Goal: Information Seeking & Learning: Learn about a topic

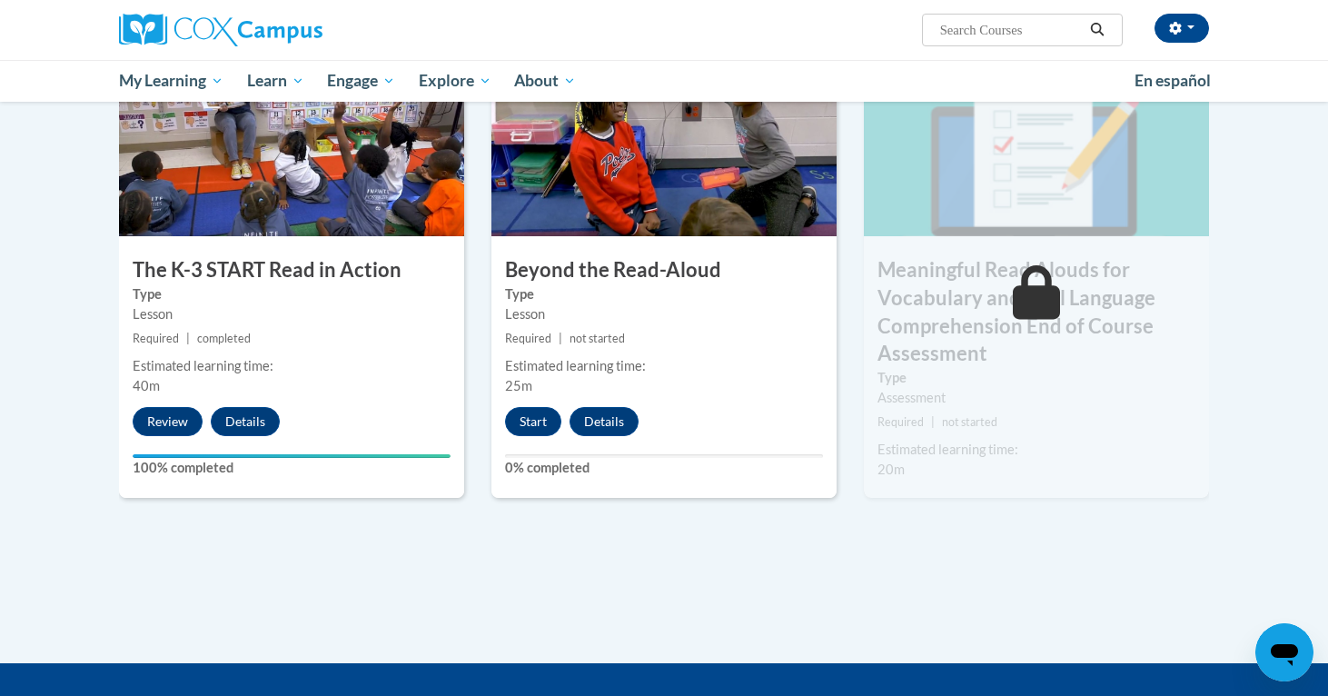
scroll to position [1051, 0]
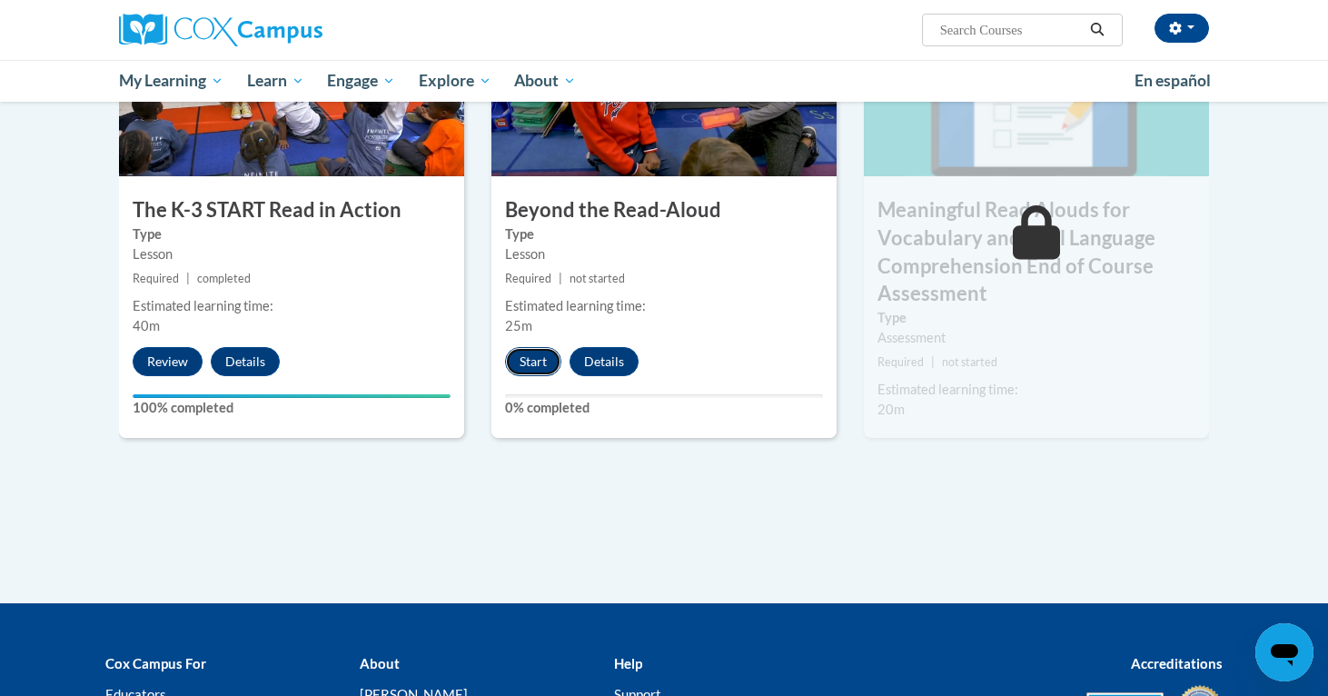
click at [529, 361] on button "Start" at bounding box center [533, 361] width 56 height 29
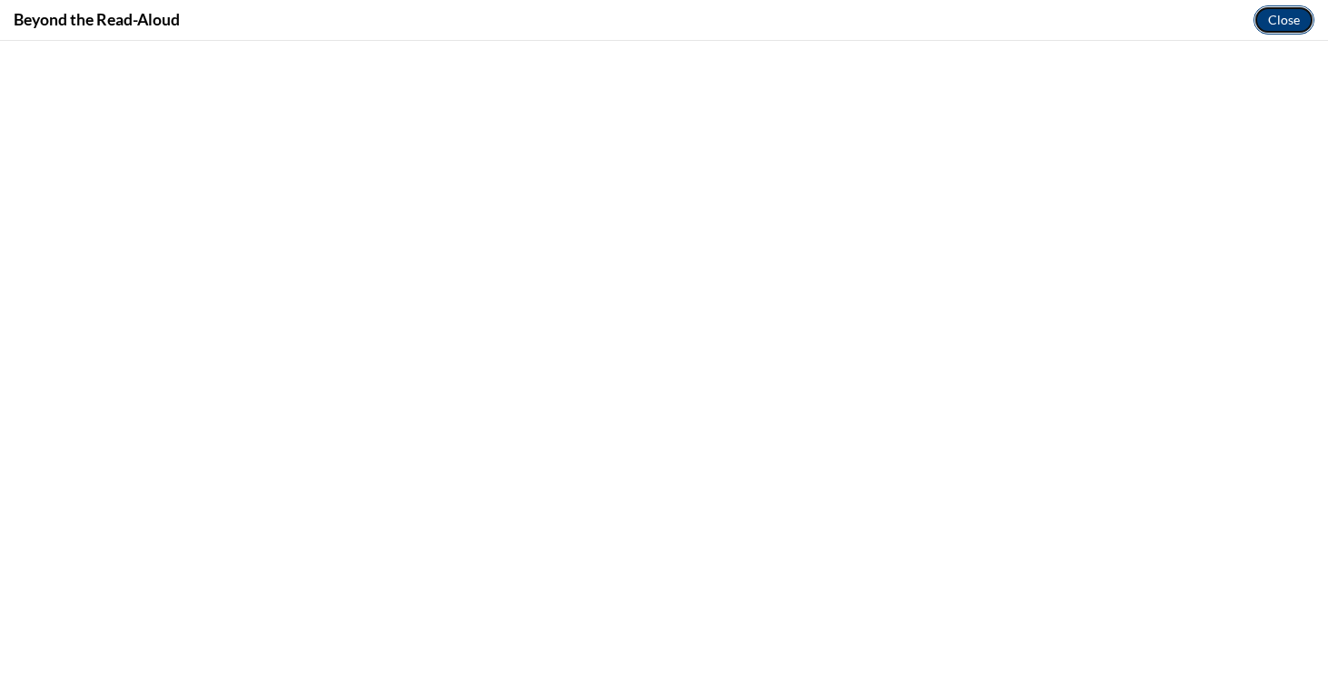
click at [1291, 25] on button "Close" at bounding box center [1283, 19] width 61 height 29
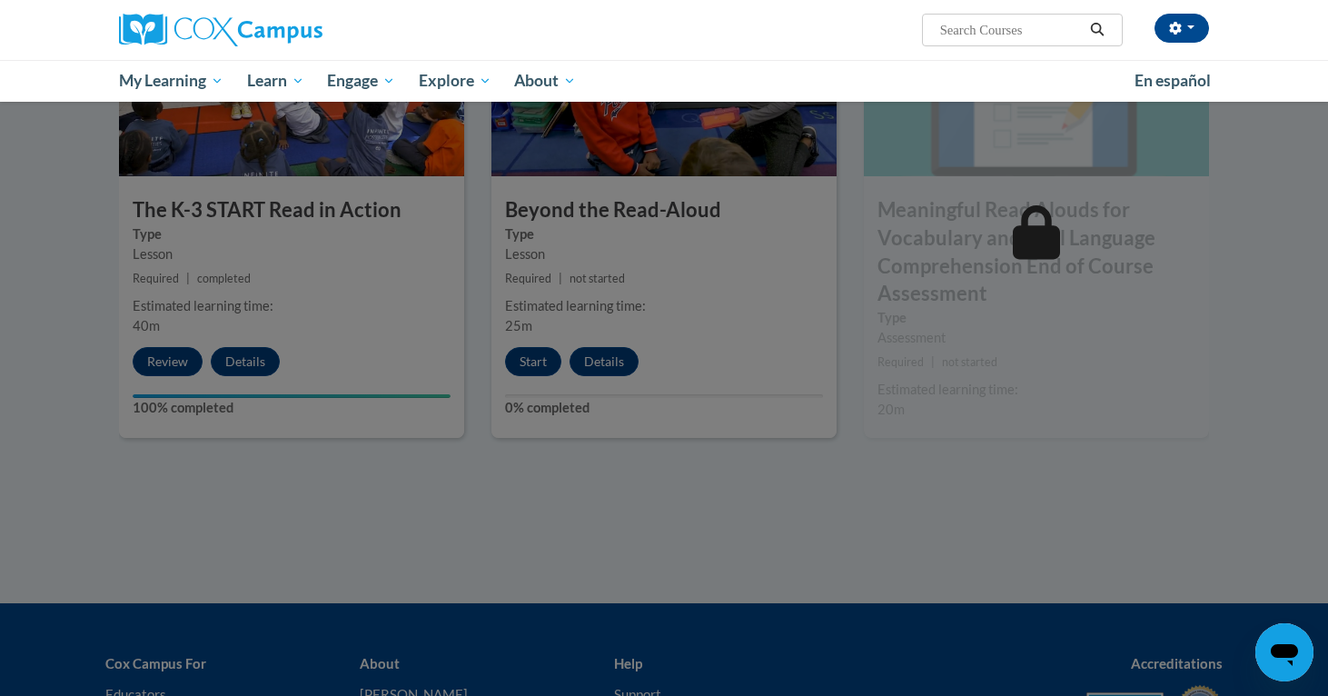
click at [522, 364] on div at bounding box center [664, 348] width 1328 height 696
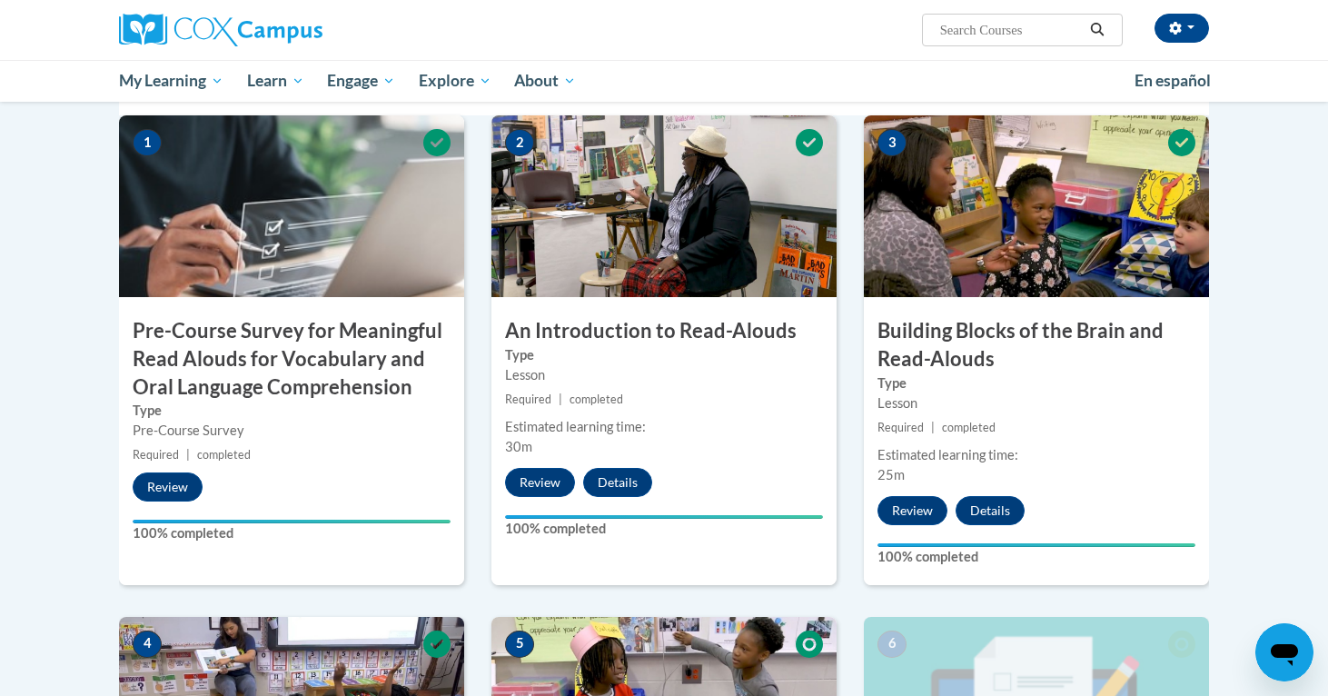
scroll to position [897, 0]
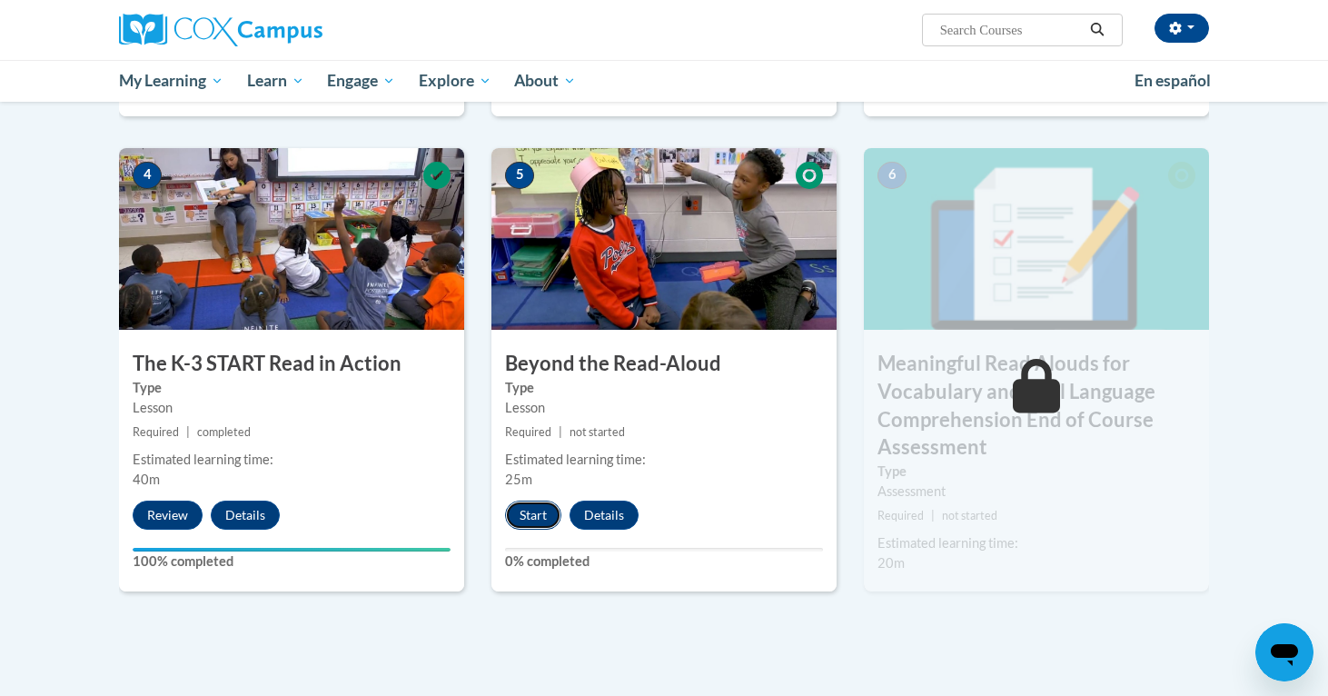
click at [539, 522] on button "Start" at bounding box center [533, 514] width 56 height 29
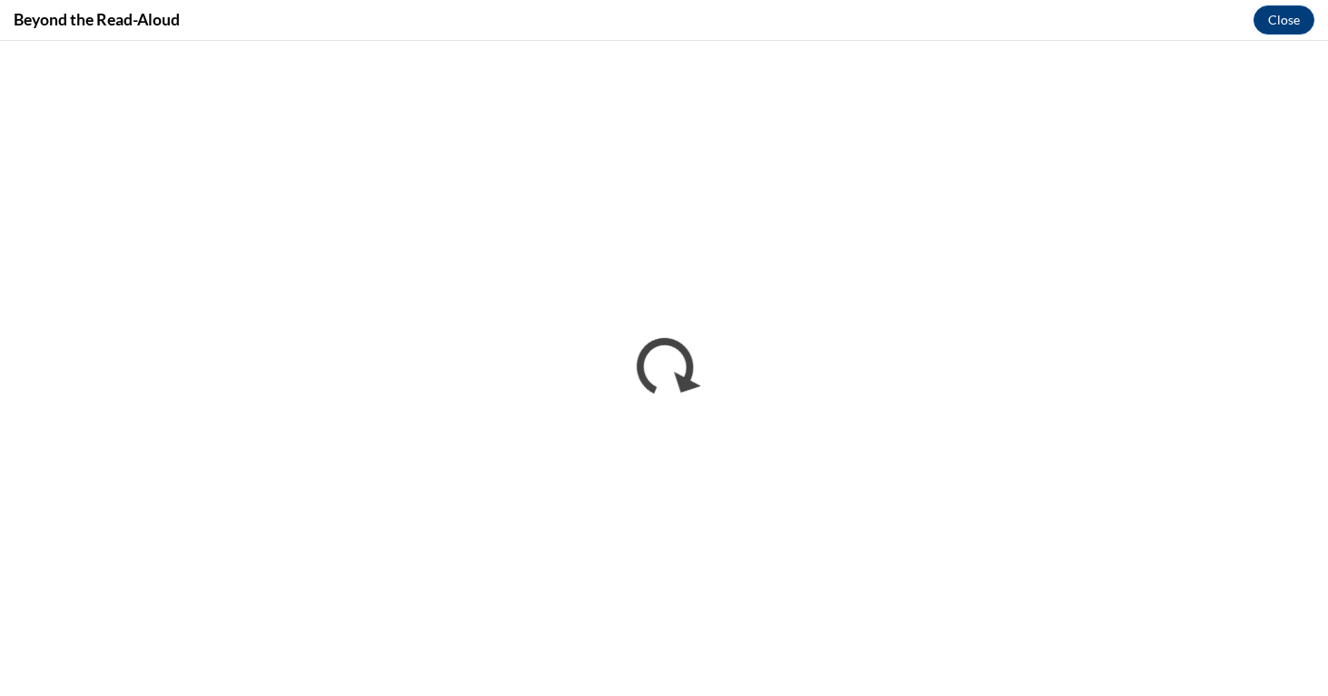
scroll to position [0, 0]
click at [1299, 32] on button "Close" at bounding box center [1283, 19] width 61 height 29
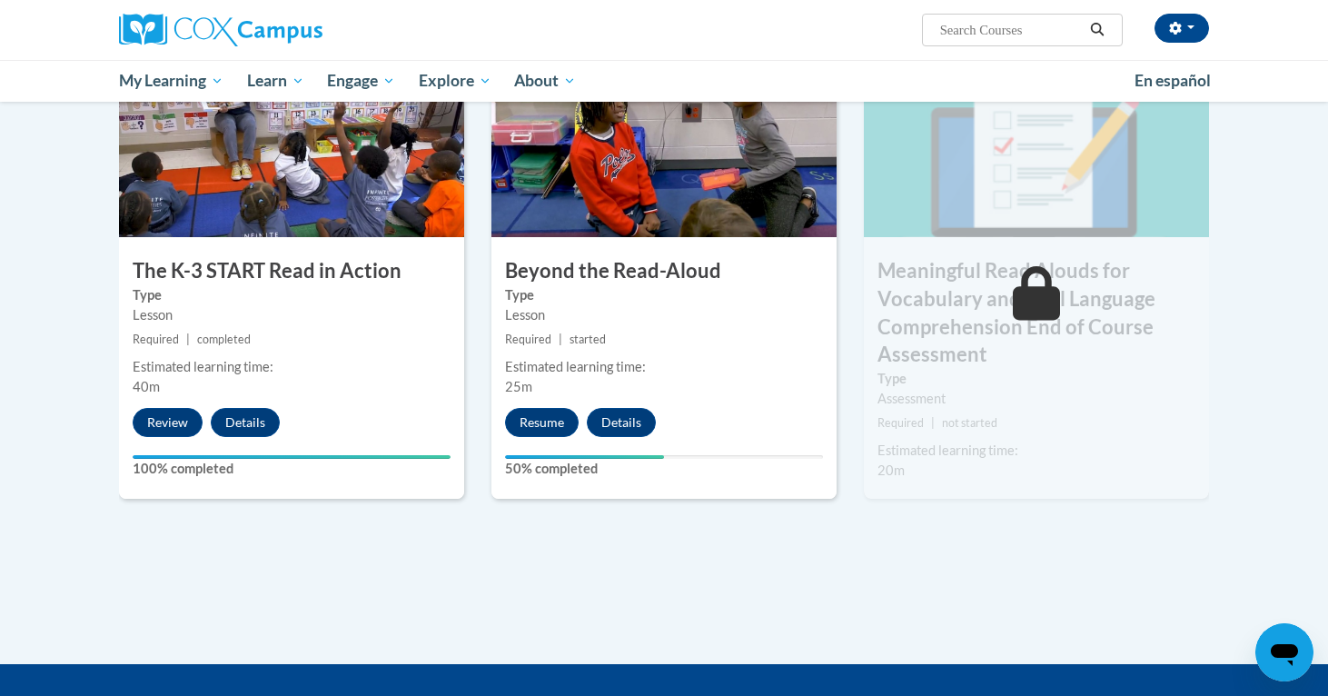
scroll to position [965, 0]
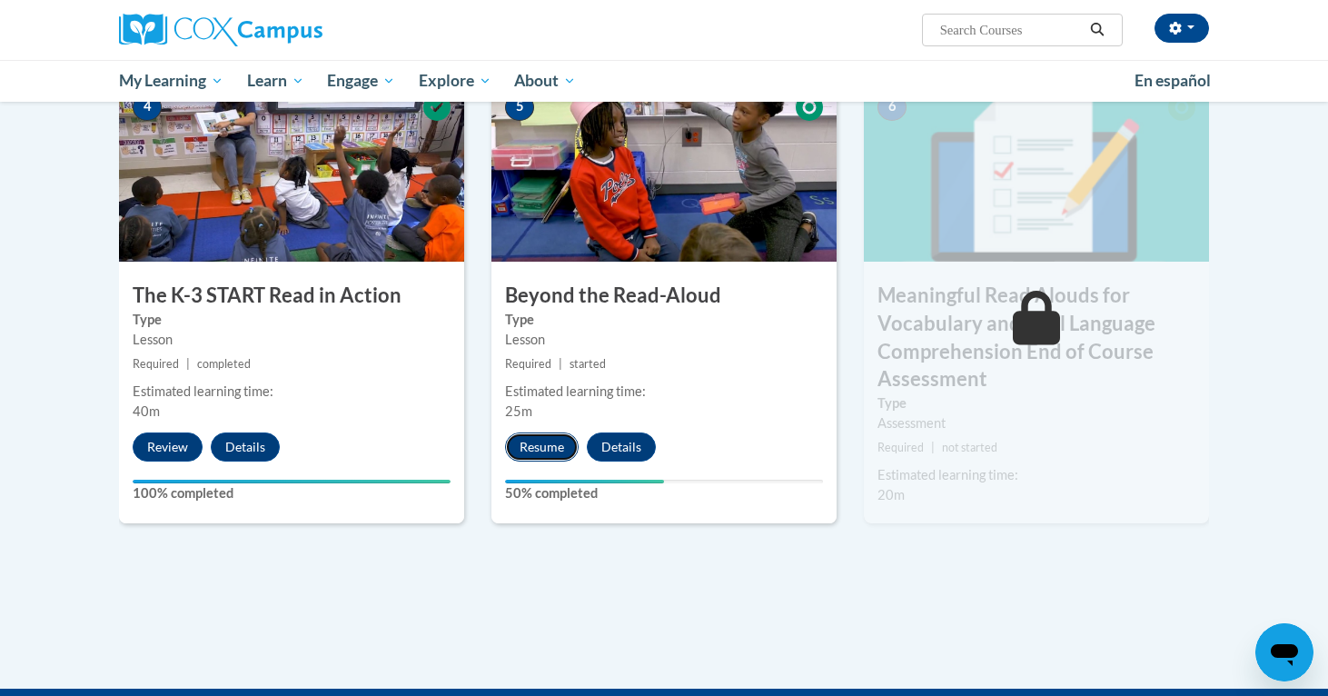
click at [516, 445] on button "Resume" at bounding box center [542, 446] width 74 height 29
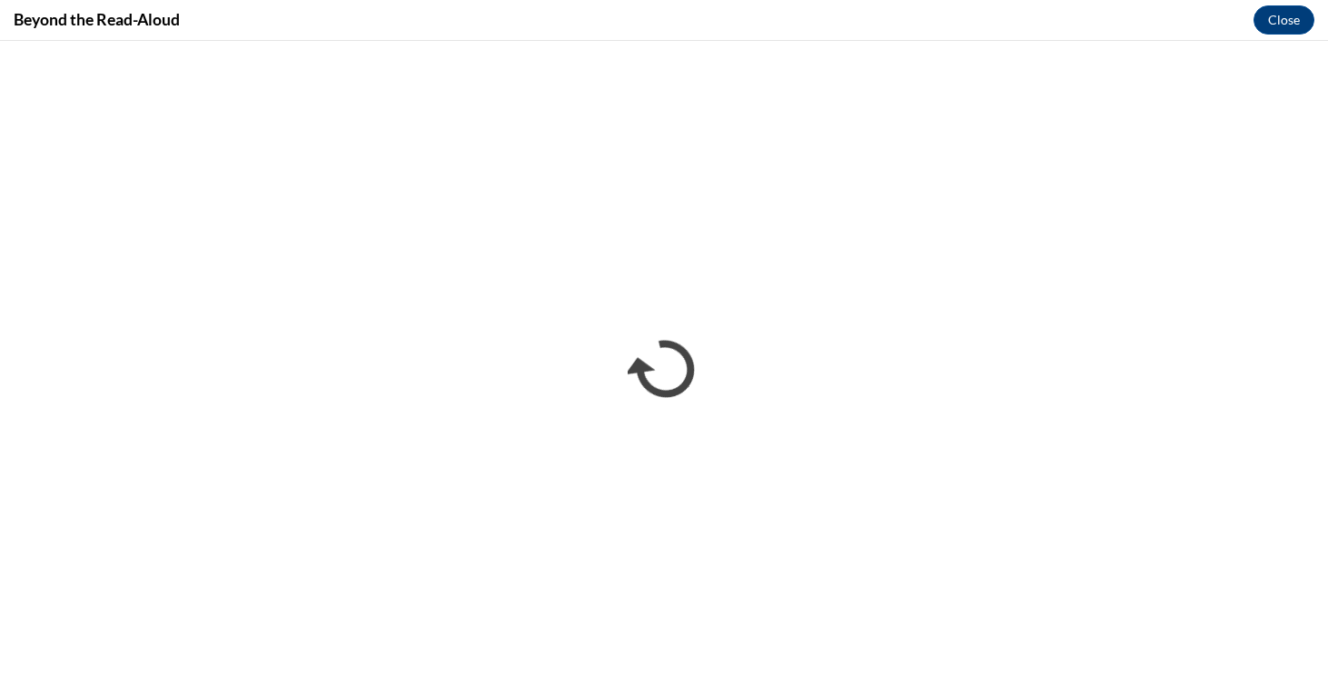
scroll to position [0, 0]
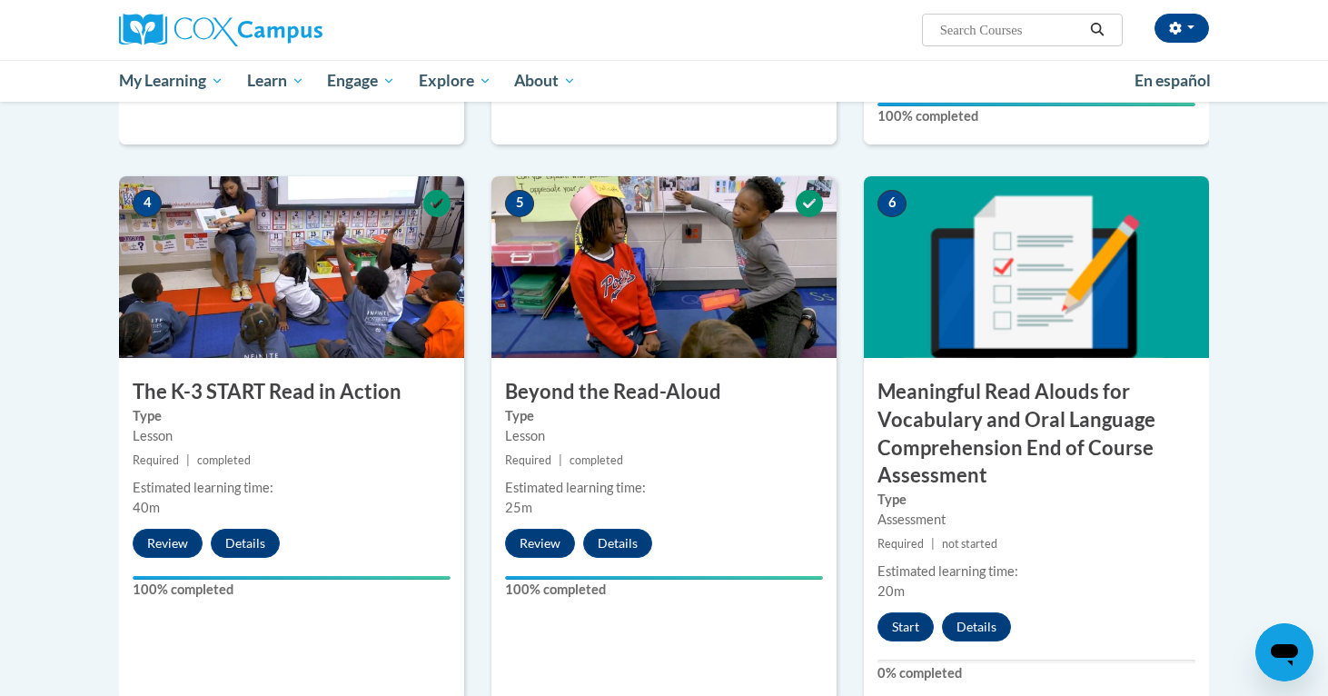
scroll to position [977, 0]
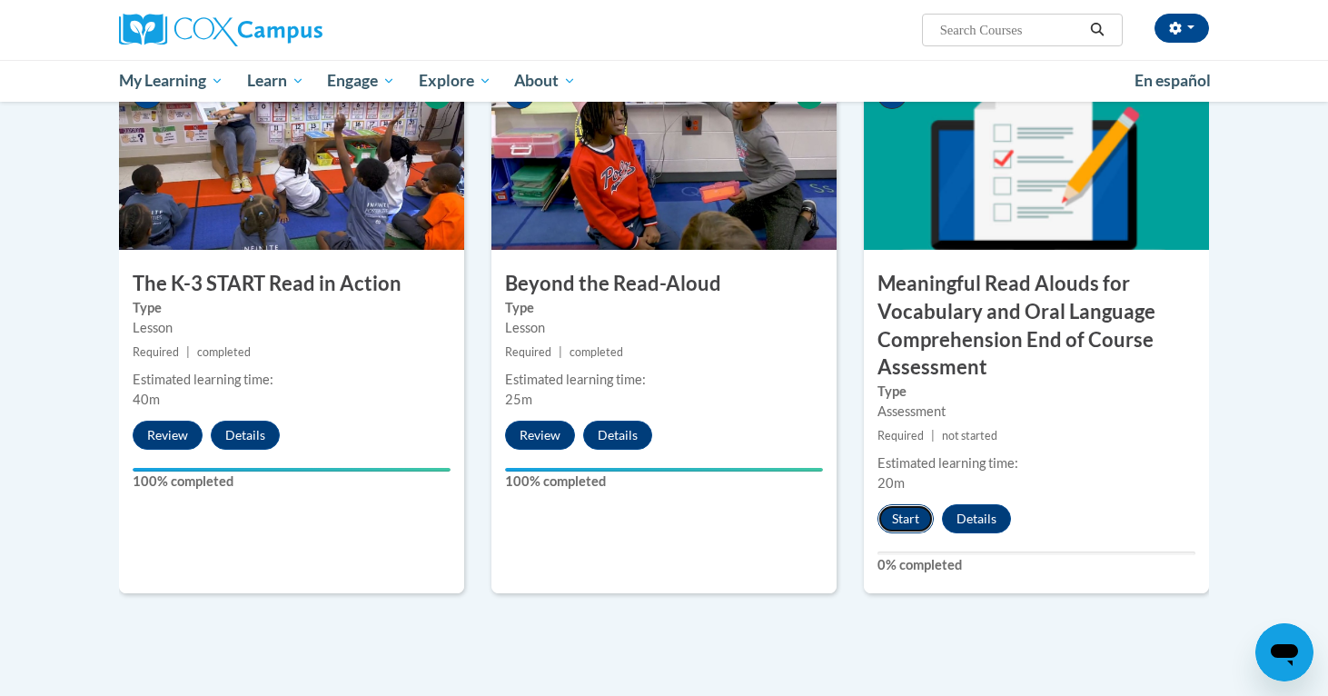
click at [903, 519] on button "Start" at bounding box center [905, 518] width 56 height 29
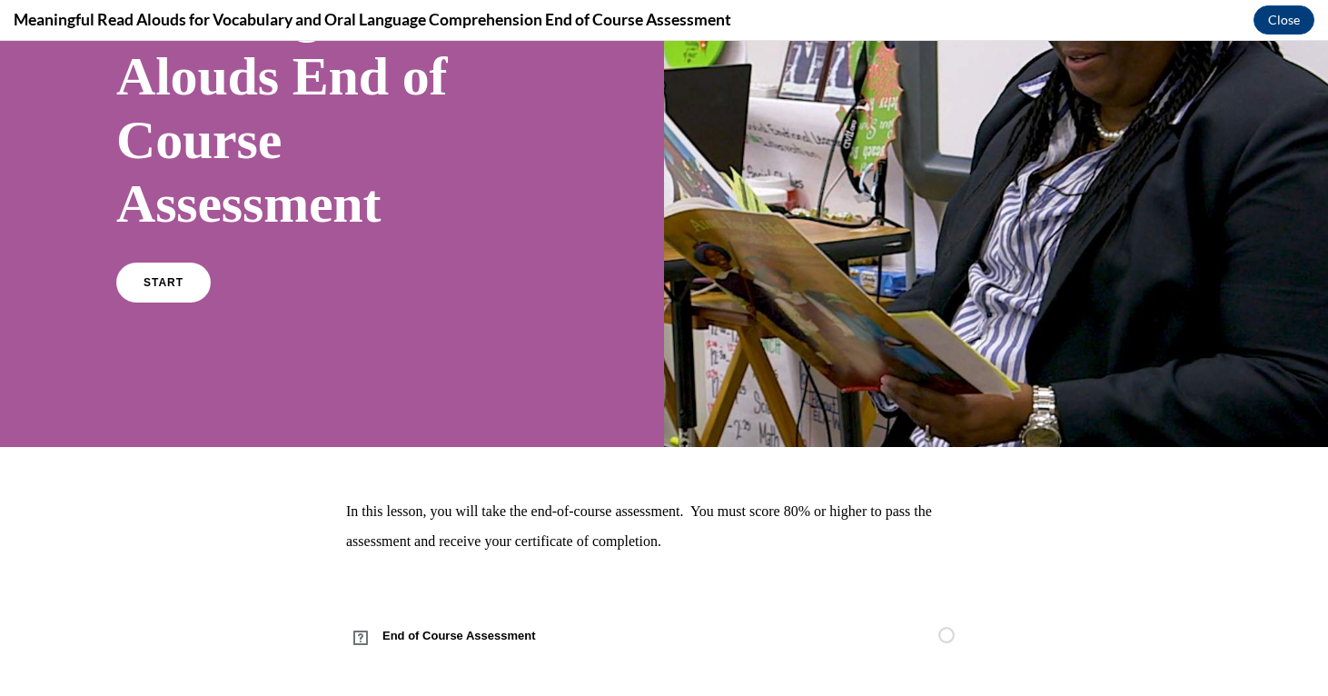
scroll to position [218, 0]
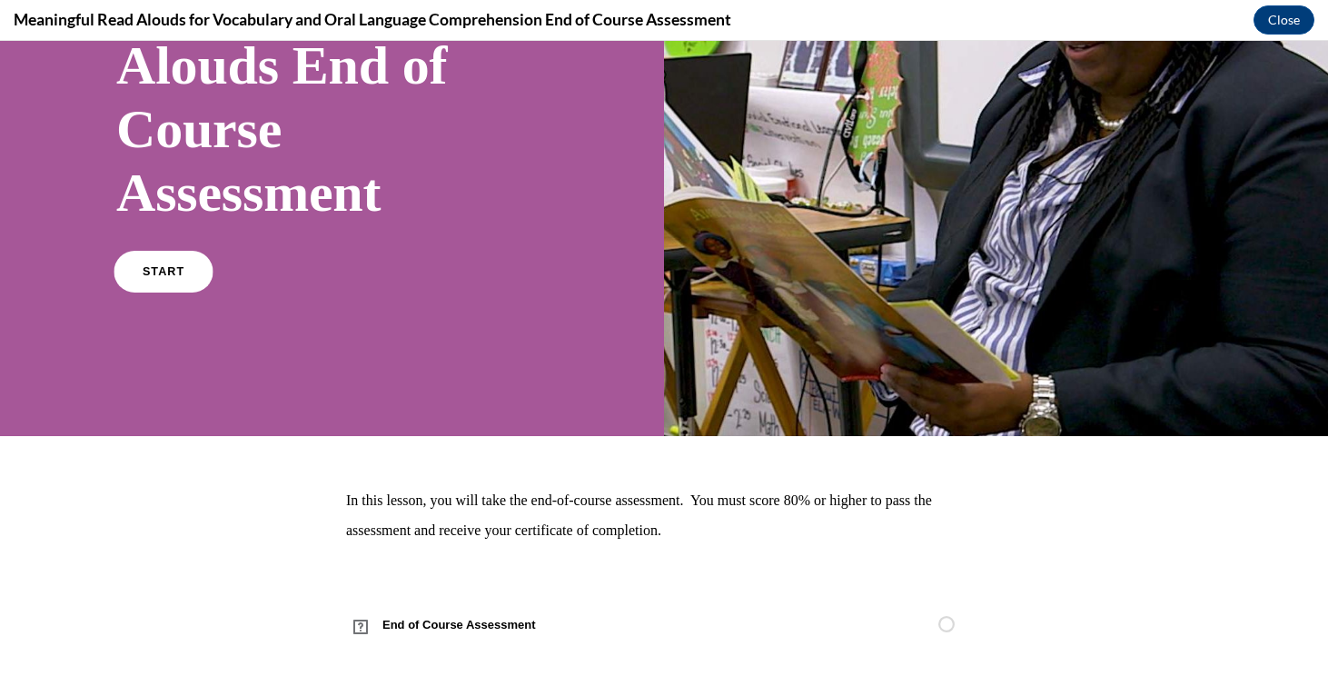
click at [170, 254] on link "START" at bounding box center [163, 272] width 99 height 42
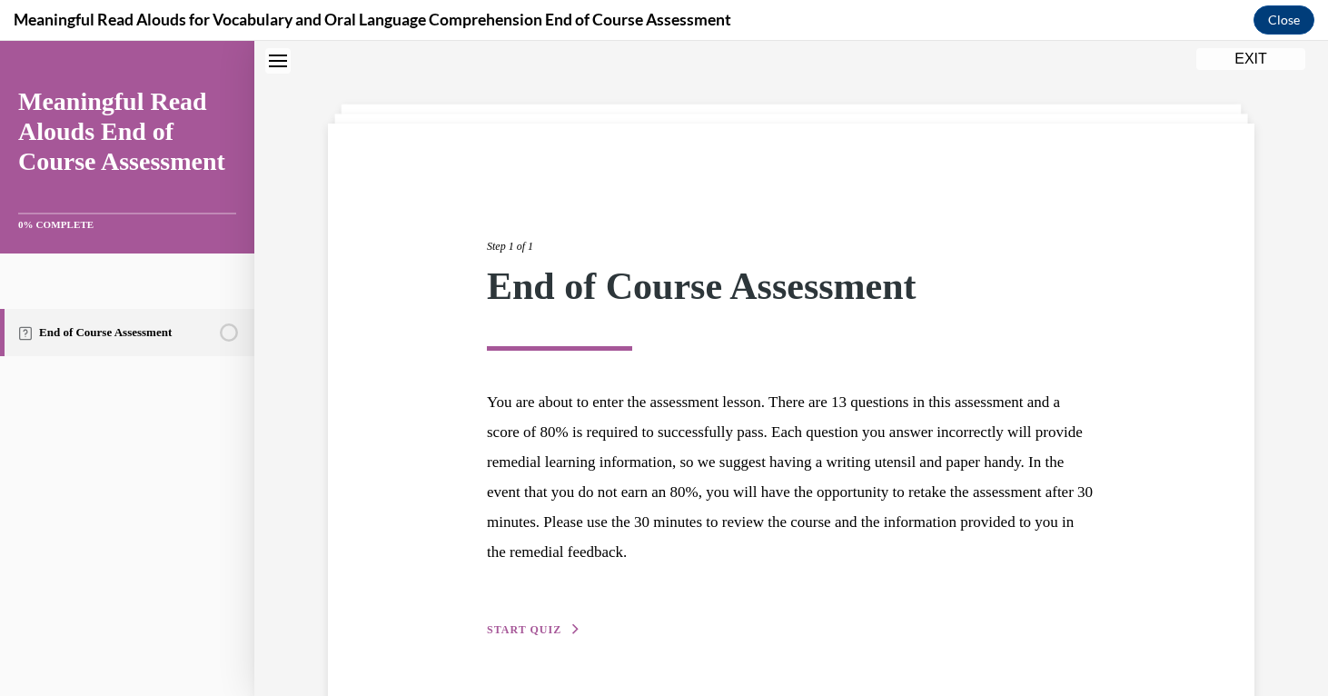
scroll to position [108, 0]
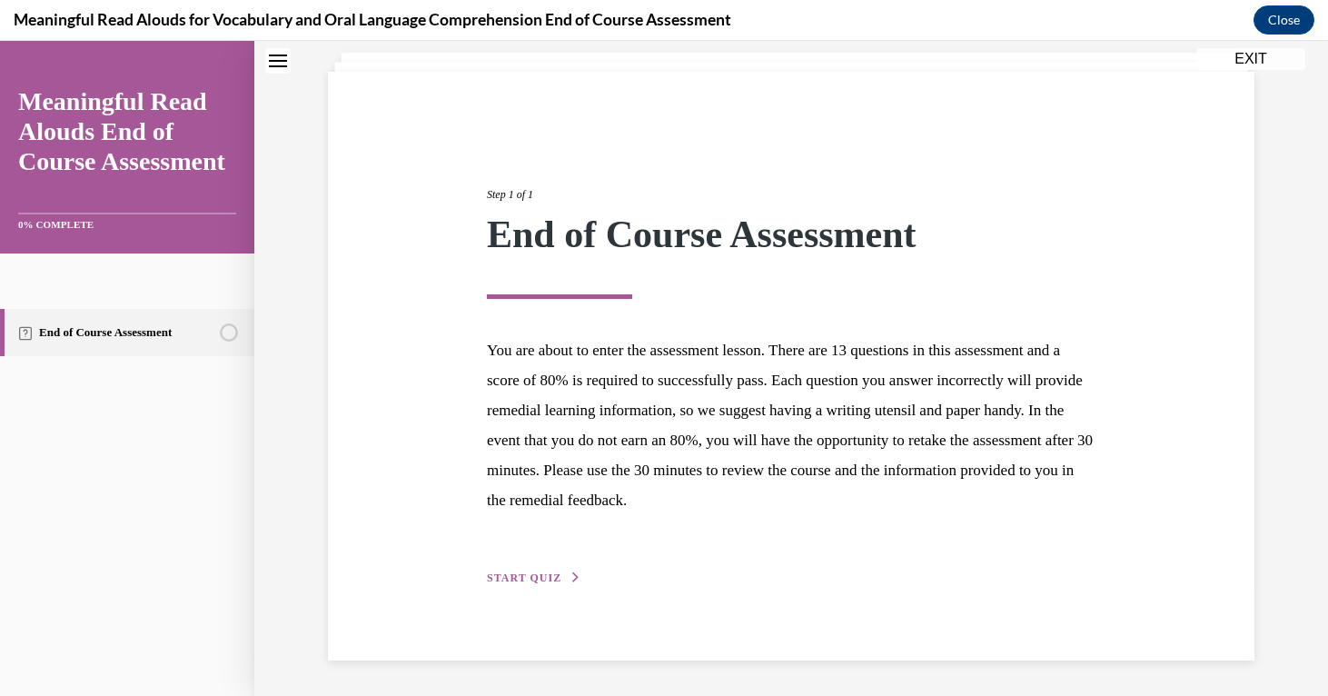
click at [548, 584] on button "START QUIZ" at bounding box center [534, 577] width 94 height 16
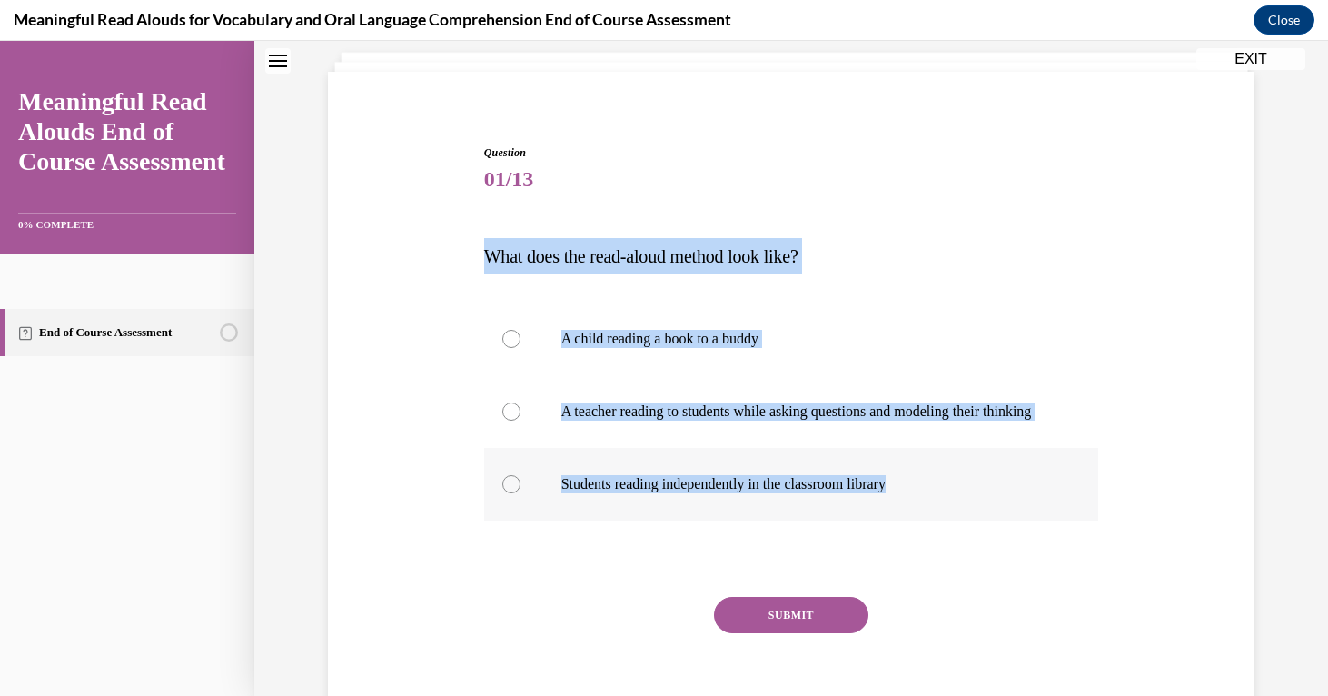
drag, startPoint x: 487, startPoint y: 252, endPoint x: 926, endPoint y: 499, distance: 504.2
click at [926, 499] on div "Question 01/13 What does the read-aloud method look like? A child reading a boo…" at bounding box center [791, 444] width 615 height 601
copy div "What does the read-aloud method look like? A child reading a book to a buddy A …"
click at [523, 406] on label "A teacher reading to students while asking questions and modeling their thinking" at bounding box center [791, 411] width 615 height 73
click at [520, 406] on input "A teacher reading to students while asking questions and modeling their thinking" at bounding box center [511, 411] width 18 height 18
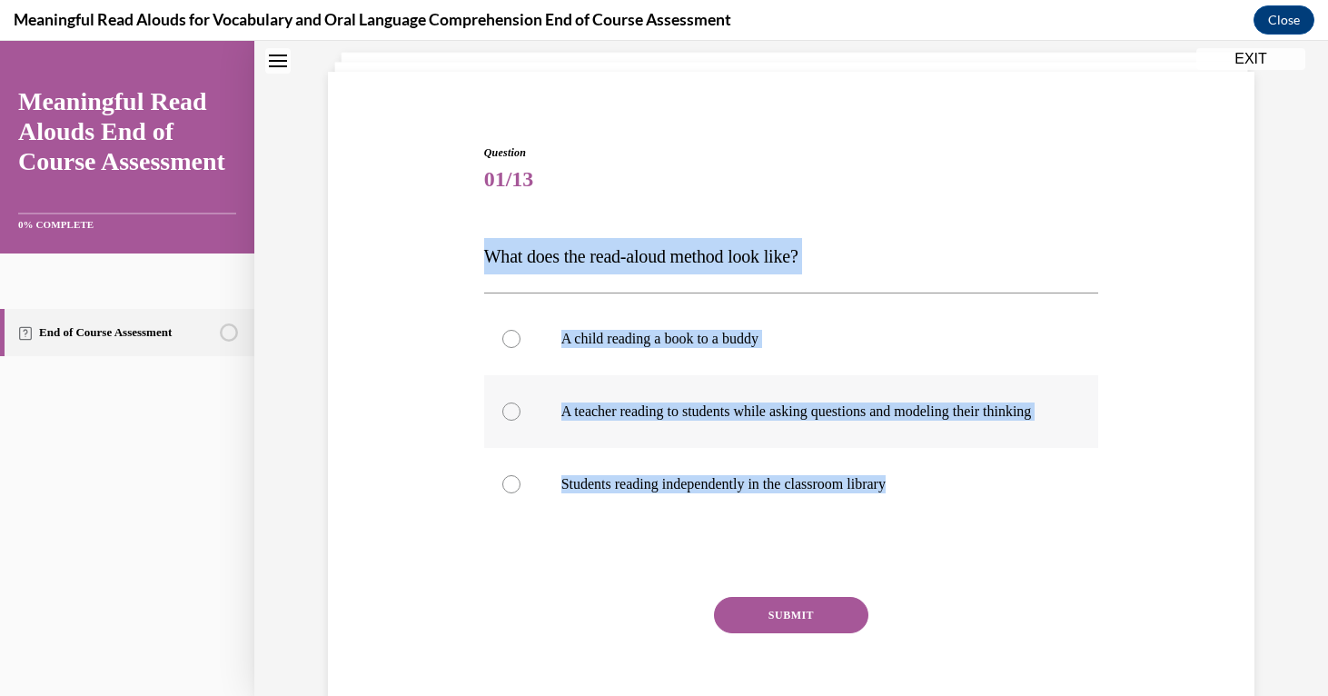
radio input "true"
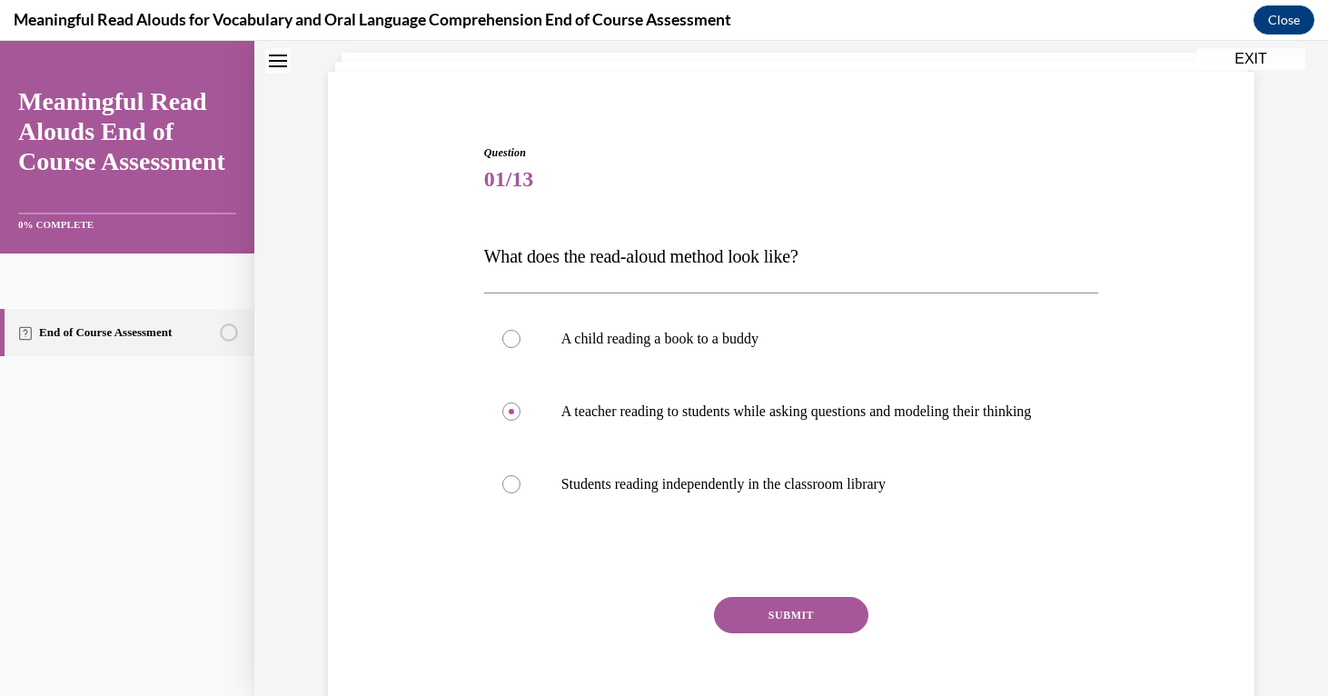
click at [776, 629] on button "SUBMIT" at bounding box center [791, 615] width 154 height 36
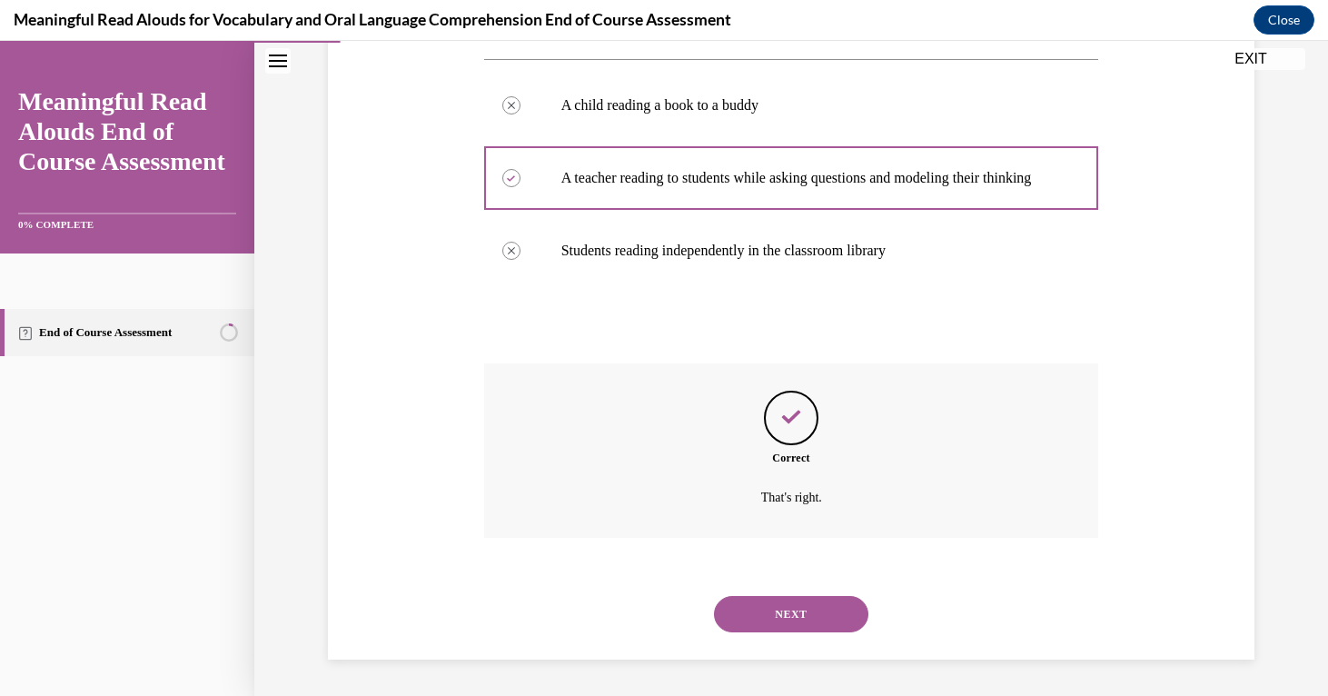
click at [776, 618] on button "NEXT" at bounding box center [791, 614] width 154 height 36
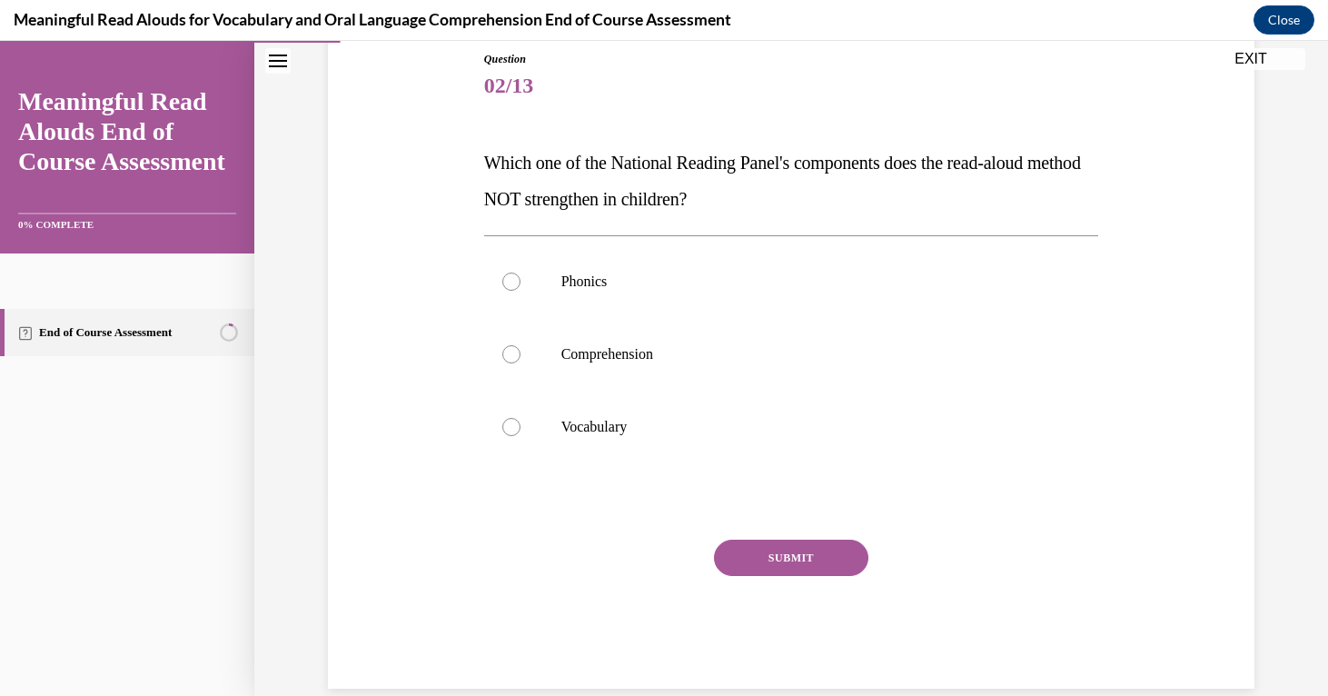
scroll to position [231, 0]
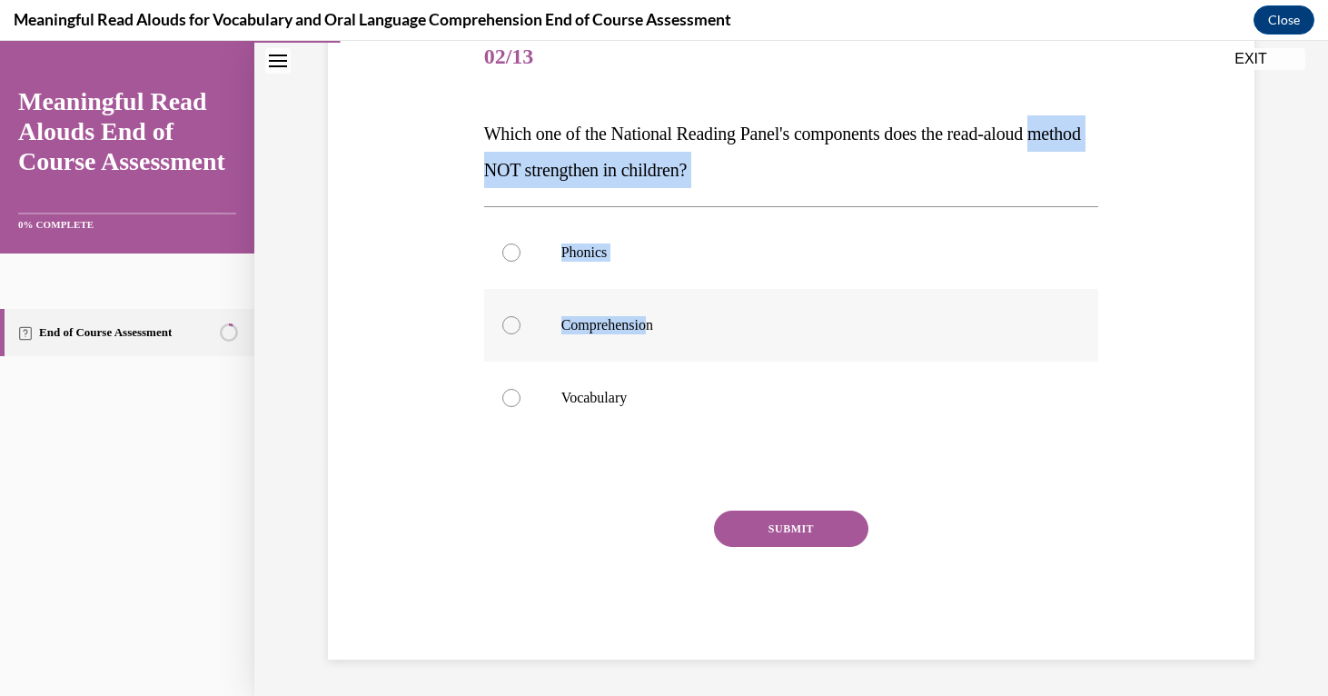
drag, startPoint x: 487, startPoint y: 164, endPoint x: 651, endPoint y: 326, distance: 230.5
click at [651, 326] on div "Question 02/13 Which one of the National Reading Panel's components does the re…" at bounding box center [791, 341] width 615 height 638
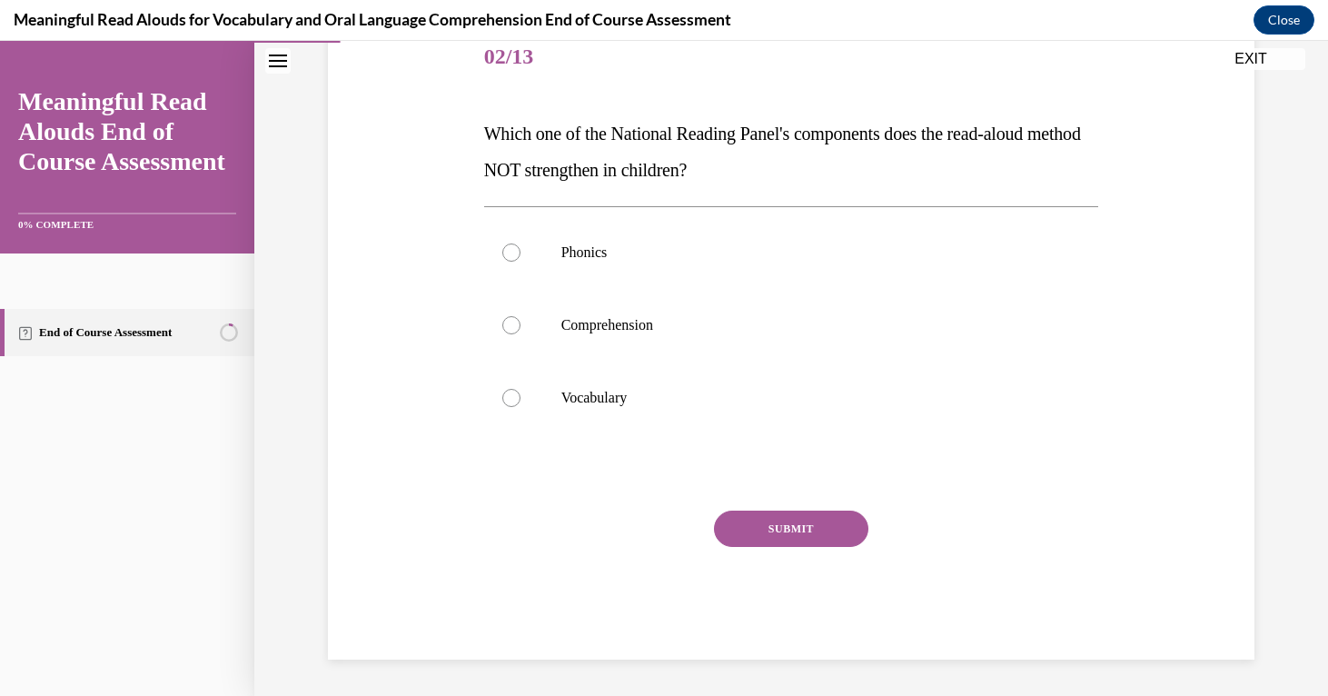
click at [490, 140] on span "Which one of the National Reading Panel's components does the read-aloud method…" at bounding box center [782, 152] width 597 height 56
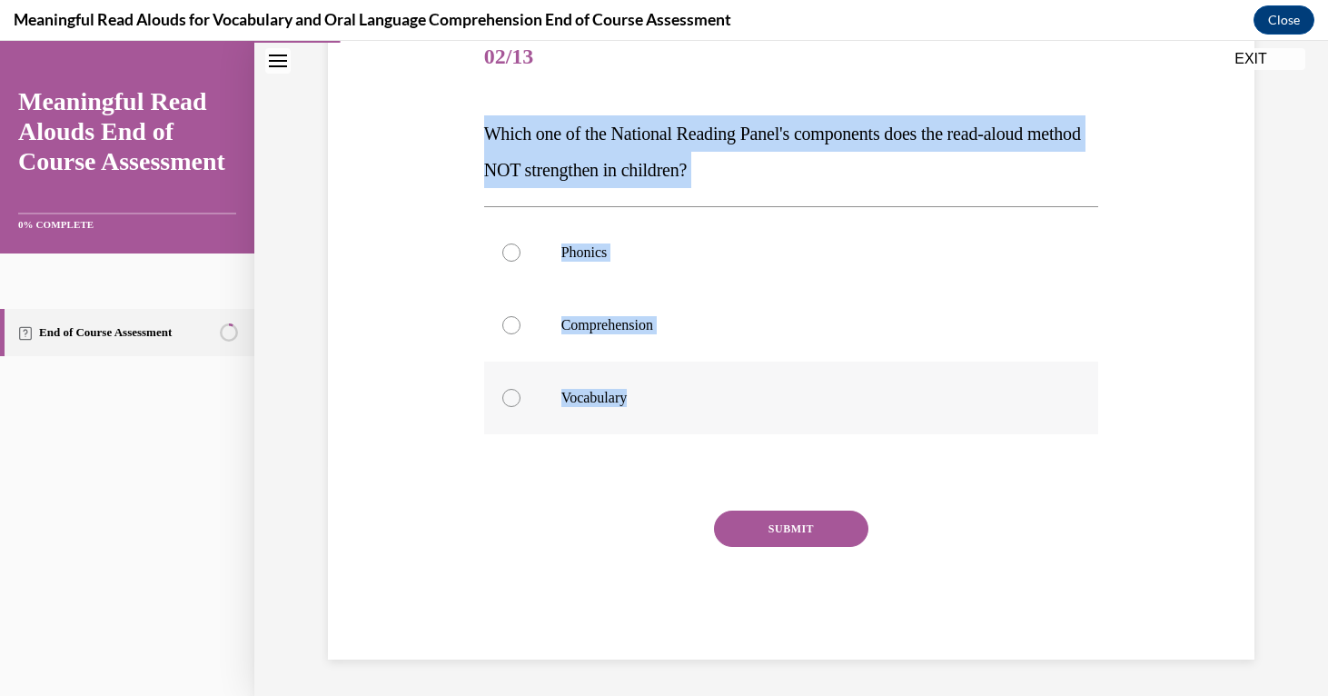
drag, startPoint x: 482, startPoint y: 134, endPoint x: 677, endPoint y: 419, distance: 344.8
click at [677, 419] on div "Question 02/13 Which one of the National Reading Panel's components does the re…" at bounding box center [791, 327] width 624 height 665
copy div "Which one of the National Reading Panel's components does the read-aloud method…"
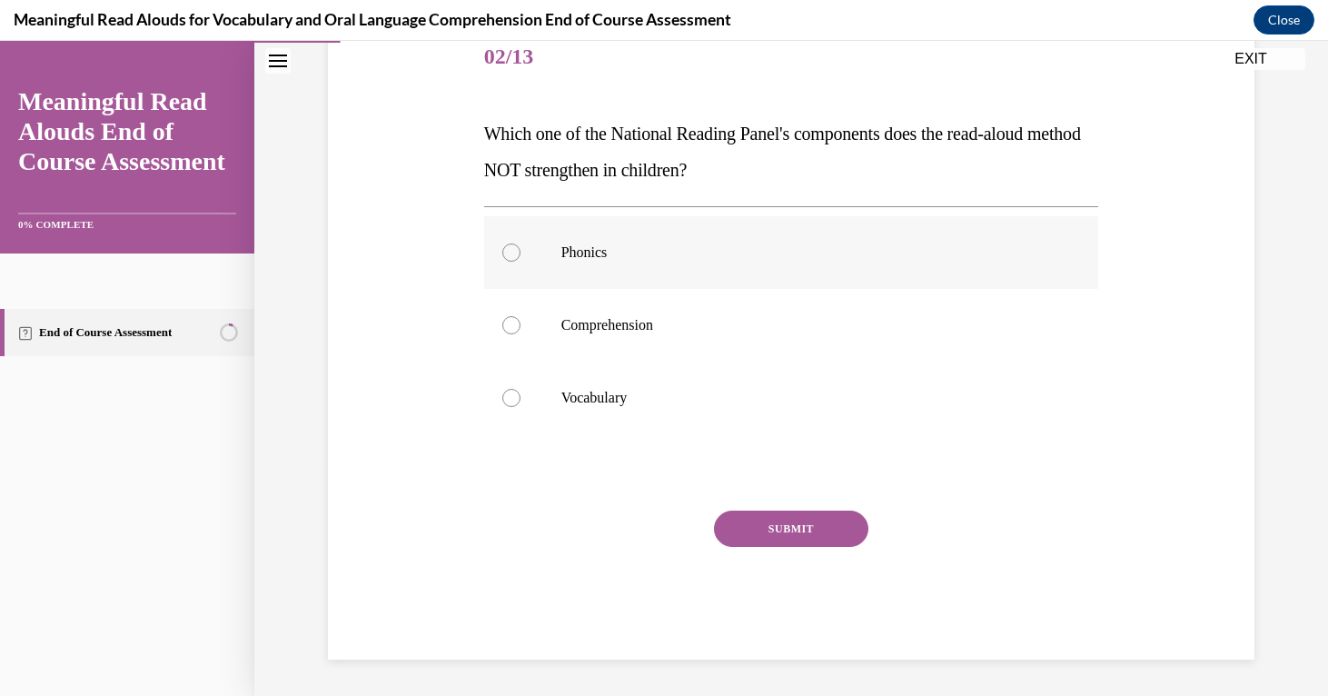
click at [516, 242] on label "Phonics" at bounding box center [791, 252] width 615 height 73
click at [516, 243] on input "Phonics" at bounding box center [511, 252] width 18 height 18
radio input "true"
click at [794, 534] on button "SUBMIT" at bounding box center [791, 528] width 154 height 36
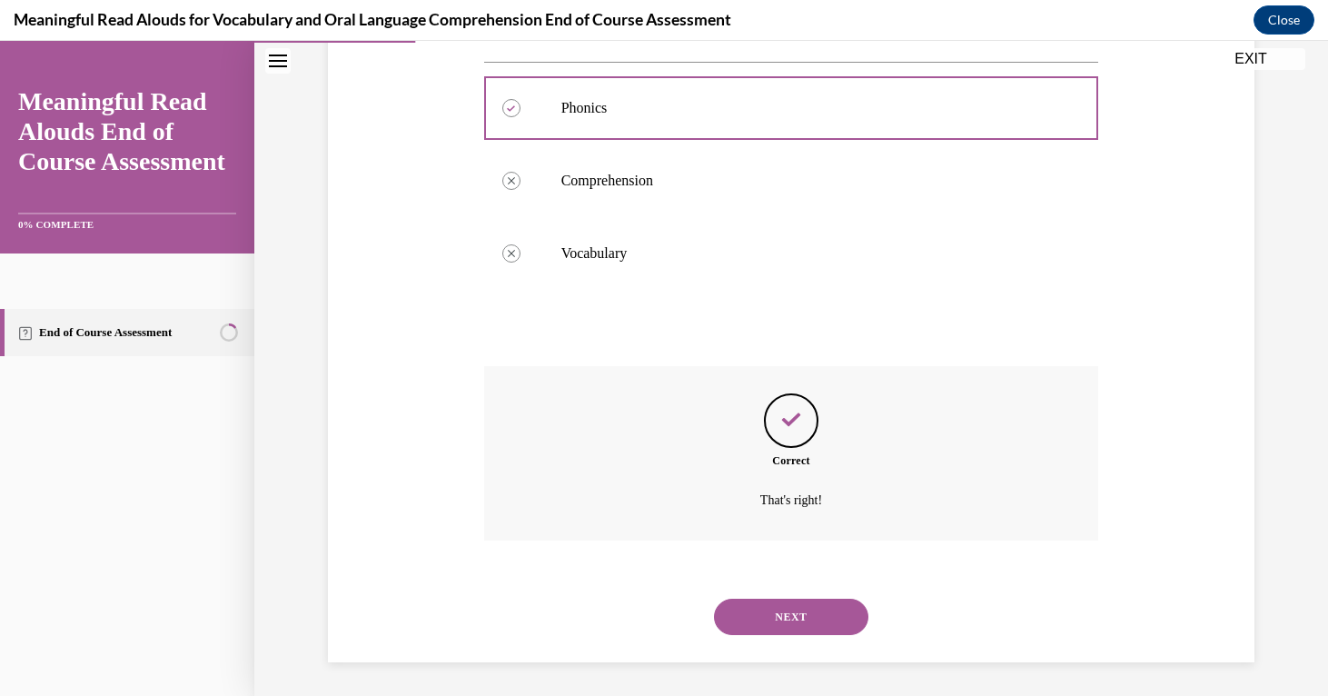
scroll to position [378, 0]
click at [774, 612] on button "NEXT" at bounding box center [791, 614] width 154 height 36
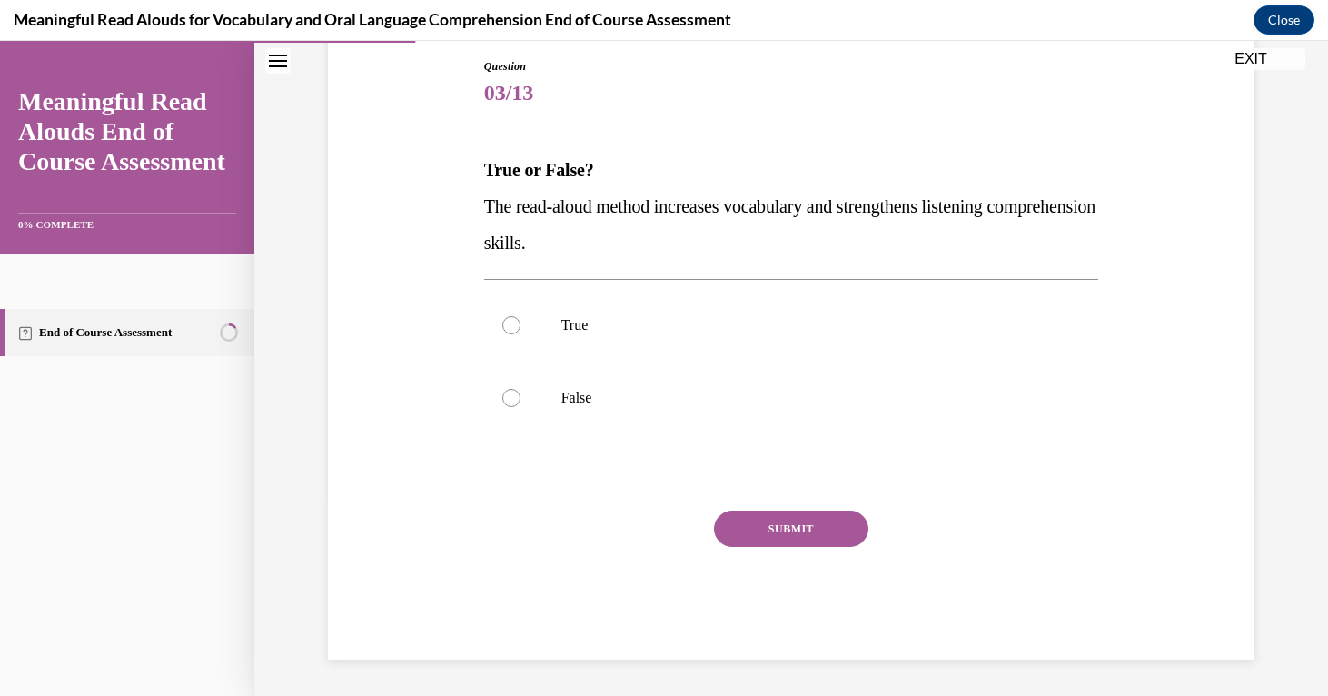
scroll to position [194, 0]
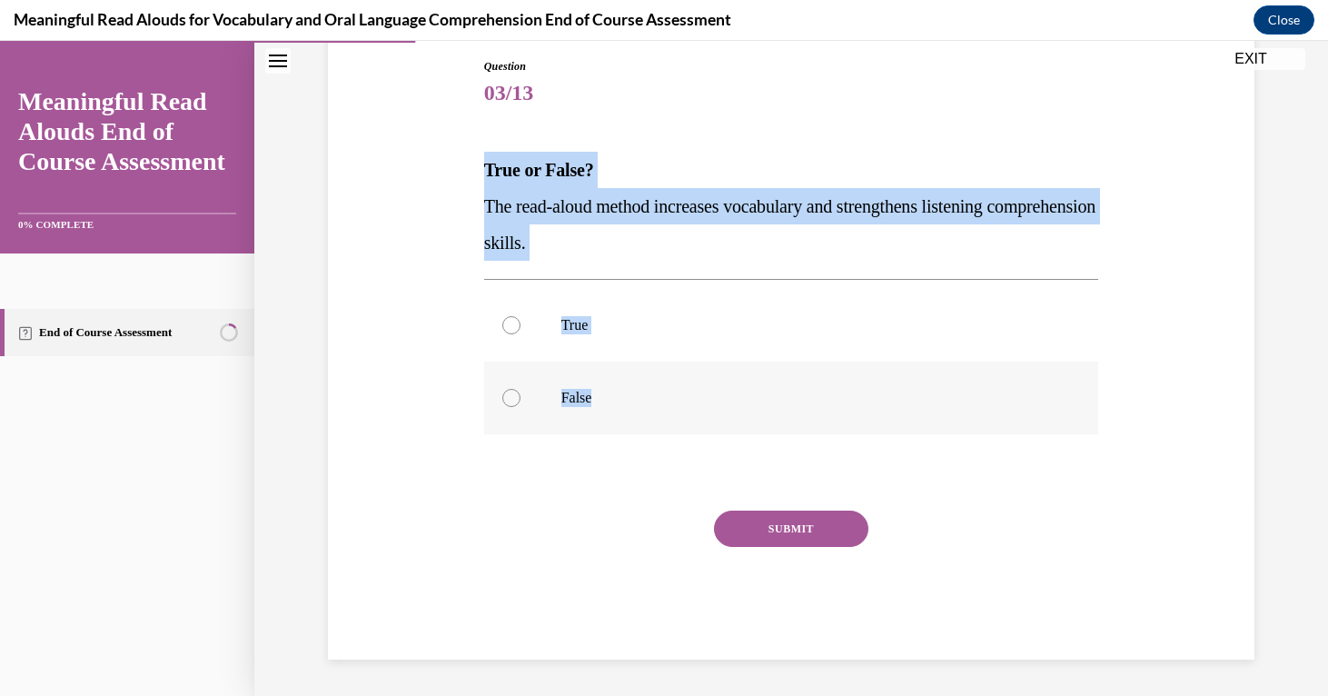
drag, startPoint x: 481, startPoint y: 170, endPoint x: 607, endPoint y: 403, distance: 264.9
click at [607, 403] on div "Question 03/13 True or False? The read-aloud method increases vocabulary and st…" at bounding box center [791, 345] width 624 height 628
copy div "True or False? The read-aloud method increases vocabulary and strengthens liste…"
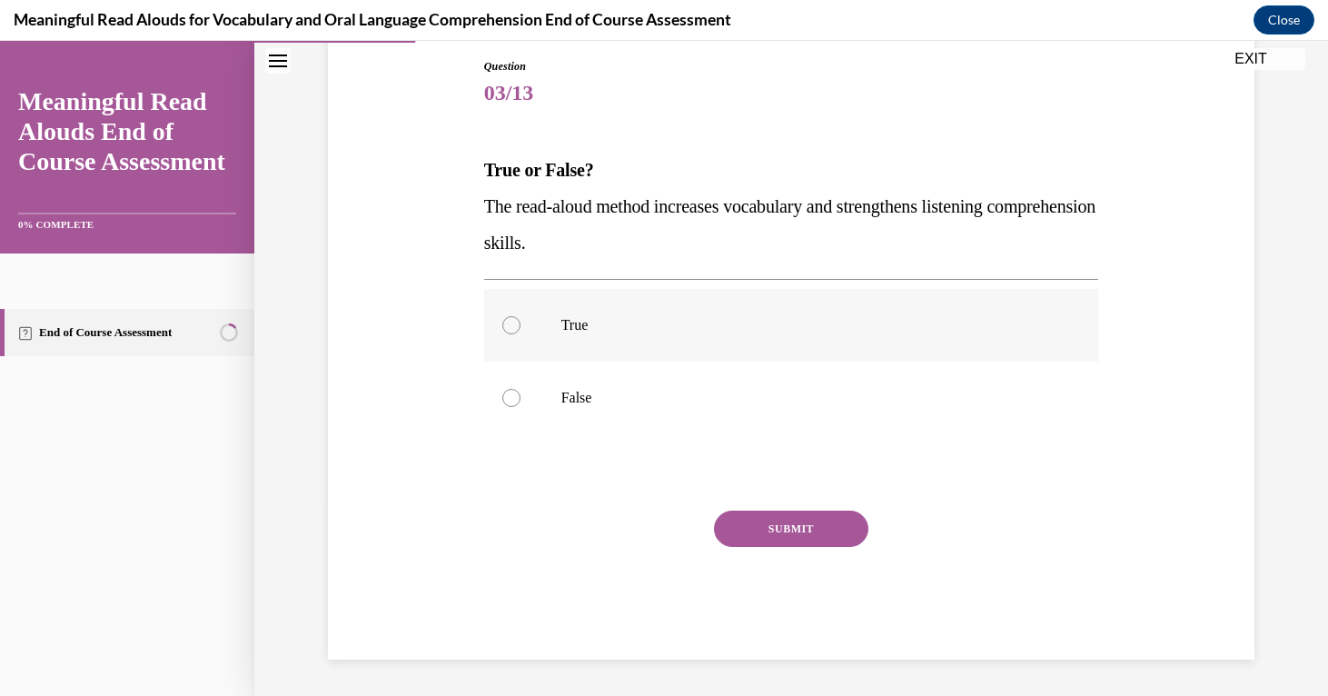
click at [538, 317] on label "True" at bounding box center [791, 325] width 615 height 73
click at [520, 317] on input "True" at bounding box center [511, 325] width 18 height 18
radio input "true"
click at [764, 525] on button "SUBMIT" at bounding box center [791, 528] width 154 height 36
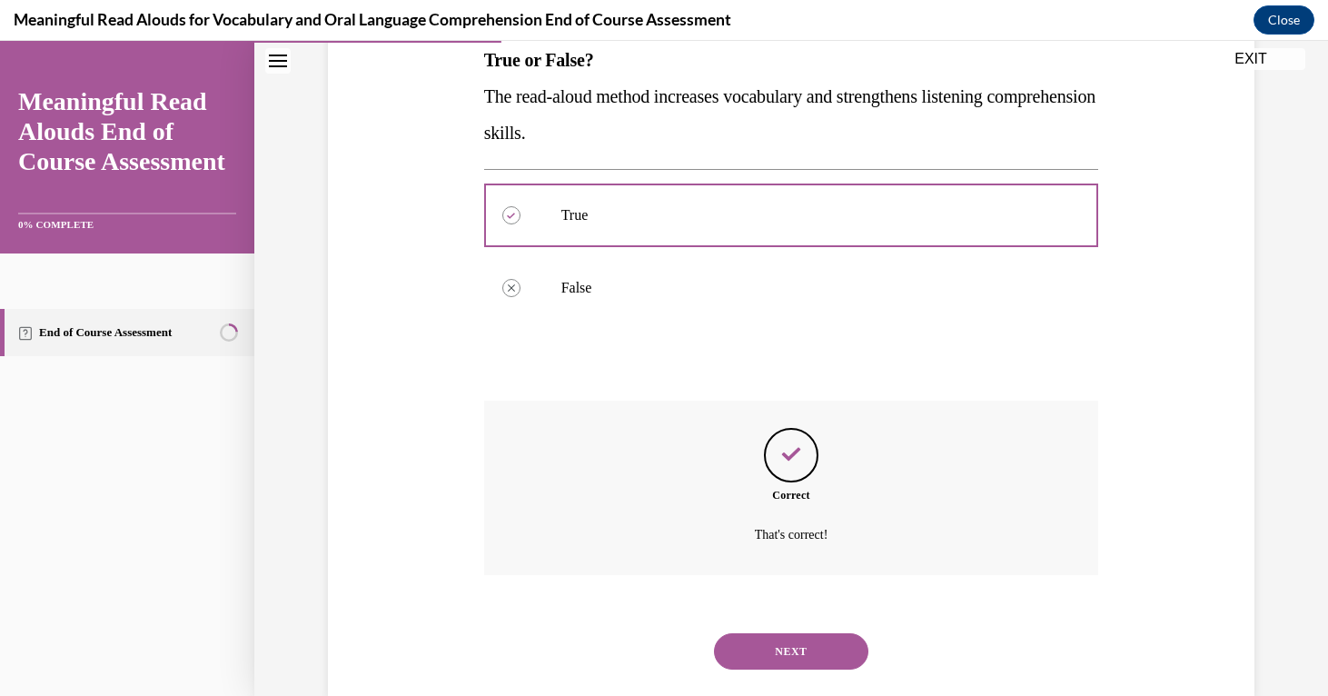
scroll to position [341, 0]
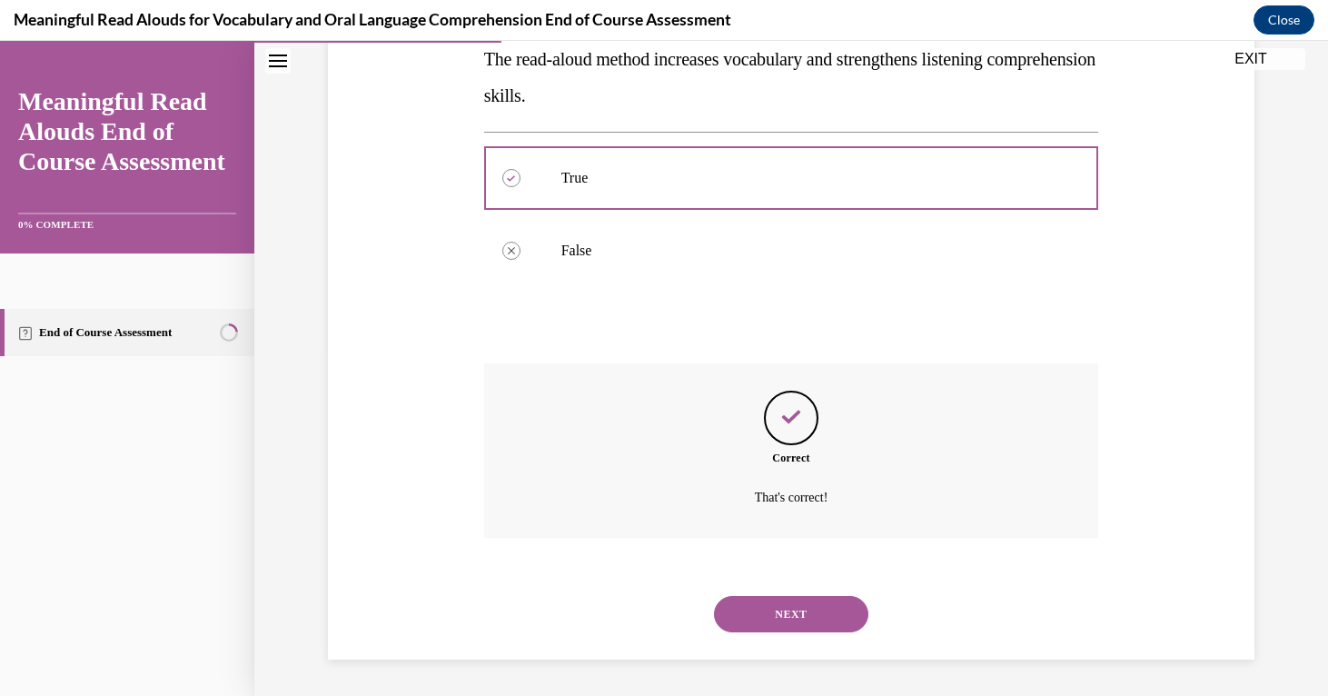
click at [788, 605] on button "NEXT" at bounding box center [791, 614] width 154 height 36
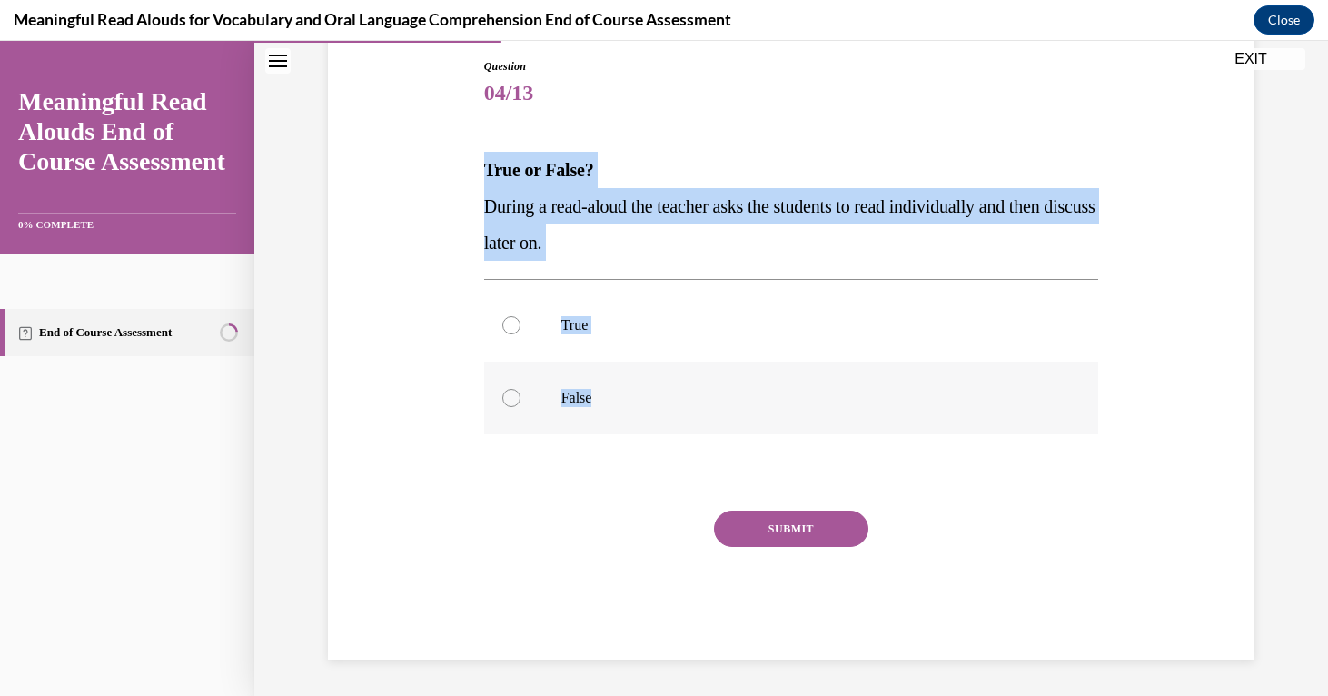
drag, startPoint x: 483, startPoint y: 167, endPoint x: 630, endPoint y: 384, distance: 262.2
click at [630, 390] on div "Question 04/13 True or False? During a read-aloud the teacher asks the students…" at bounding box center [791, 358] width 615 height 601
copy div "True or False? During a read-aloud the teacher asks the students to read indivi…"
click at [517, 397] on div at bounding box center [511, 398] width 18 height 18
click at [517, 397] on input "False" at bounding box center [511, 398] width 18 height 18
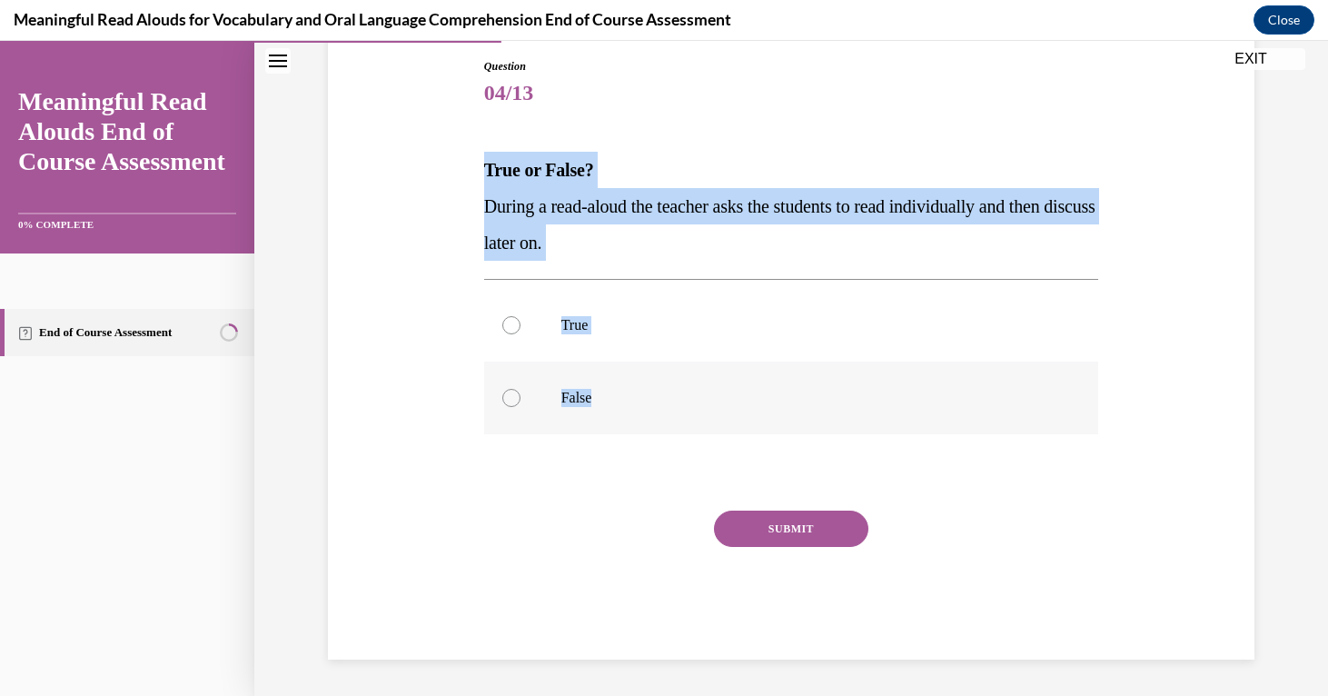
radio input "true"
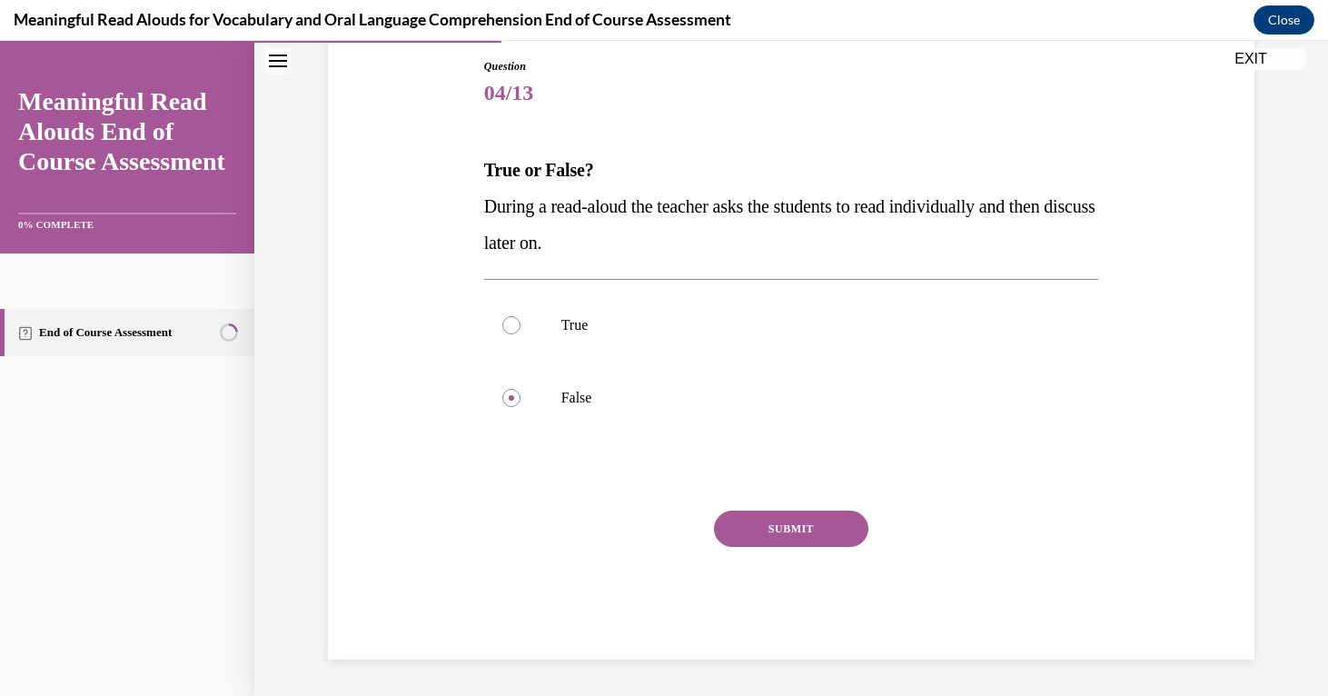
click at [792, 535] on button "SUBMIT" at bounding box center [791, 528] width 154 height 36
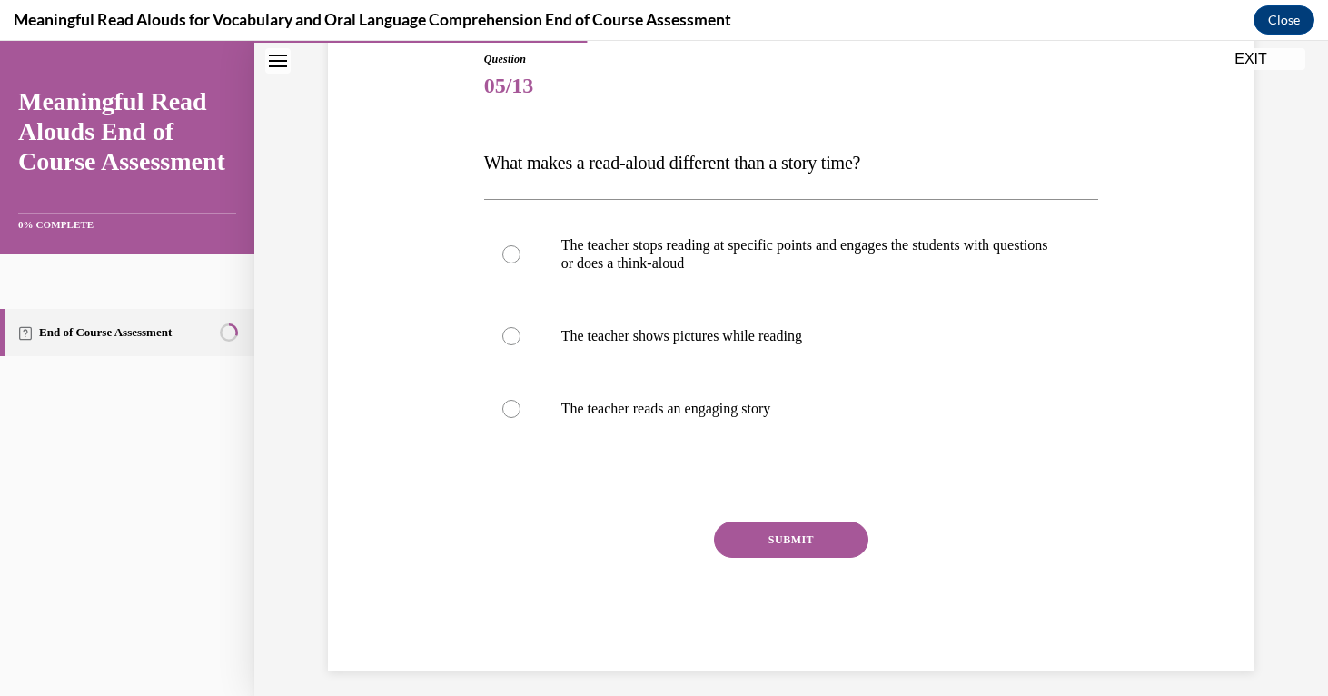
scroll to position [213, 0]
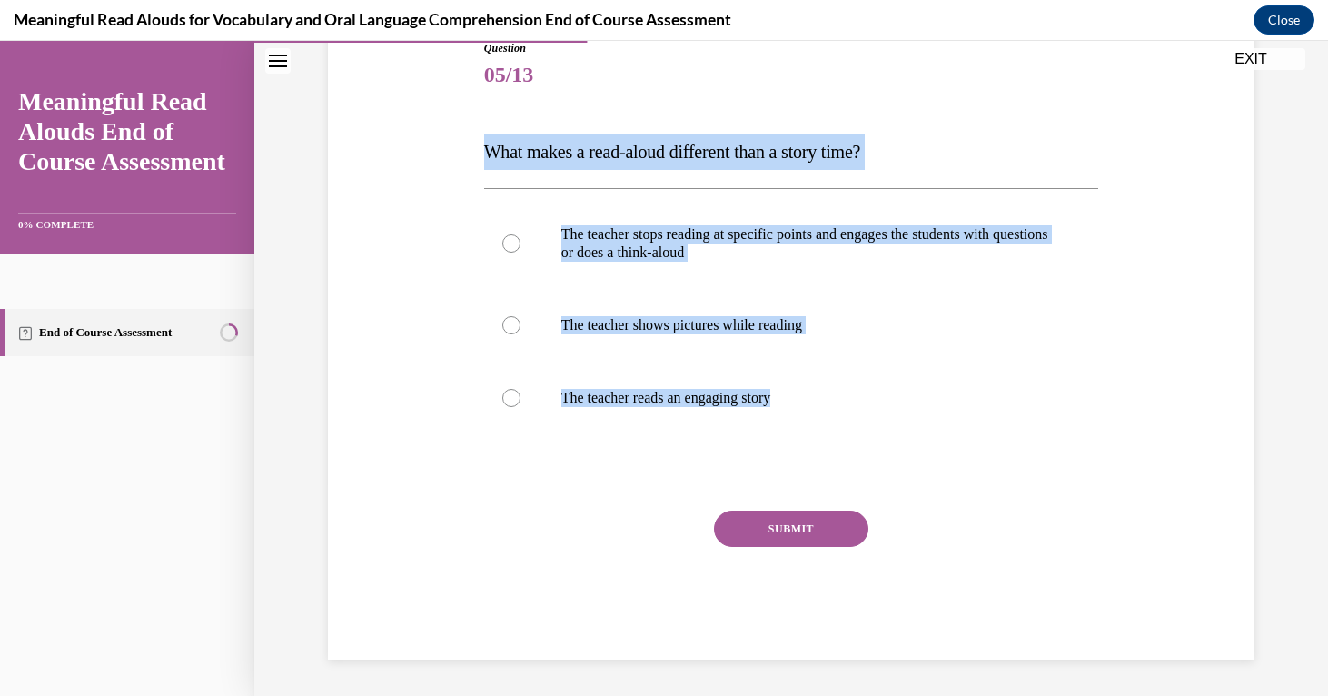
drag, startPoint x: 484, startPoint y: 153, endPoint x: 819, endPoint y: 439, distance: 440.6
click at [819, 439] on div "Question 05/13 What makes a read-aloud different than a story time? The teacher…" at bounding box center [791, 349] width 615 height 619
copy div "What makes a read-aloud different than a story time? The teacher stops reading …"
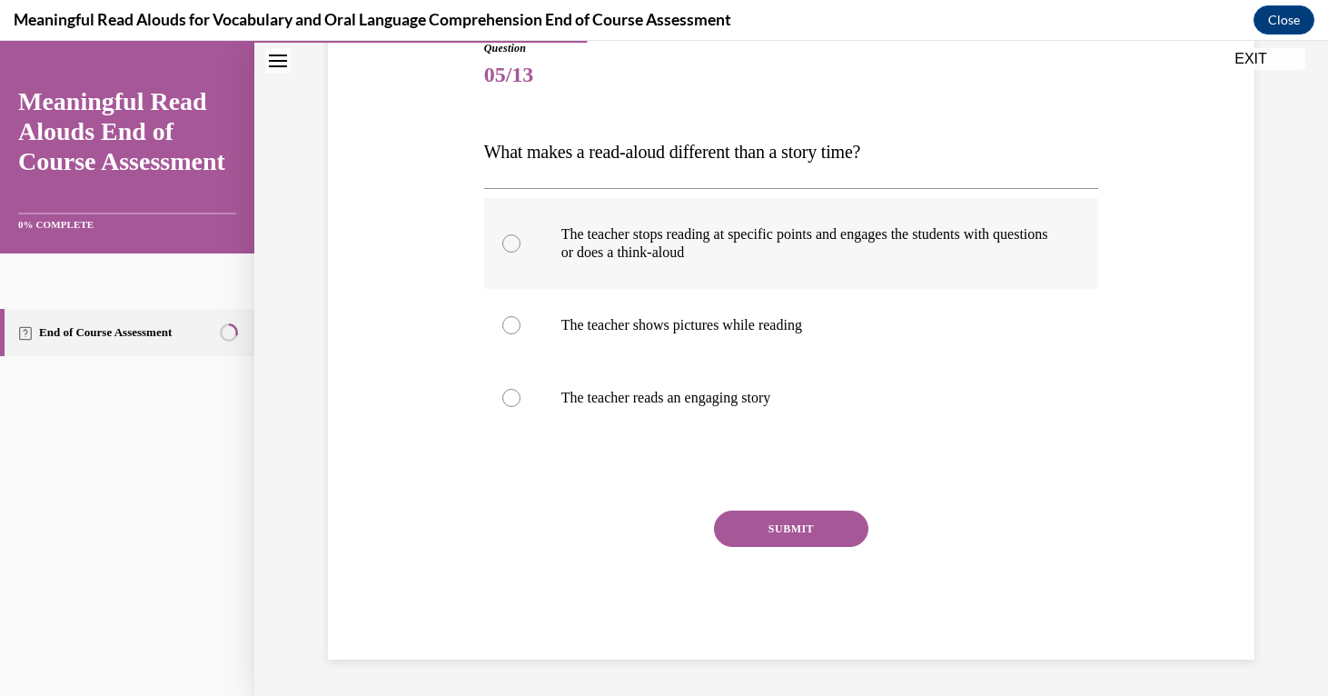
click at [528, 245] on label "The teacher stops reading at specific points and engages the students with ques…" at bounding box center [791, 243] width 615 height 91
click at [520, 245] on input "The teacher stops reading at specific points and engages the students with ques…" at bounding box center [511, 243] width 18 height 18
radio input "true"
click at [816, 542] on button "SUBMIT" at bounding box center [791, 528] width 154 height 36
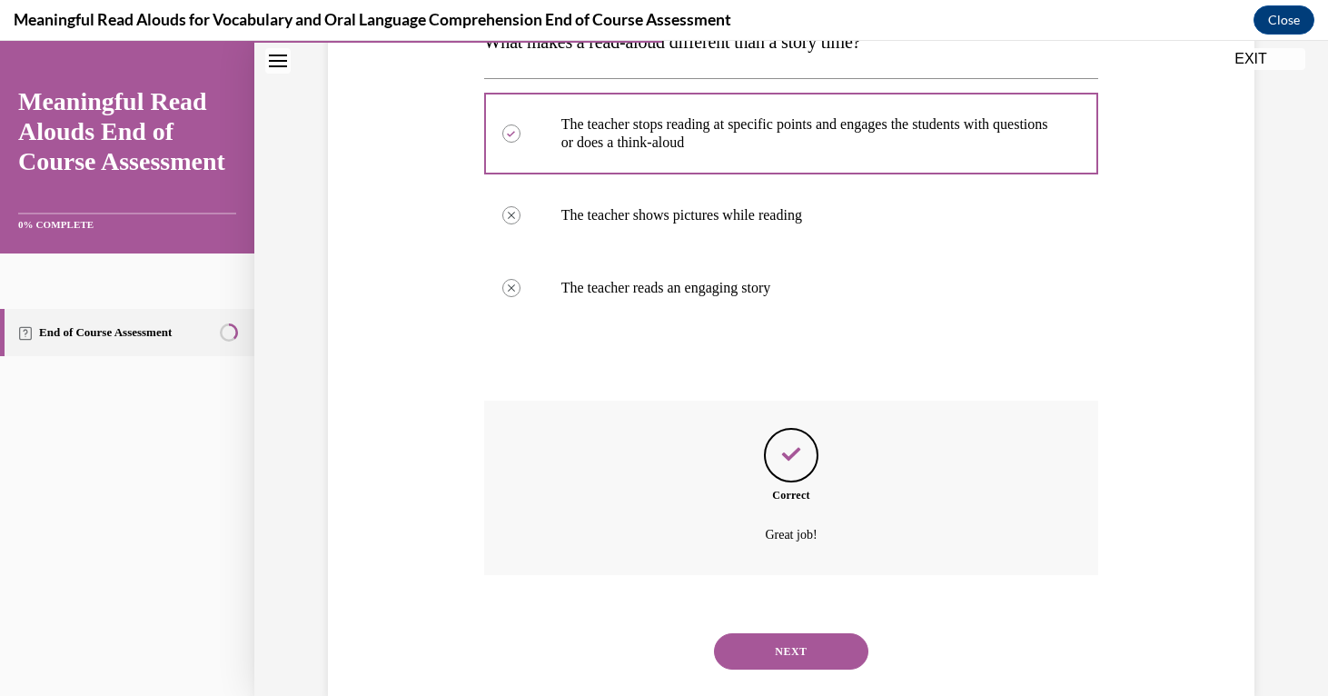
scroll to position [360, 0]
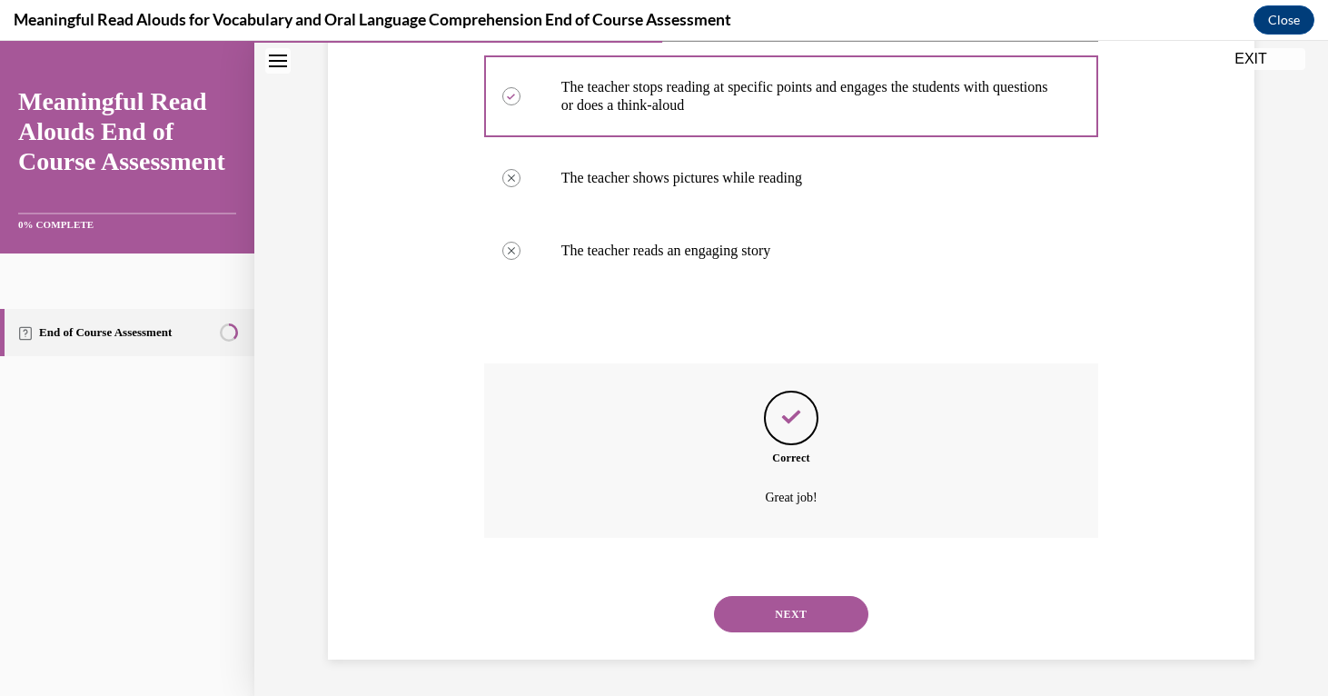
click at [783, 608] on button "NEXT" at bounding box center [791, 614] width 154 height 36
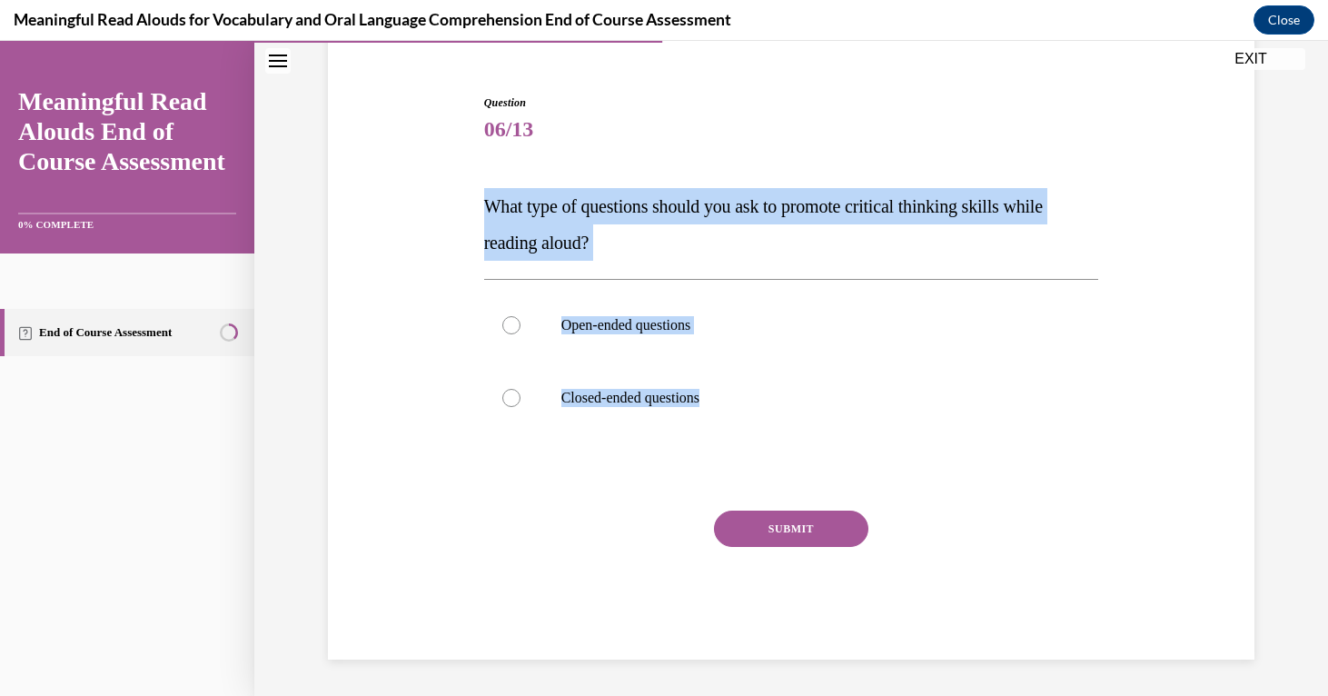
drag, startPoint x: 484, startPoint y: 205, endPoint x: 747, endPoint y: 434, distance: 348.9
click at [746, 437] on div "Question 06/13 What type of questions should you ask to promote critical thinki…" at bounding box center [791, 376] width 615 height 565
copy div "What type of questions should you ask to promote critical thinking skills while…"
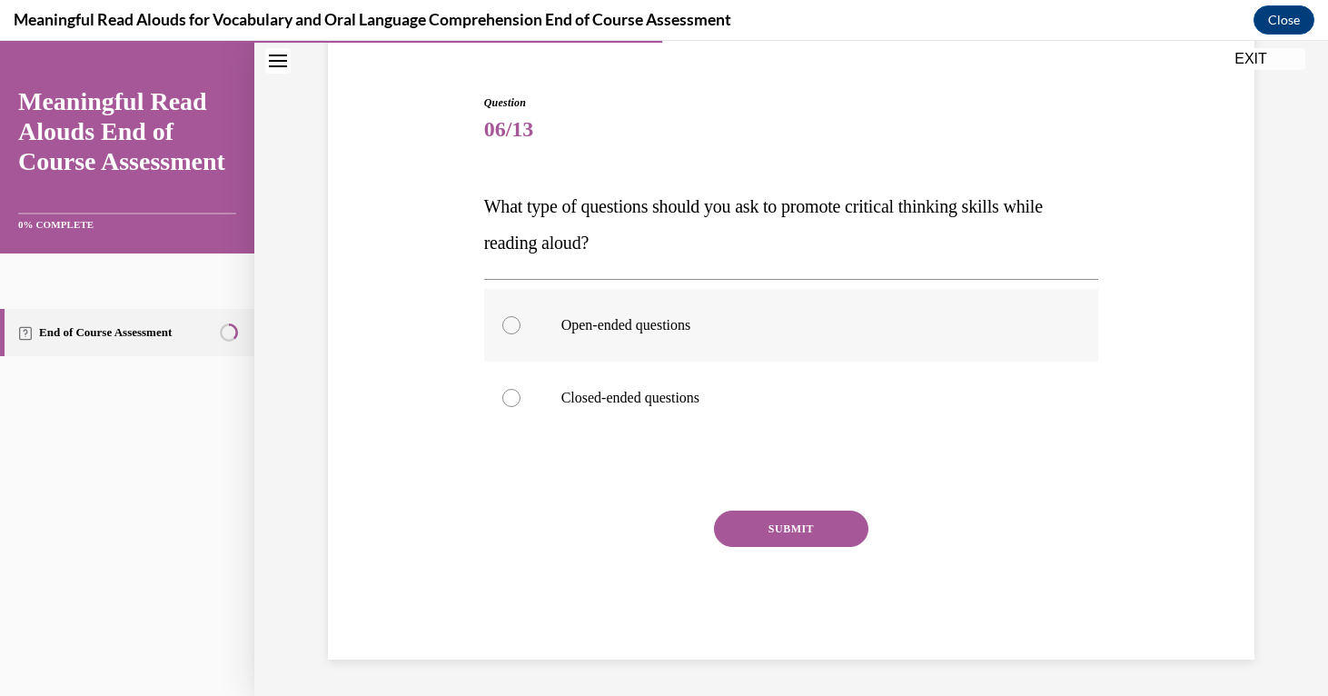
click at [528, 325] on label "Open-ended questions" at bounding box center [791, 325] width 615 height 73
click at [520, 325] on input "Open-ended questions" at bounding box center [511, 325] width 18 height 18
radio input "true"
click at [795, 525] on button "SUBMIT" at bounding box center [791, 528] width 154 height 36
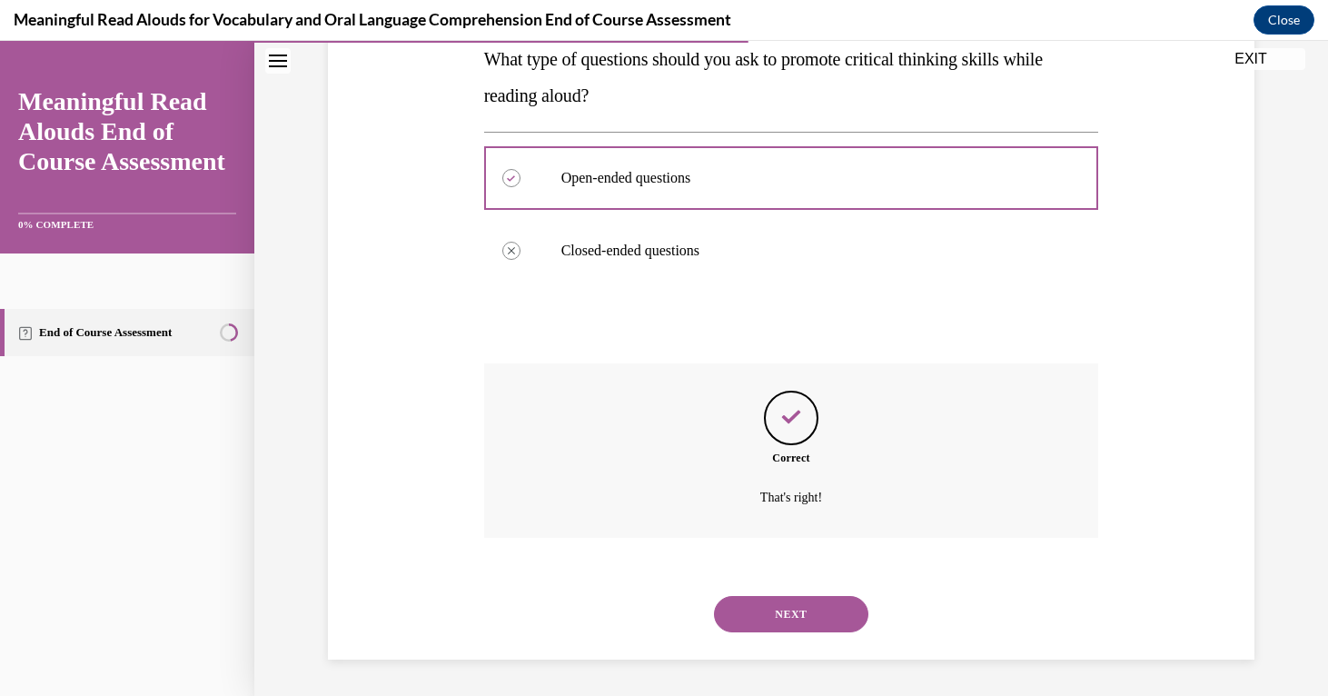
click at [790, 609] on button "NEXT" at bounding box center [791, 614] width 154 height 36
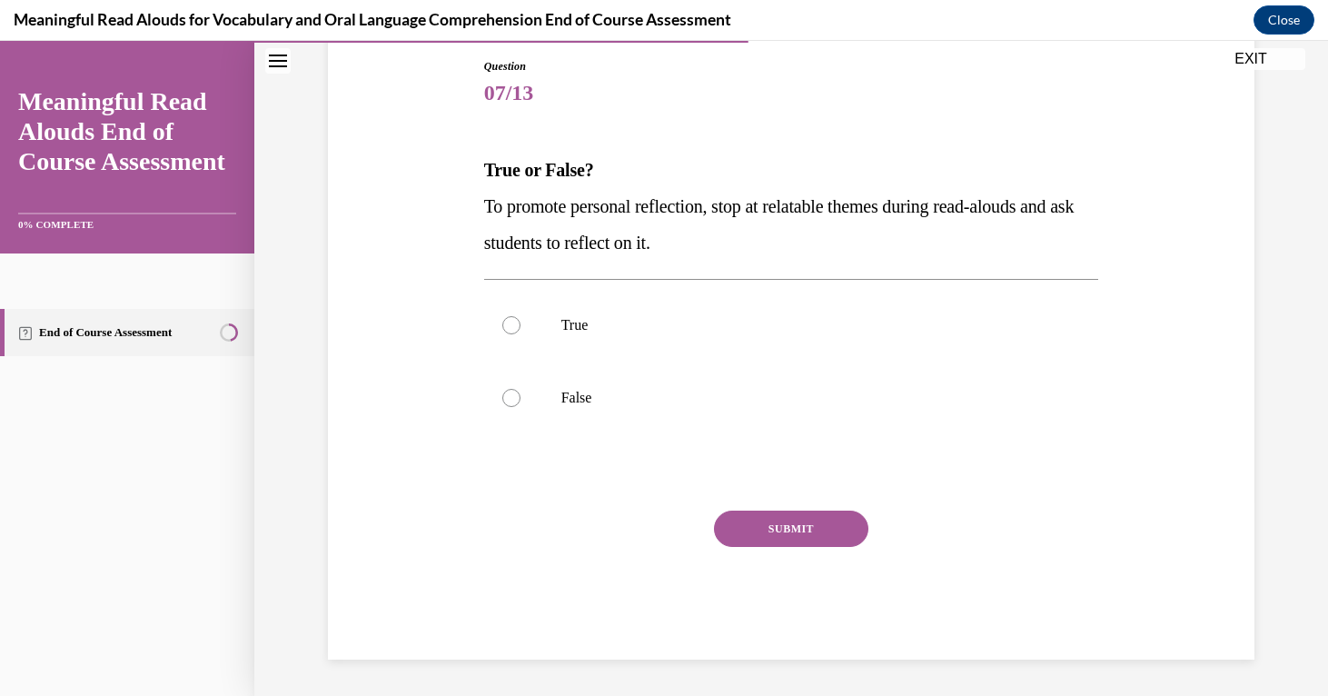
scroll to position [194, 0]
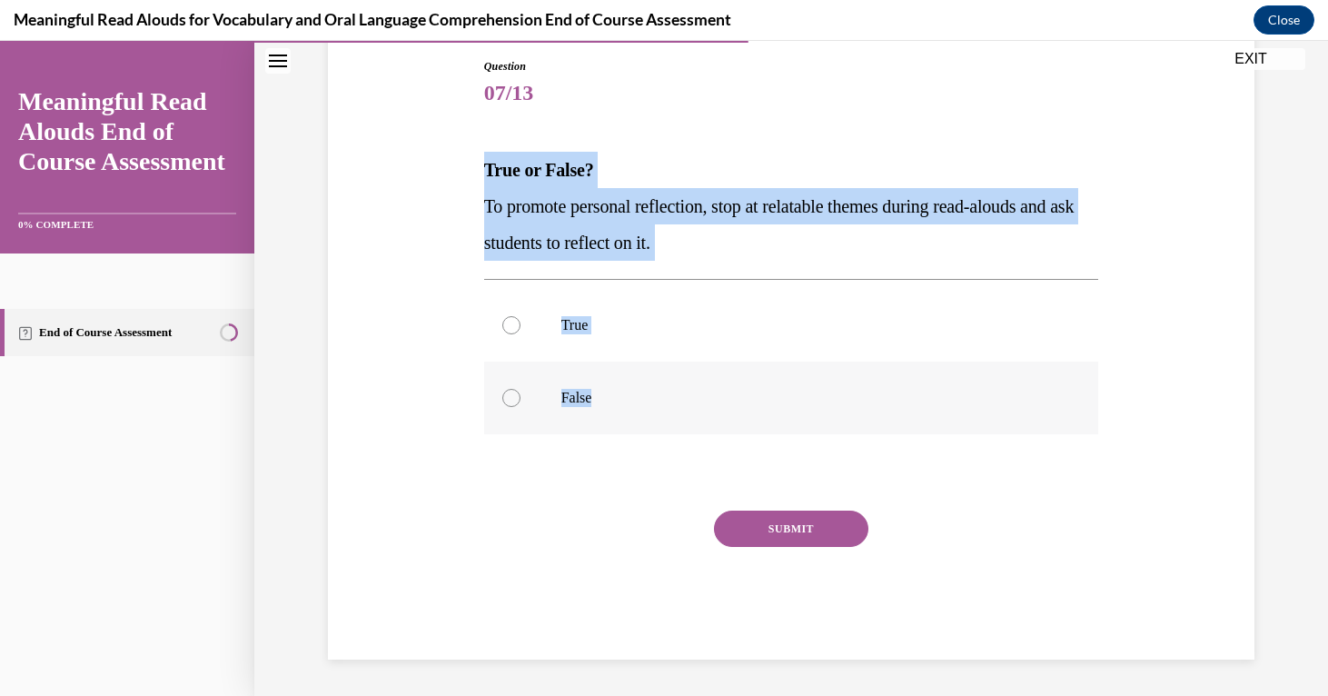
drag, startPoint x: 485, startPoint y: 165, endPoint x: 647, endPoint y: 400, distance: 284.7
click at [647, 400] on div "Question 07/13 True or False? To promote personal reflection, stop at relatable…" at bounding box center [791, 358] width 615 height 601
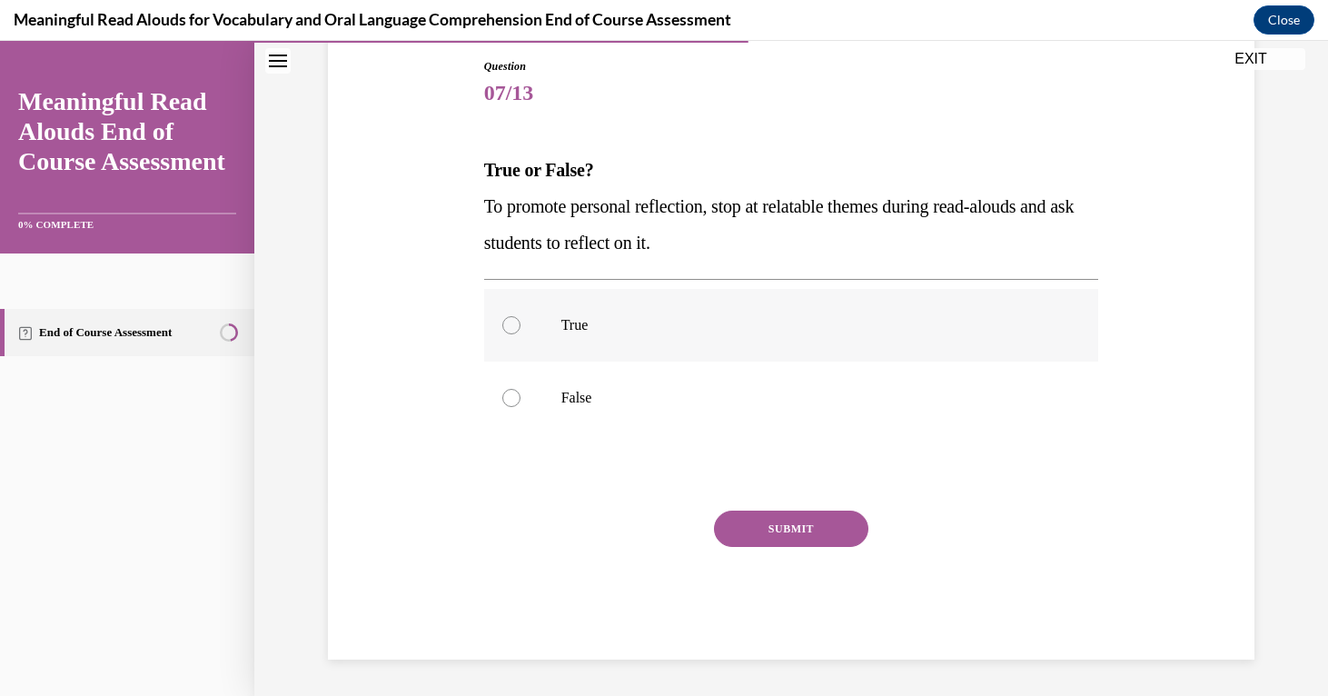
click at [520, 326] on label "True" at bounding box center [791, 325] width 615 height 73
click at [520, 326] on input "True" at bounding box center [511, 325] width 18 height 18
radio input "true"
click at [799, 502] on div "Question 07/13 True or False? To promote personal reflection, stop at relatable…" at bounding box center [791, 358] width 615 height 601
click at [800, 519] on button "SUBMIT" at bounding box center [791, 528] width 154 height 36
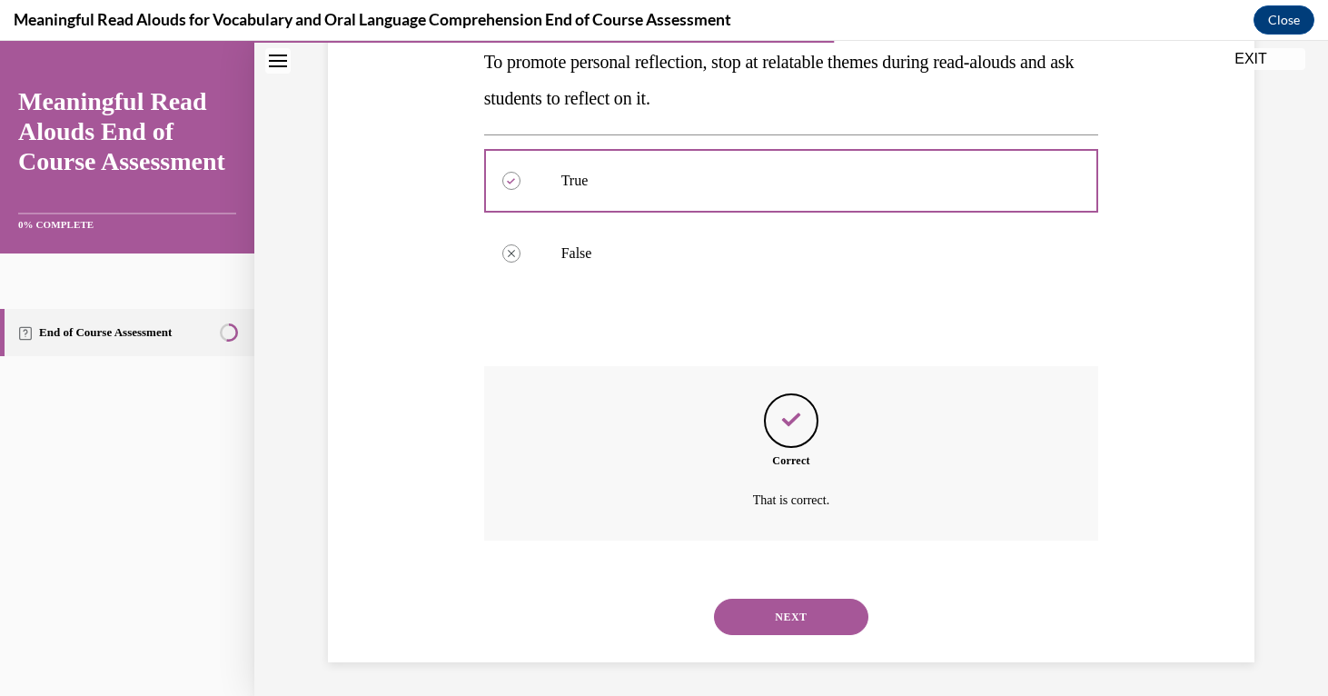
scroll to position [341, 0]
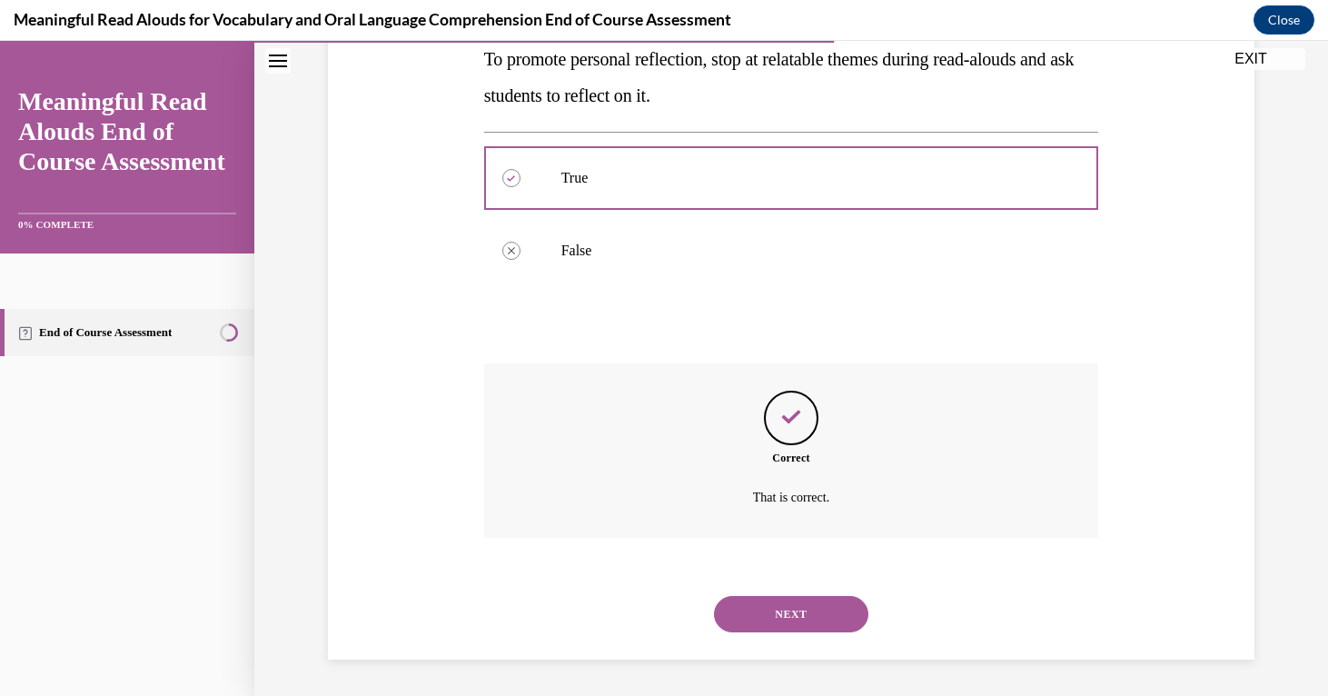
click at [782, 622] on button "NEXT" at bounding box center [791, 614] width 154 height 36
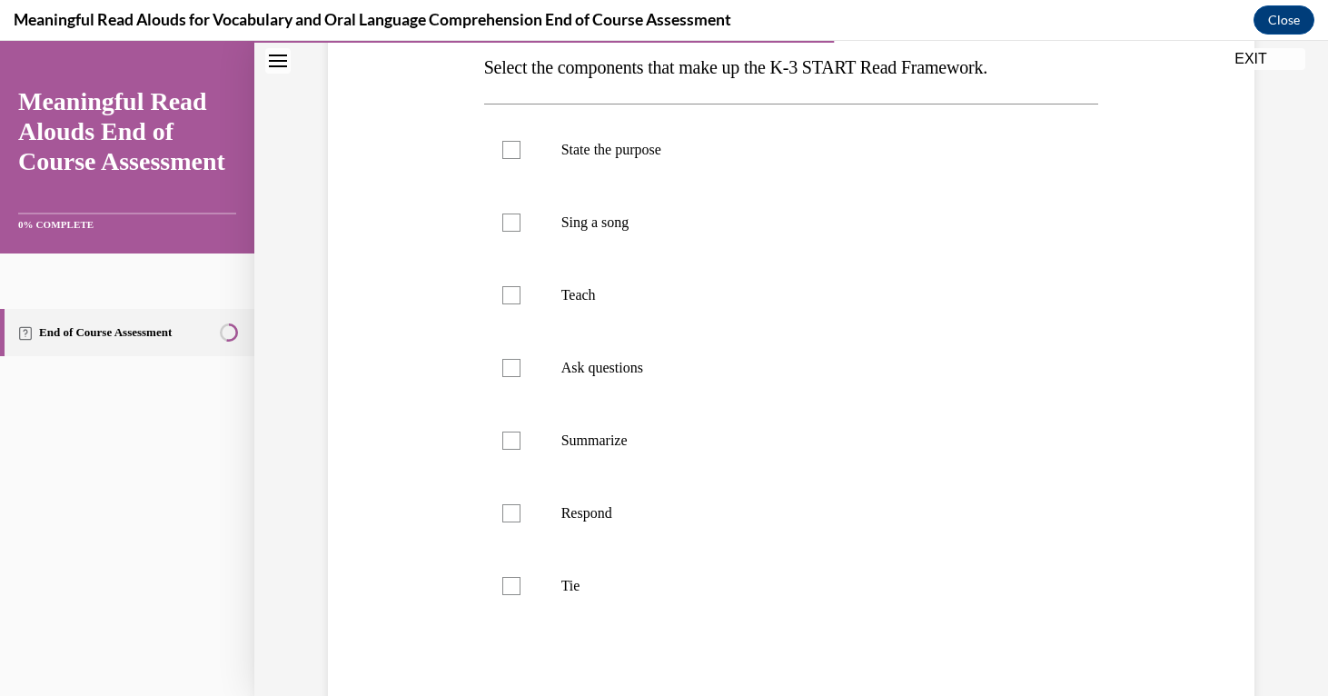
scroll to position [283, 0]
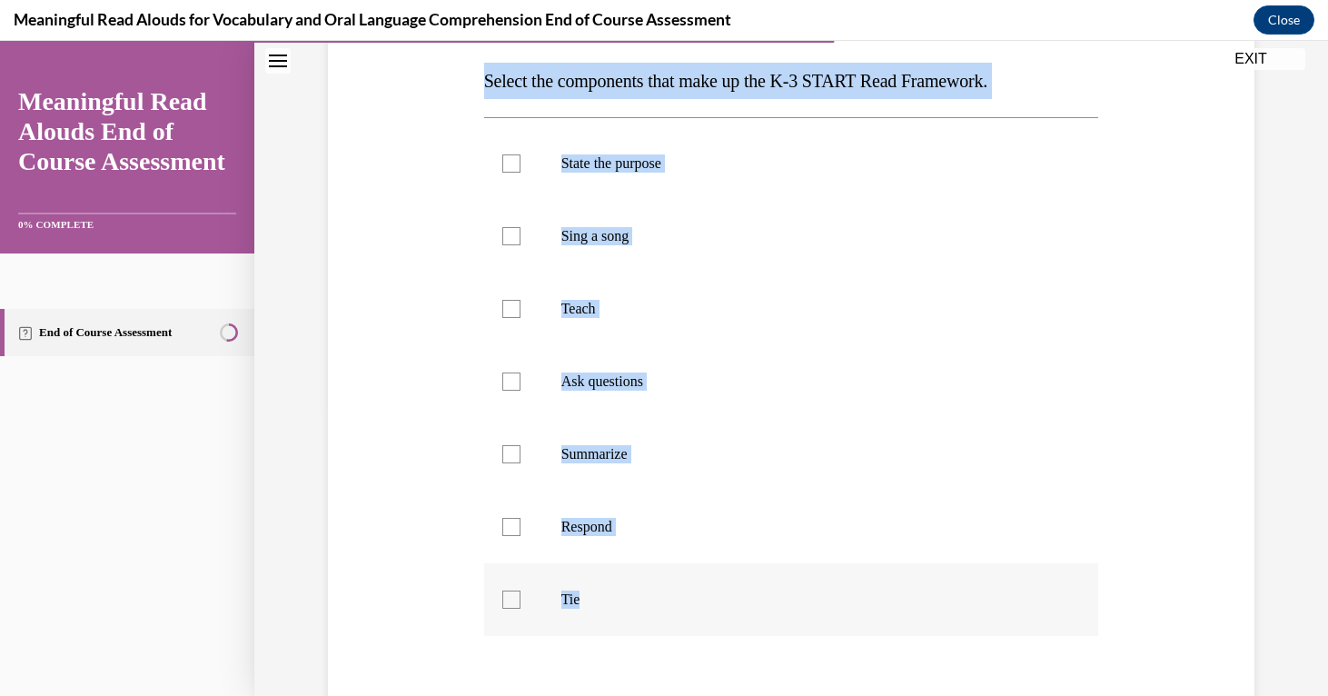
drag, startPoint x: 487, startPoint y: 78, endPoint x: 705, endPoint y: 626, distance: 589.4
click at [705, 626] on div "Question 08/13 Select the components that make up the K-3 START Read Framework.…" at bounding box center [791, 415] width 615 height 892
copy div "Select the components that make up the K-3 START Read Framework. State the purp…"
click at [509, 166] on div at bounding box center [511, 163] width 18 height 18
click at [509, 166] on input "State the purpose" at bounding box center [511, 163] width 18 height 18
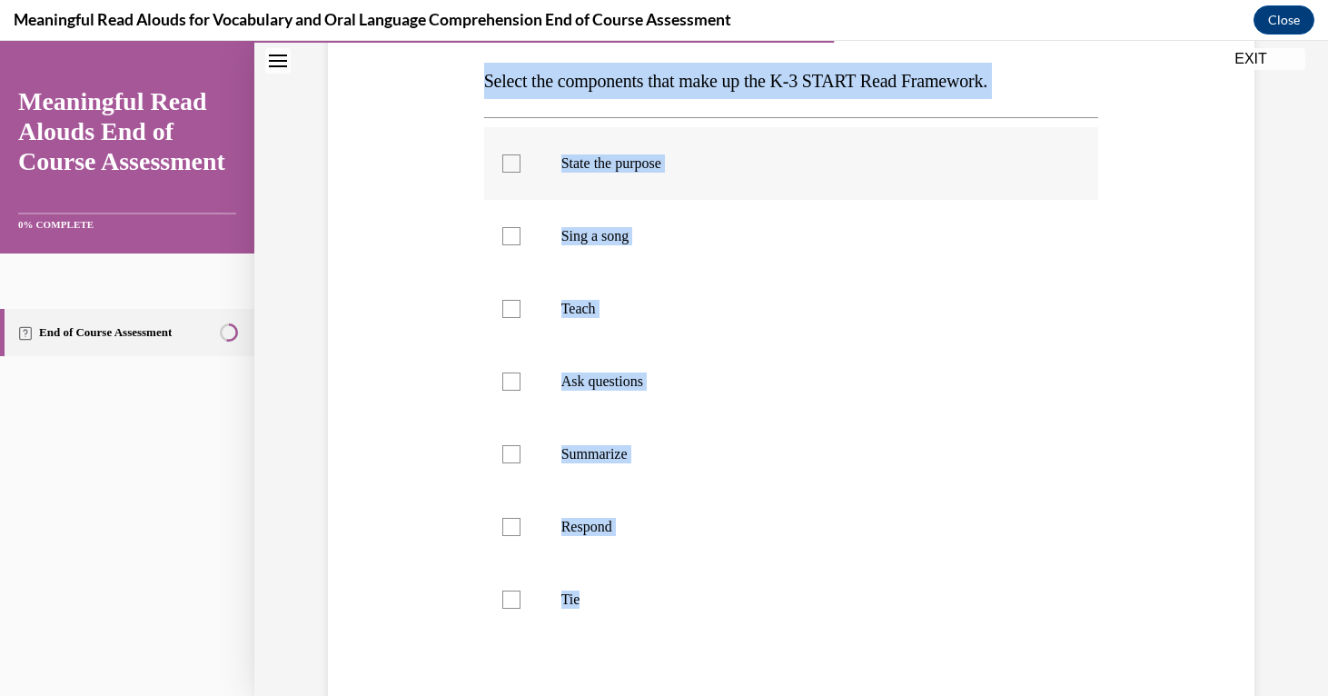
checkbox input "true"
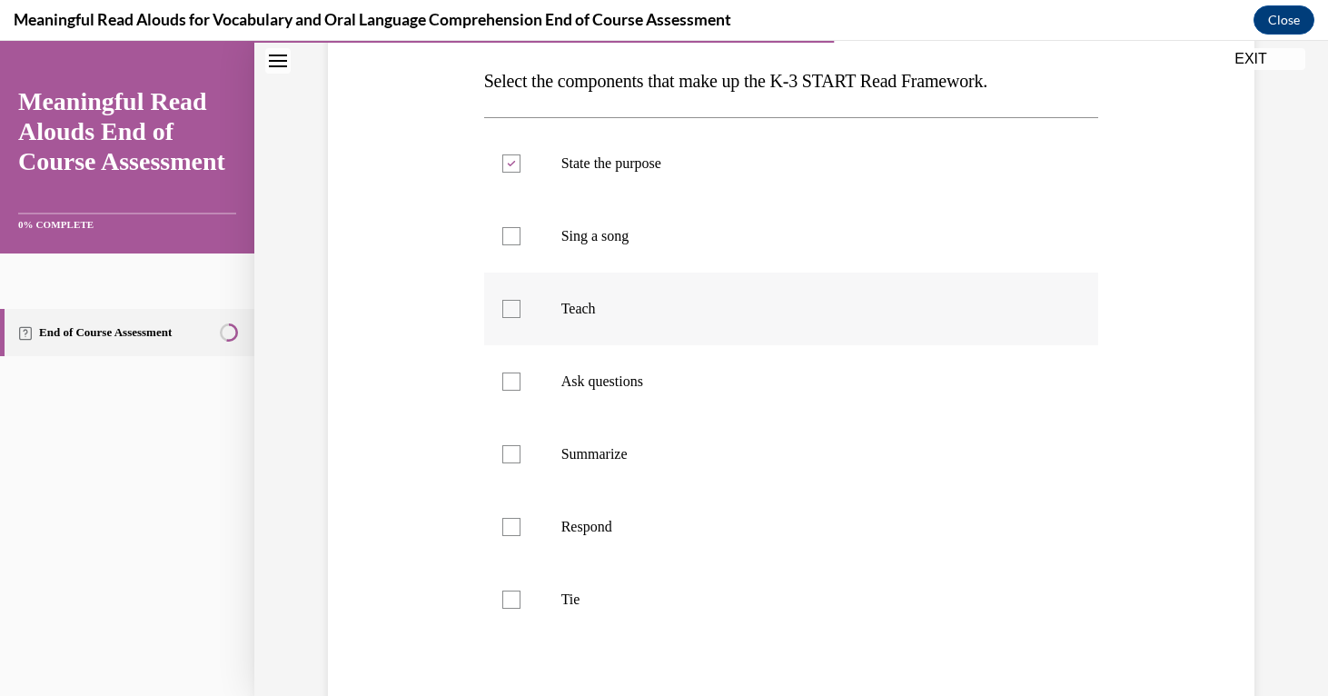
click at [511, 308] on div at bounding box center [511, 309] width 18 height 18
click at [511, 308] on input "Teach" at bounding box center [511, 309] width 18 height 18
checkbox input "true"
click at [509, 391] on label "Ask questions" at bounding box center [791, 381] width 615 height 73
click at [509, 391] on input "Ask questions" at bounding box center [511, 381] width 18 height 18
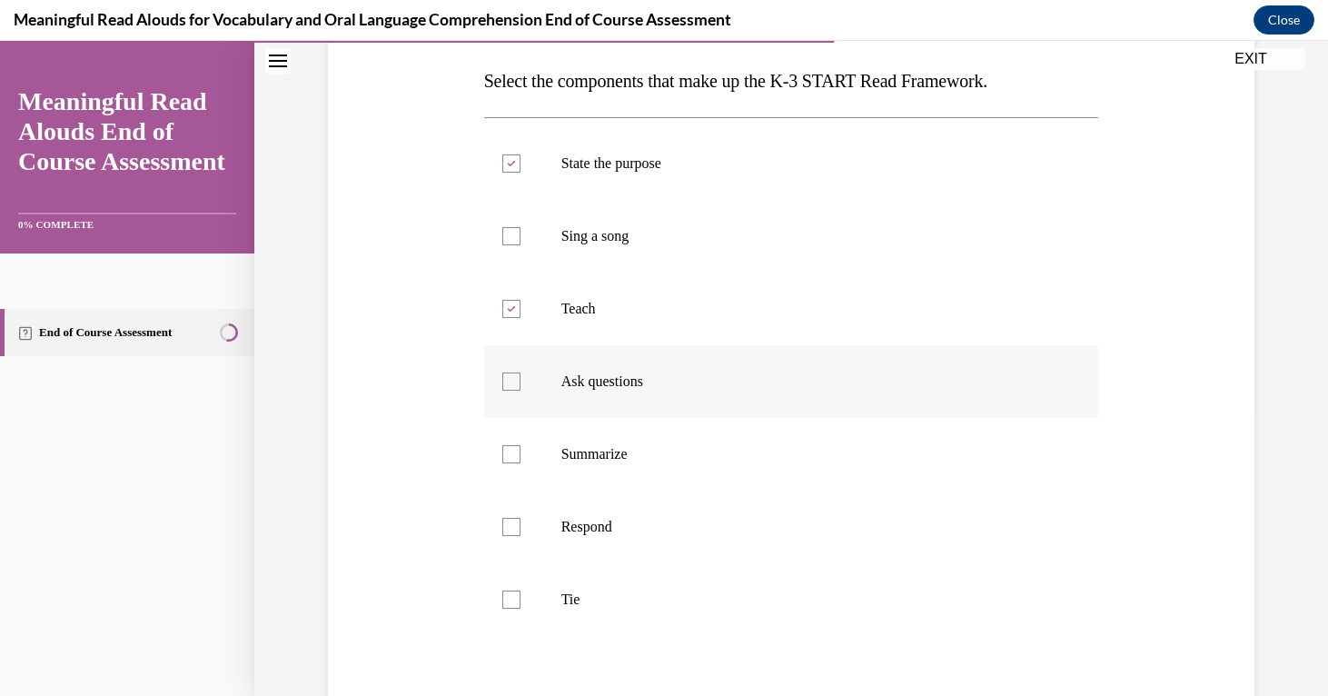
checkbox input "true"
click at [516, 527] on div at bounding box center [511, 527] width 18 height 18
click at [516, 527] on input "Respond" at bounding box center [511, 527] width 18 height 18
checkbox input "true"
click at [509, 598] on div at bounding box center [511, 599] width 18 height 18
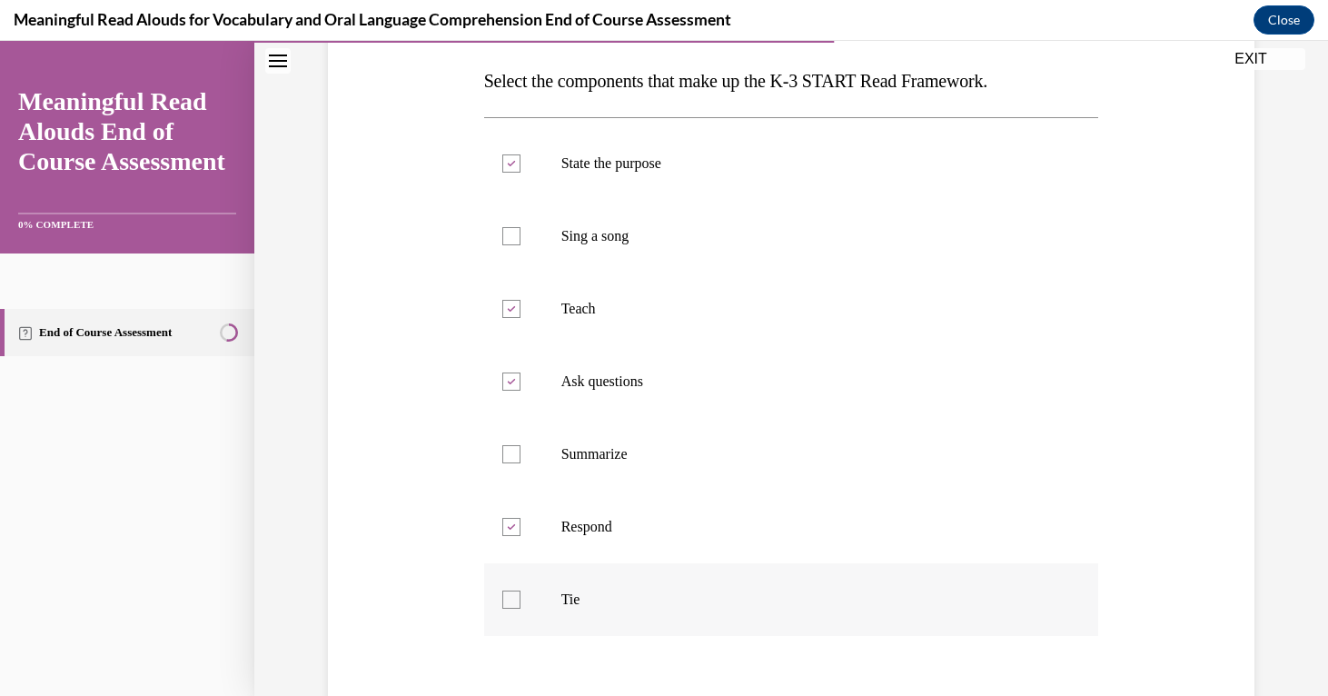
click at [509, 598] on input "Tie" at bounding box center [511, 599] width 18 height 18
checkbox input "true"
click at [508, 450] on div at bounding box center [511, 454] width 18 height 18
click at [508, 450] on input "Summarize" at bounding box center [511, 454] width 18 height 18
checkbox input "true"
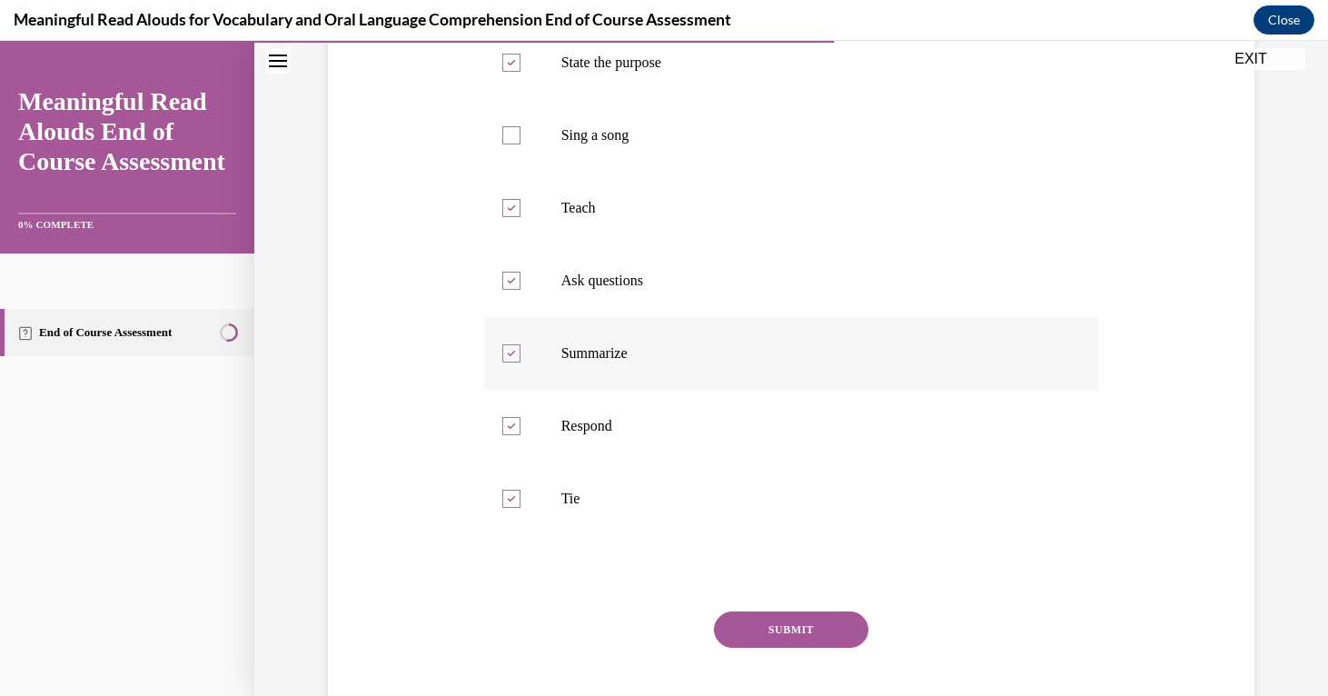
scroll to position [388, 0]
click at [799, 607] on div "Question 08/13 Select the components that make up the K-3 START Read Framework.…" at bounding box center [791, 311] width 615 height 892
click at [790, 616] on button "SUBMIT" at bounding box center [791, 626] width 154 height 36
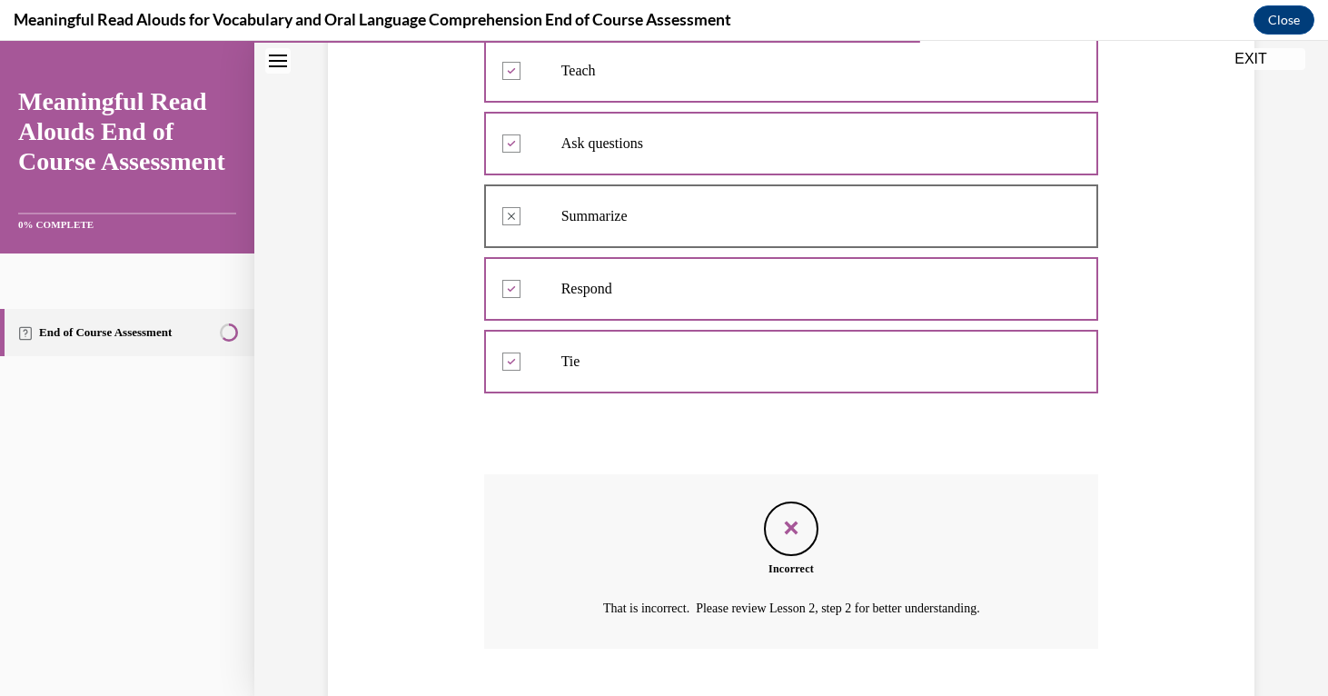
scroll to position [632, 0]
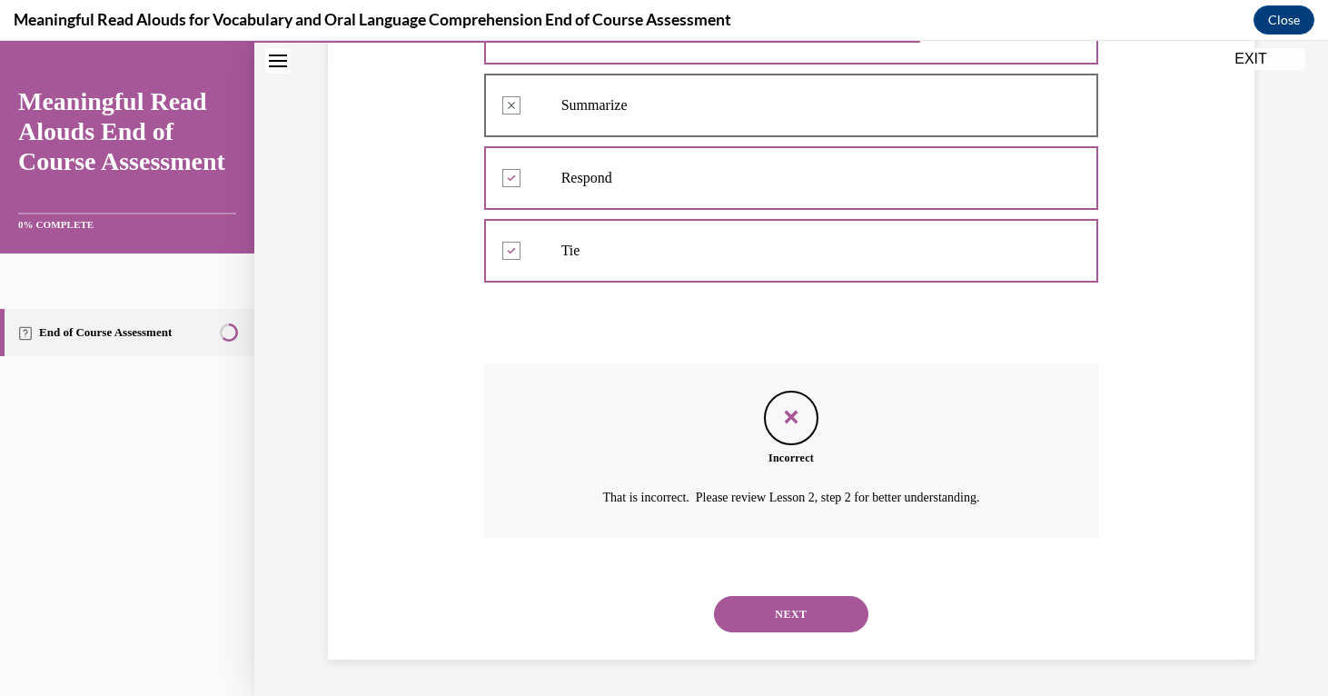
click at [791, 612] on button "NEXT" at bounding box center [791, 614] width 154 height 36
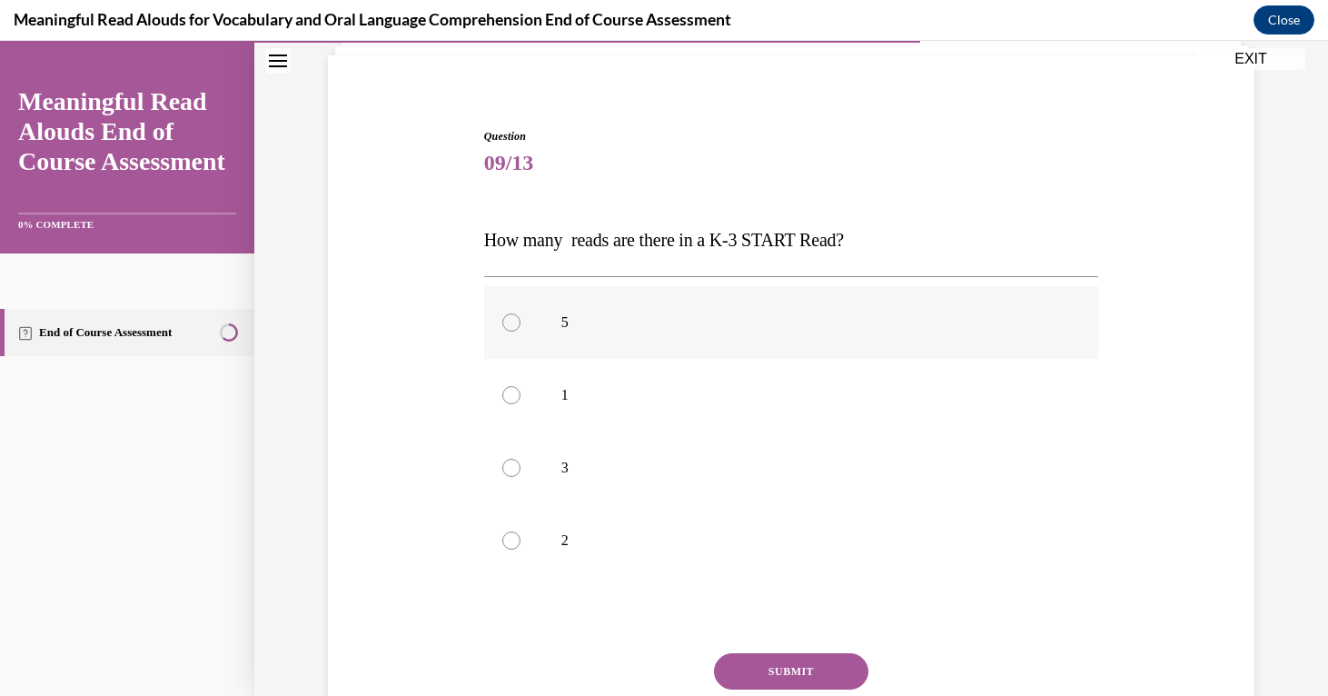
scroll to position [128, 0]
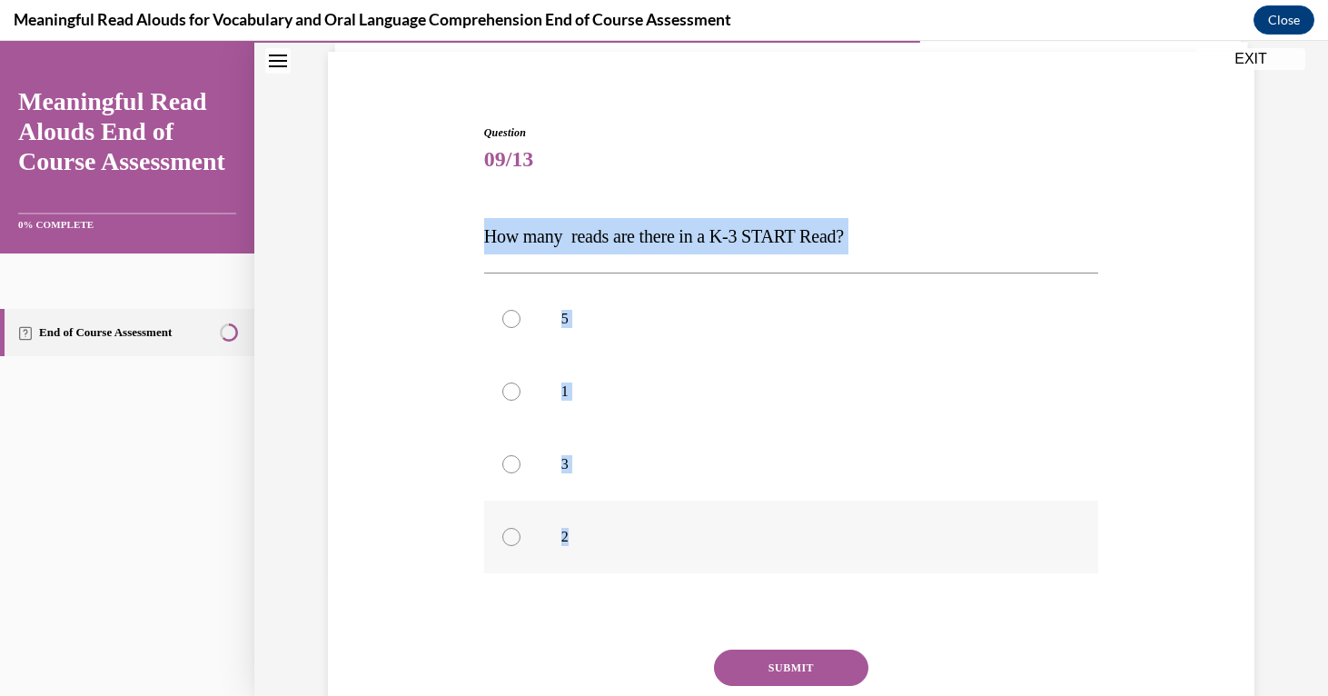
drag, startPoint x: 482, startPoint y: 232, endPoint x: 589, endPoint y: 542, distance: 328.6
click at [589, 542] on div "Question 09/13 How many reads are there in a K-3 START Read? 5 1 3 2 Incorrect …" at bounding box center [791, 447] width 624 height 701
copy div "How many reads are there in a K-3 START Read? 5 1 3 2"
click at [498, 443] on label "3" at bounding box center [791, 464] width 615 height 73
click at [502, 455] on input "3" at bounding box center [511, 464] width 18 height 18
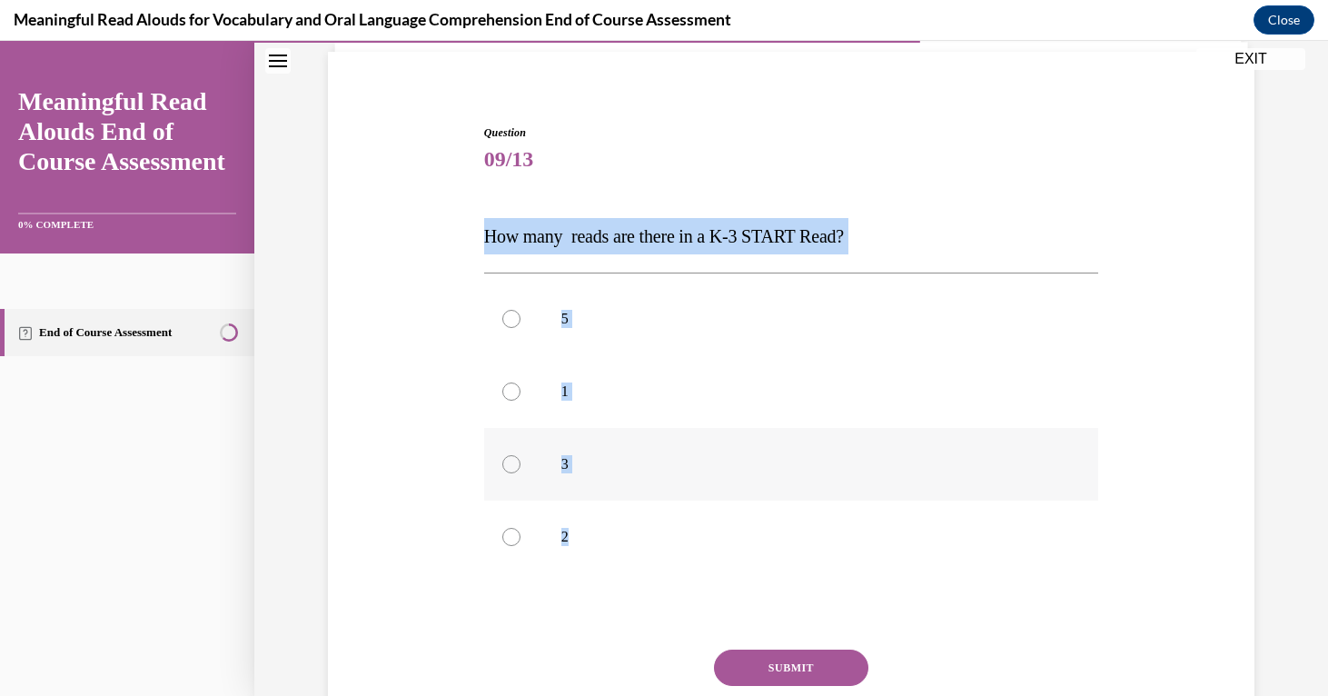
radio input "true"
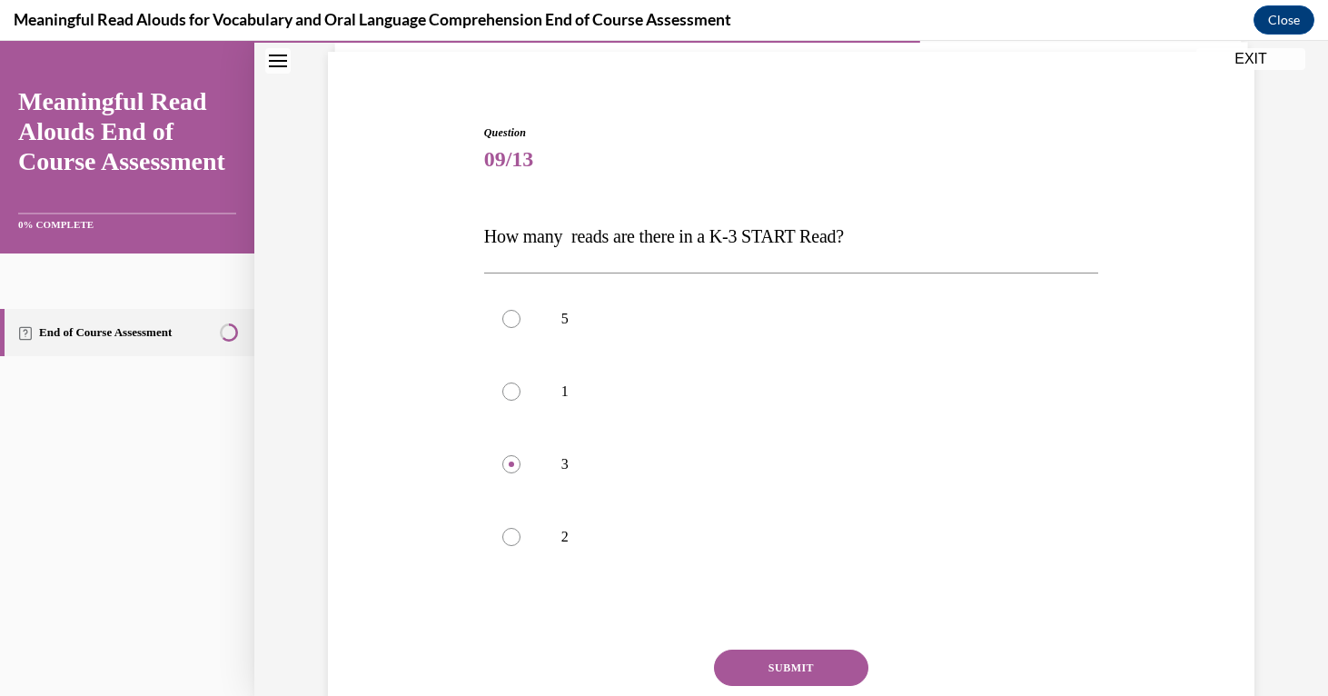
click at [784, 667] on button "SUBMIT" at bounding box center [791, 667] width 154 height 36
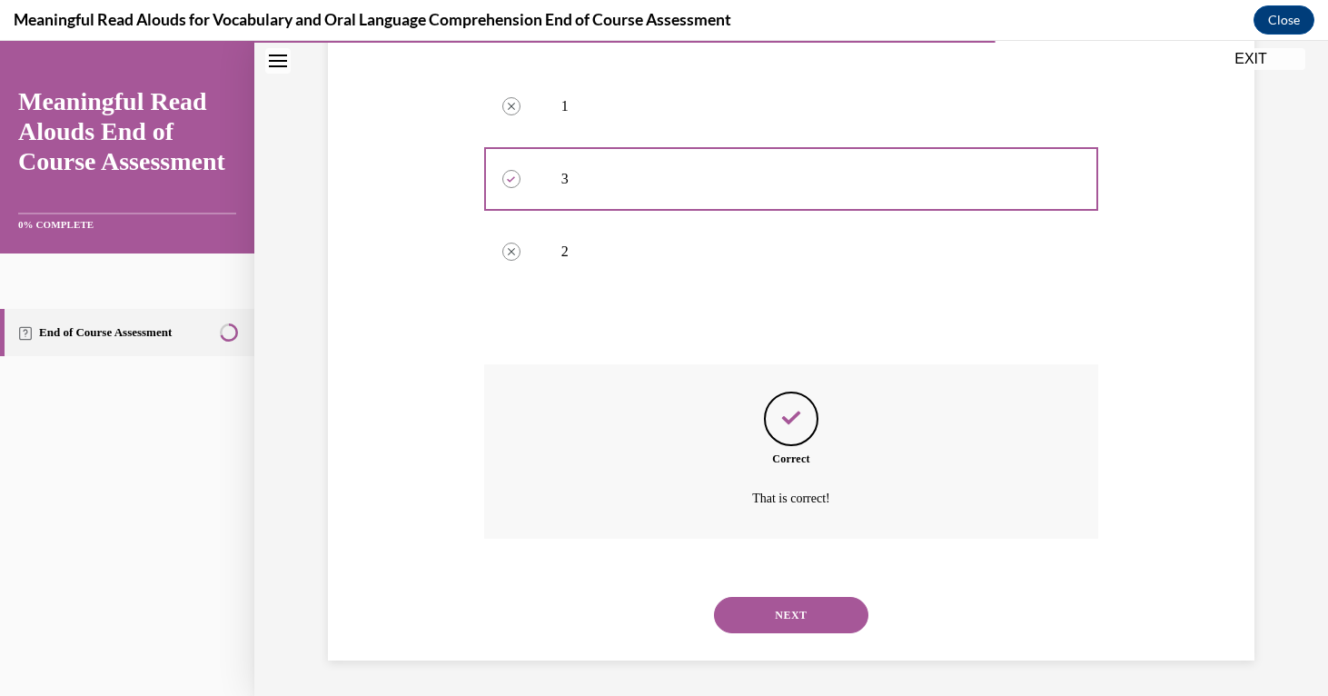
scroll to position [414, 0]
click at [796, 621] on button "NEXT" at bounding box center [791, 614] width 154 height 36
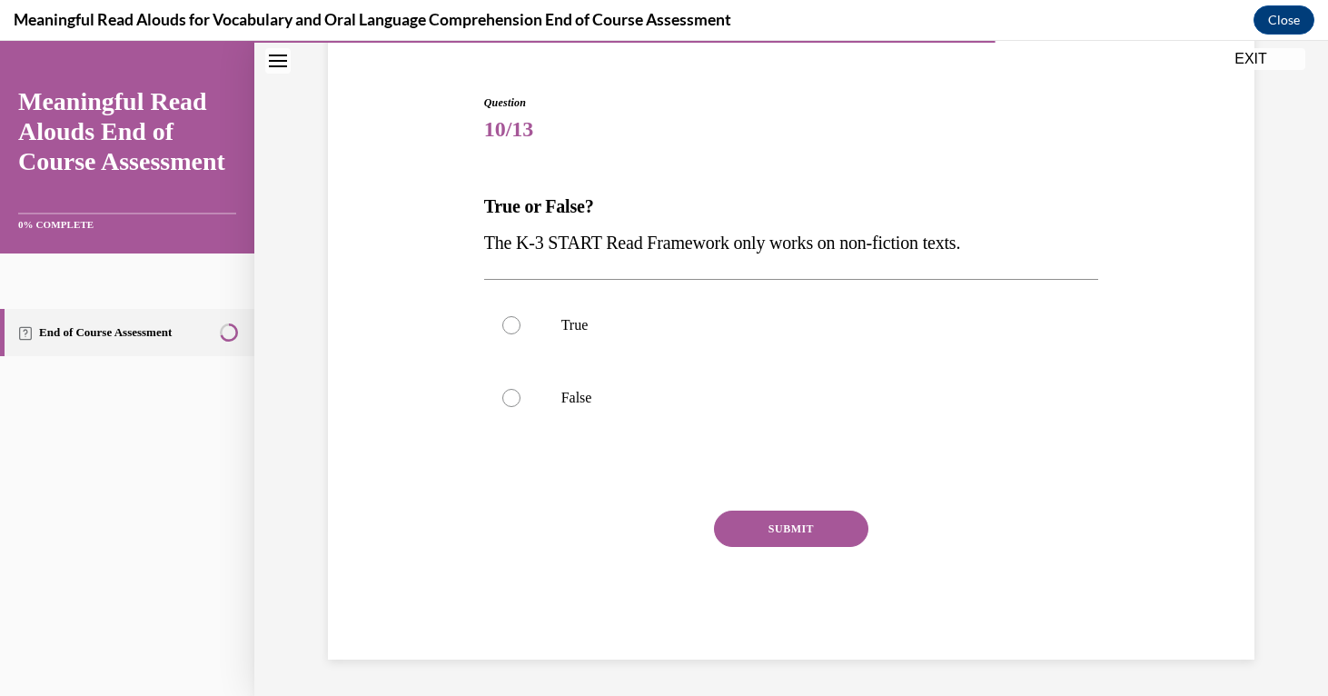
scroll to position [158, 0]
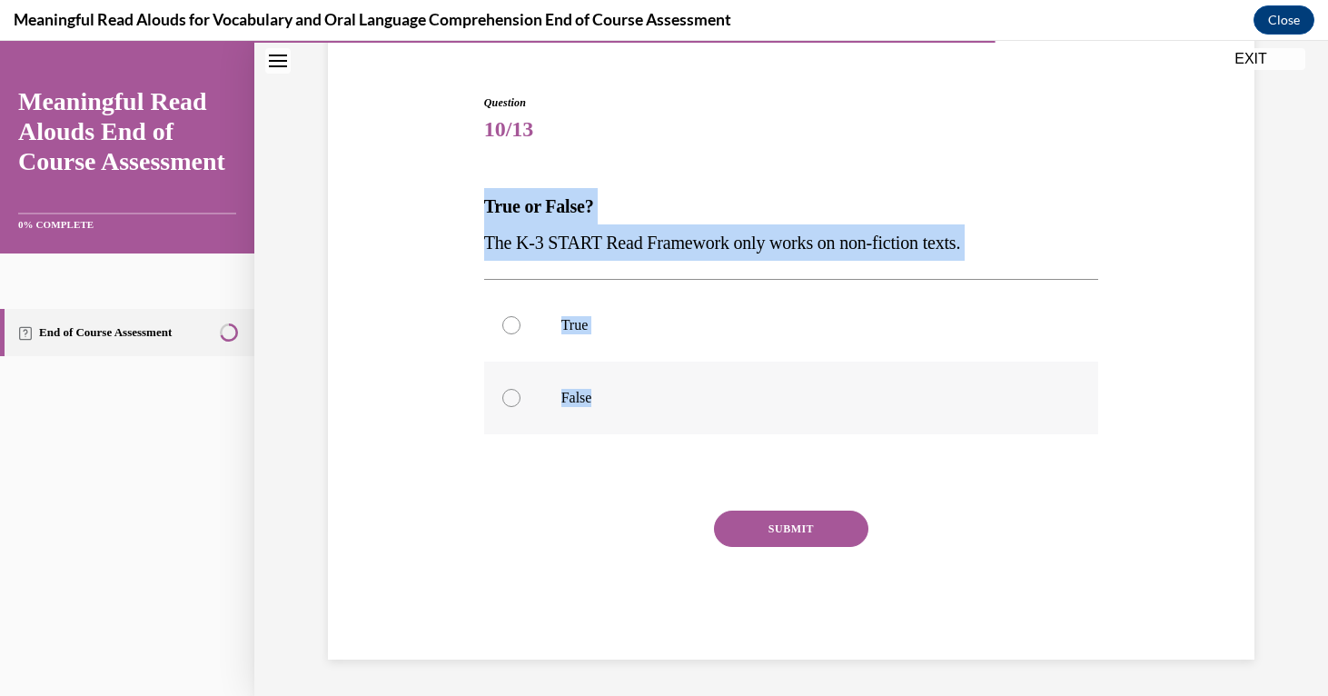
drag, startPoint x: 486, startPoint y: 210, endPoint x: 671, endPoint y: 420, distance: 279.9
click at [671, 420] on div "Question 10/13 True or False? The K-3 START Read Framework only works on non-fi…" at bounding box center [791, 376] width 615 height 565
copy div "True or False? The K-3 START Read Framework only works on non-fiction texts. Tr…"
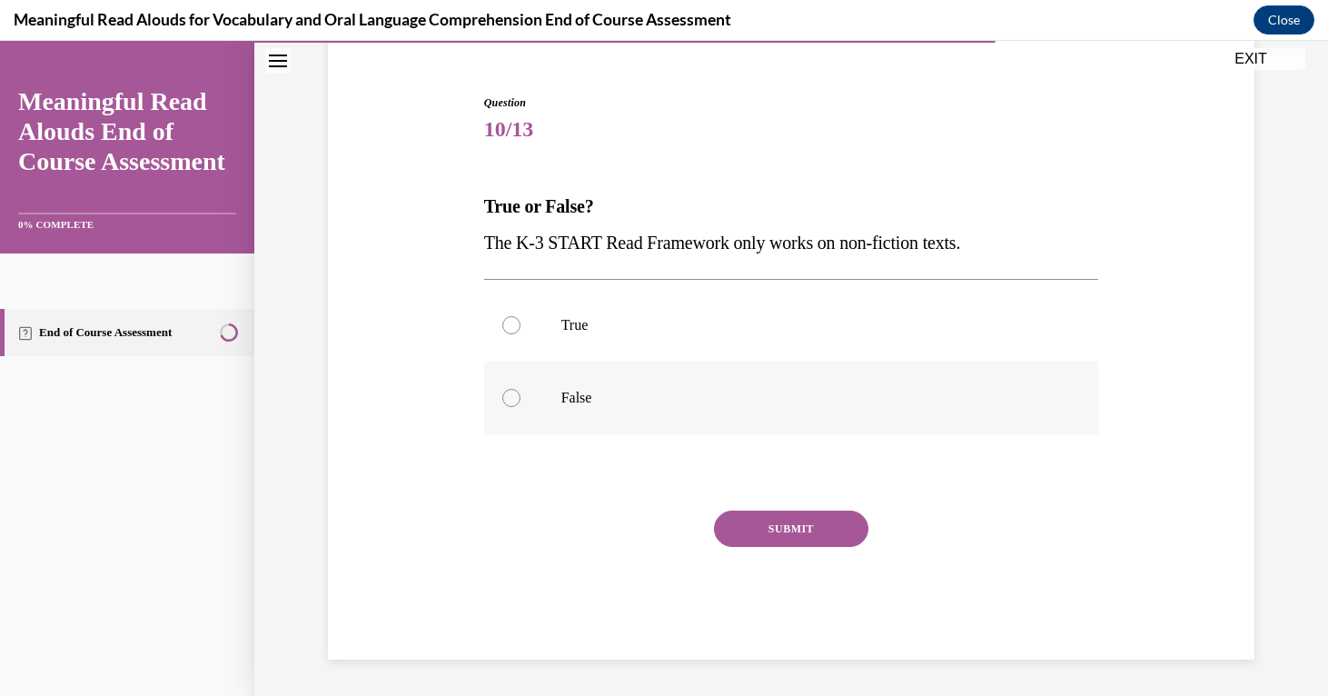
click at [514, 384] on label "False" at bounding box center [791, 397] width 615 height 73
click at [514, 389] on input "False" at bounding box center [511, 398] width 18 height 18
radio input "true"
click at [782, 523] on button "SUBMIT" at bounding box center [791, 528] width 154 height 36
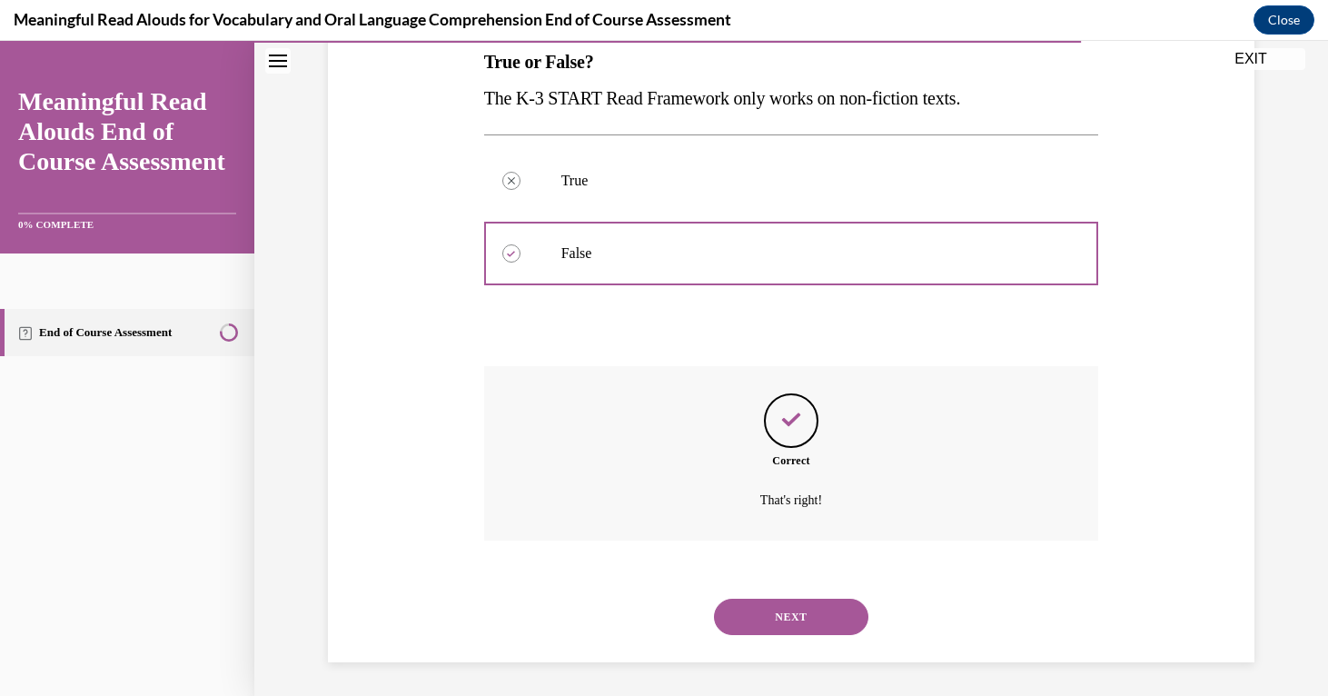
scroll to position [305, 0]
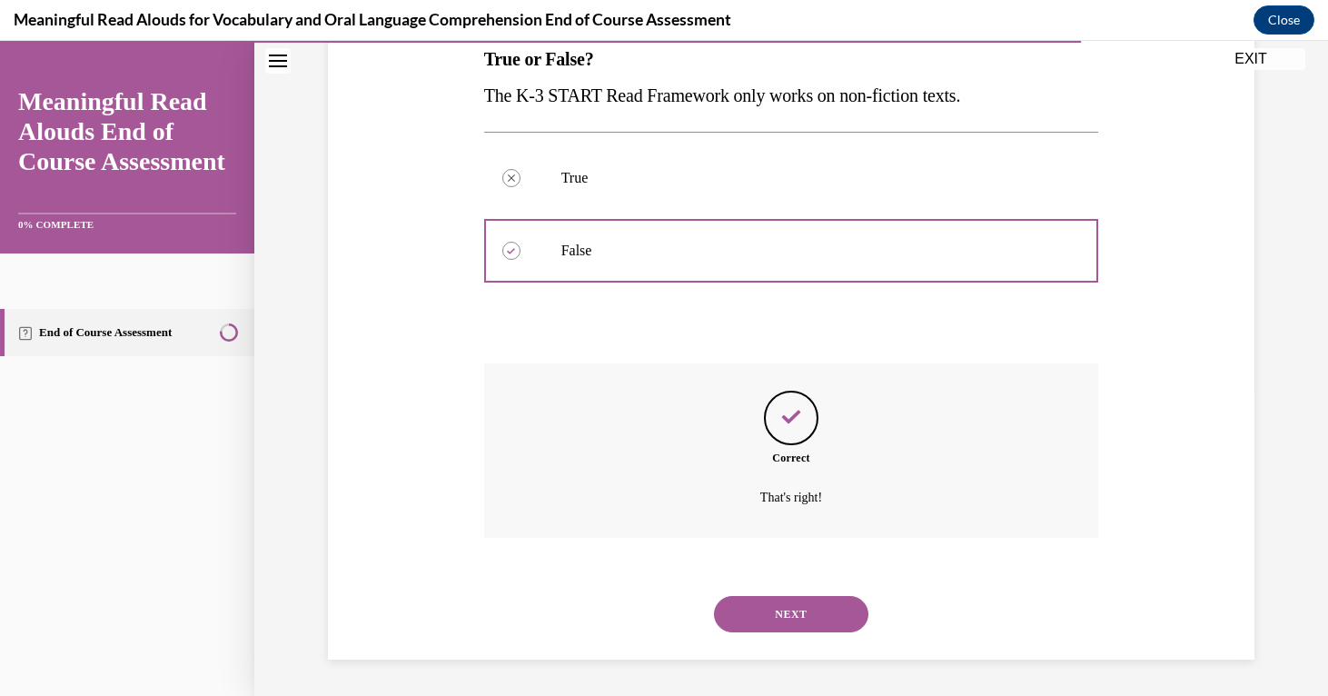
click at [778, 623] on button "NEXT" at bounding box center [791, 614] width 154 height 36
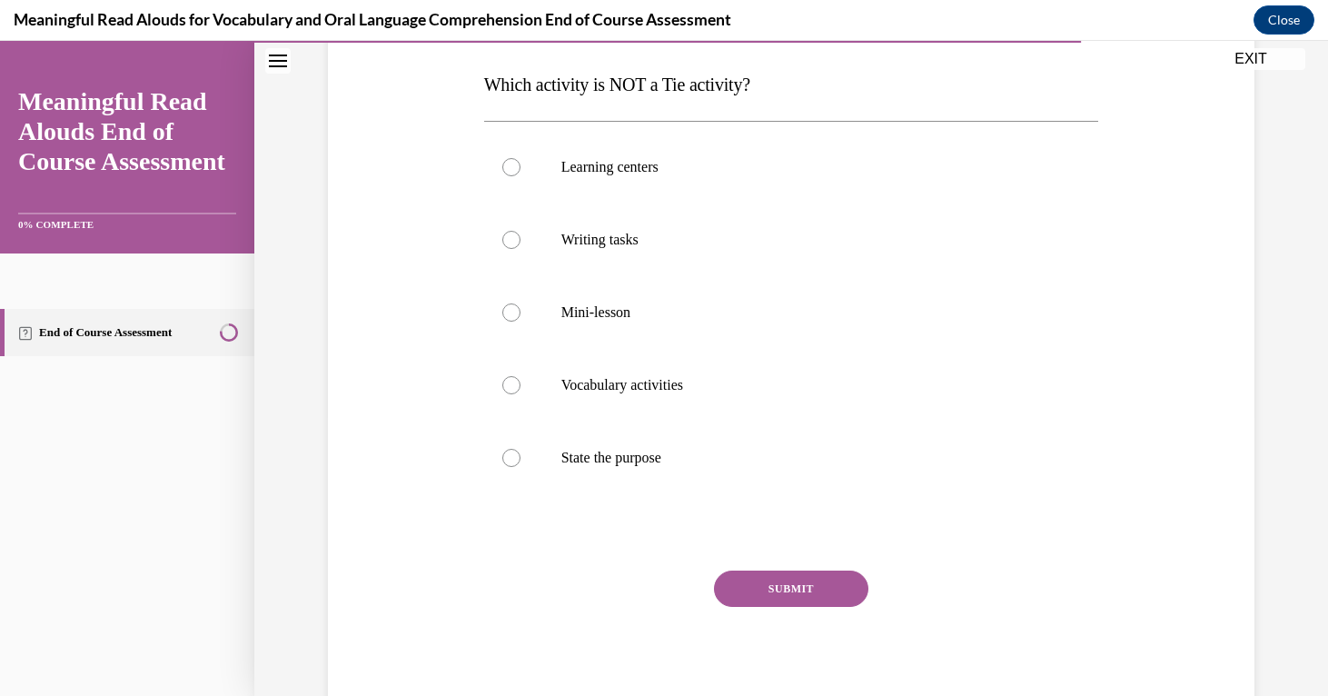
scroll to position [282, 0]
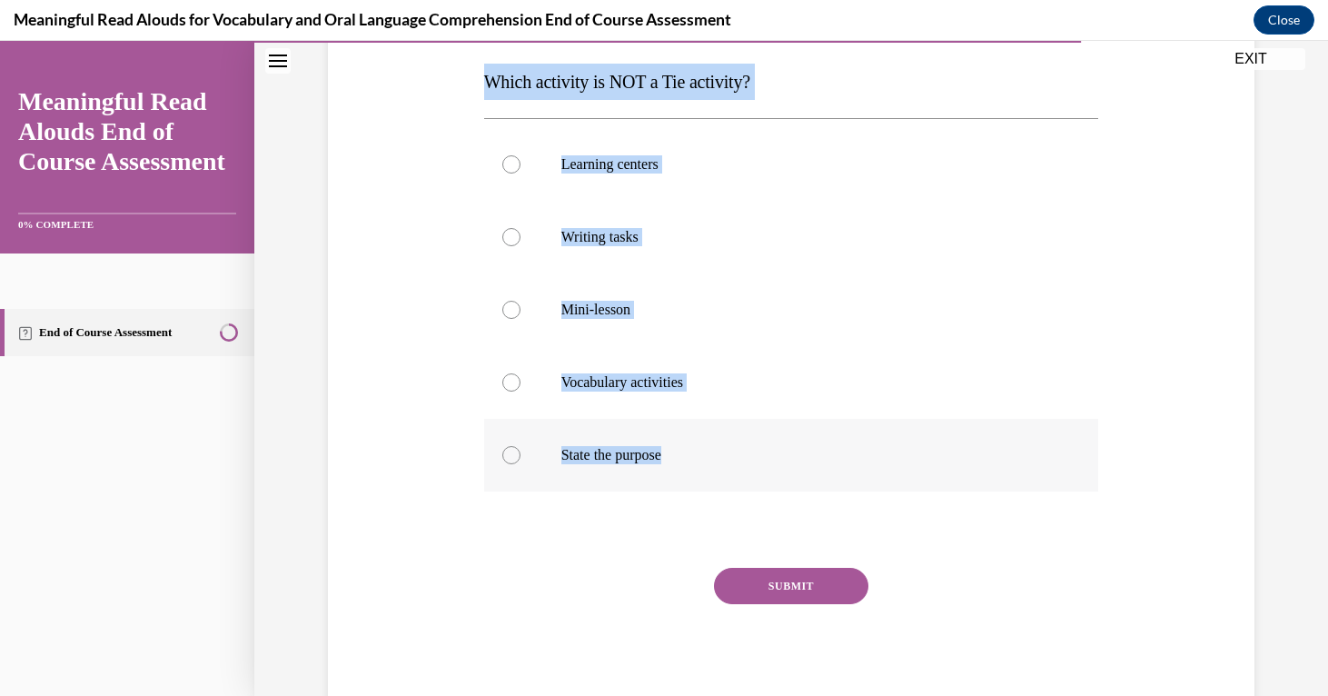
drag, startPoint x: 485, startPoint y: 81, endPoint x: 704, endPoint y: 464, distance: 441.3
click at [704, 464] on div "Question 11/13 Which activity is NOT a Tie activity? Learning centers Writing t…" at bounding box center [791, 343] width 615 height 746
copy div "Which activity is NOT a Tie activity? Learning centers Writing tasks Mini-lesso…"
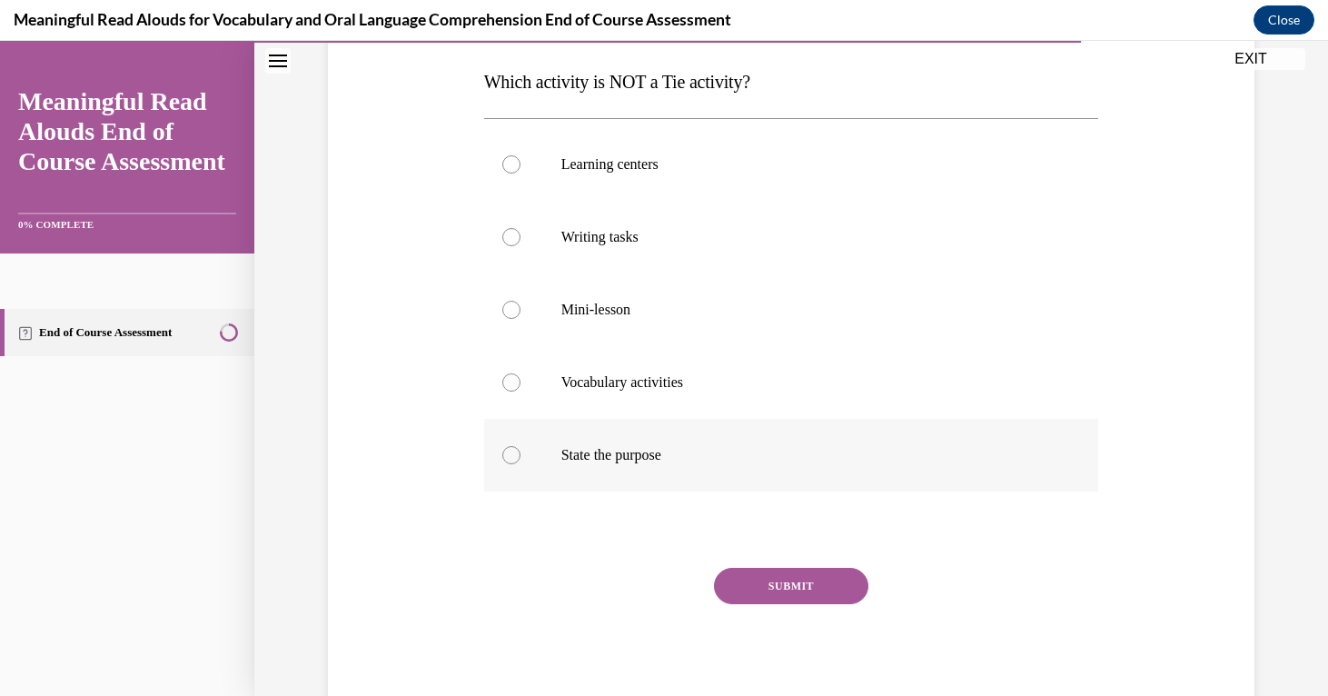
click at [527, 457] on label "State the purpose" at bounding box center [791, 455] width 615 height 73
click at [520, 457] on input "State the purpose" at bounding box center [511, 455] width 18 height 18
radio input "true"
click at [751, 572] on button "SUBMIT" at bounding box center [791, 586] width 154 height 36
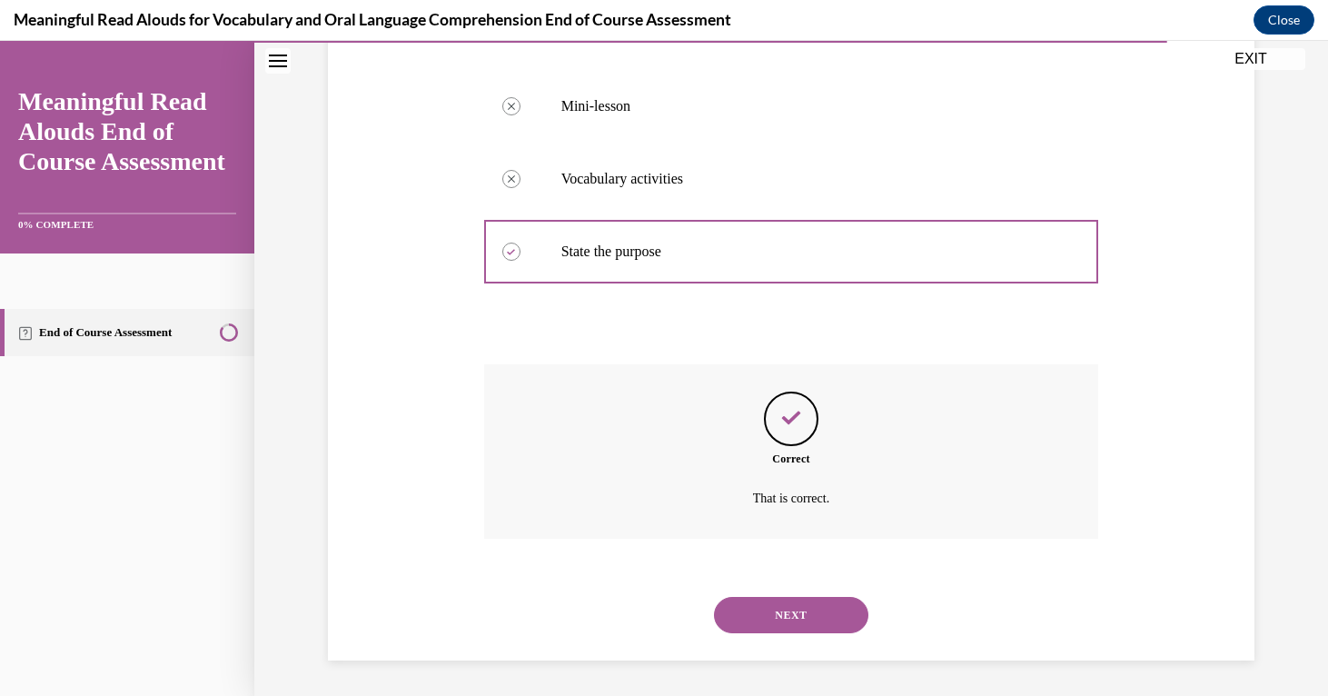
scroll to position [487, 0]
click at [783, 617] on button "NEXT" at bounding box center [791, 614] width 154 height 36
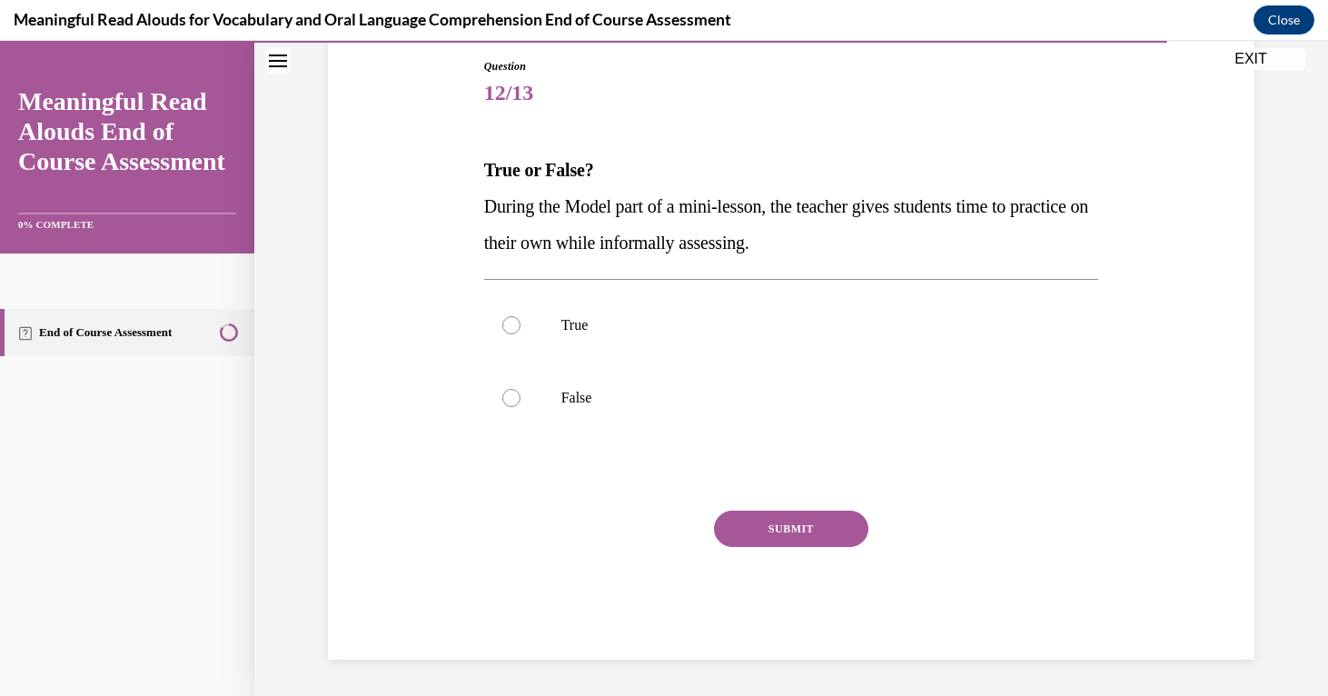
scroll to position [194, 0]
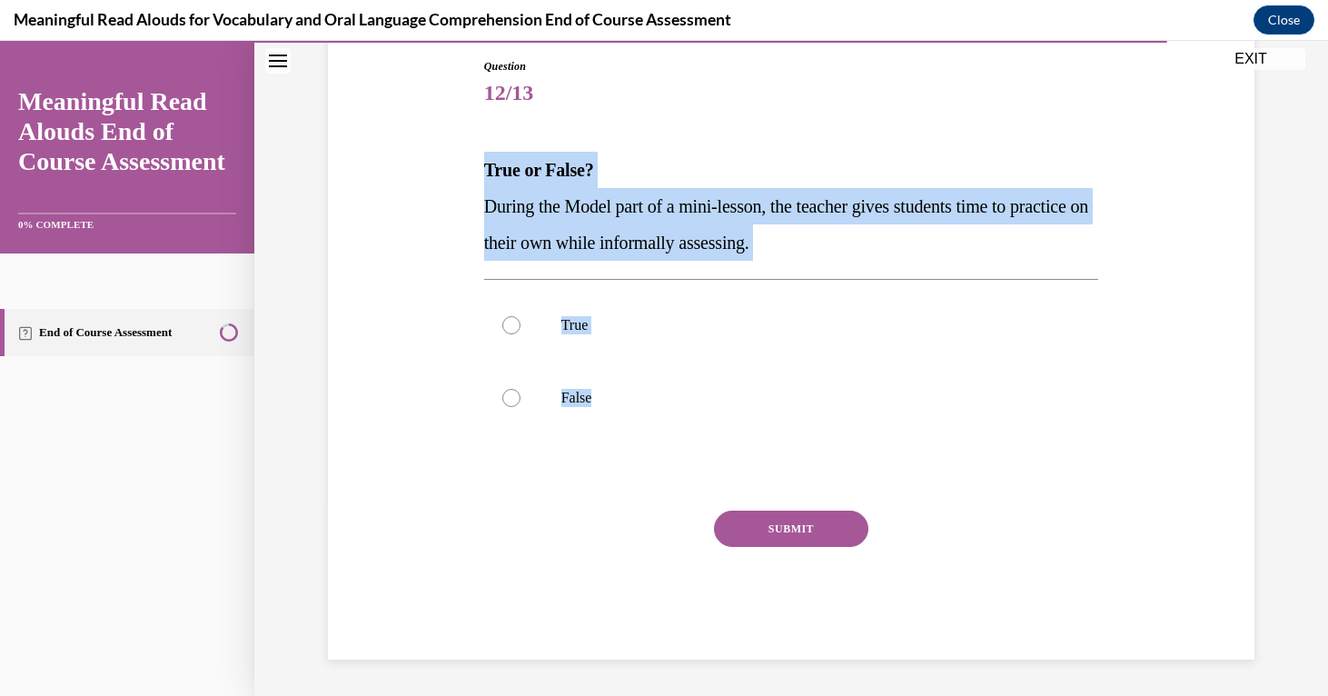
drag, startPoint x: 482, startPoint y: 167, endPoint x: 665, endPoint y: 440, distance: 328.7
click at [665, 440] on div "Question 12/13 True or False? During the Model part of a mini-lesson, the teach…" at bounding box center [791, 345] width 624 height 628
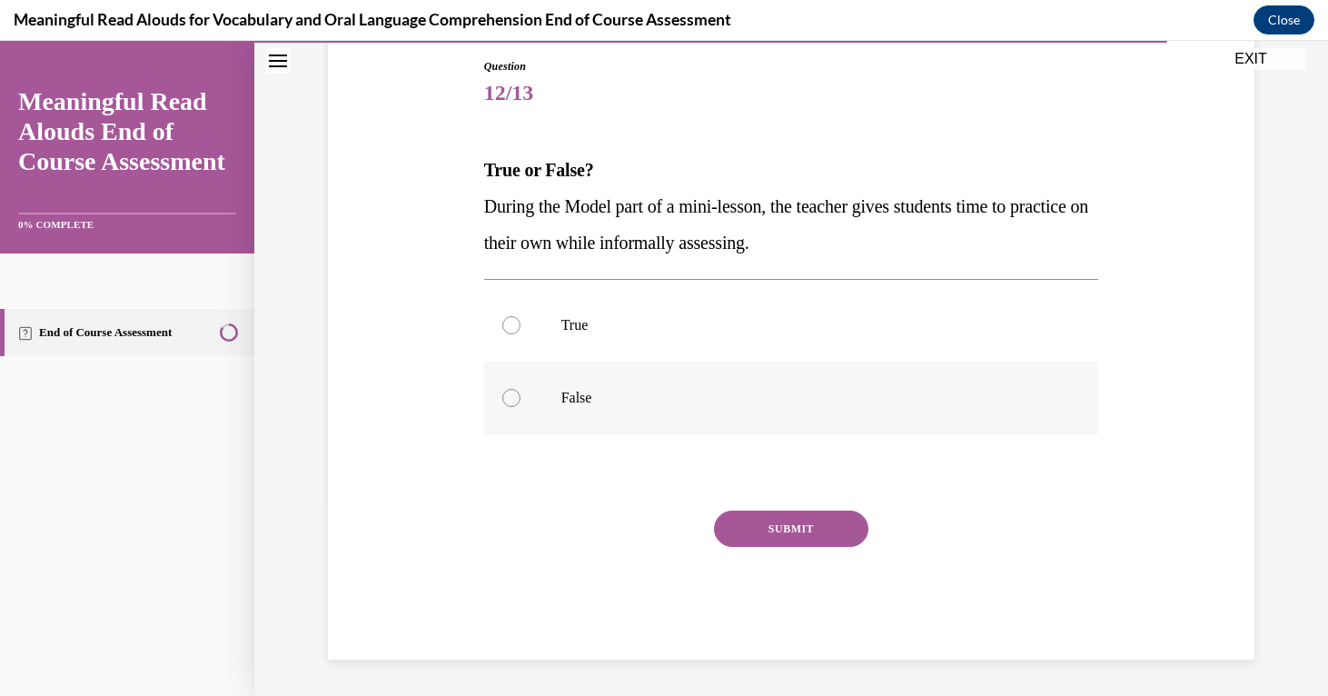
click at [519, 407] on label "False" at bounding box center [791, 397] width 615 height 73
click at [519, 407] on input "False" at bounding box center [511, 398] width 18 height 18
radio input "true"
click at [787, 523] on button "SUBMIT" at bounding box center [791, 528] width 154 height 36
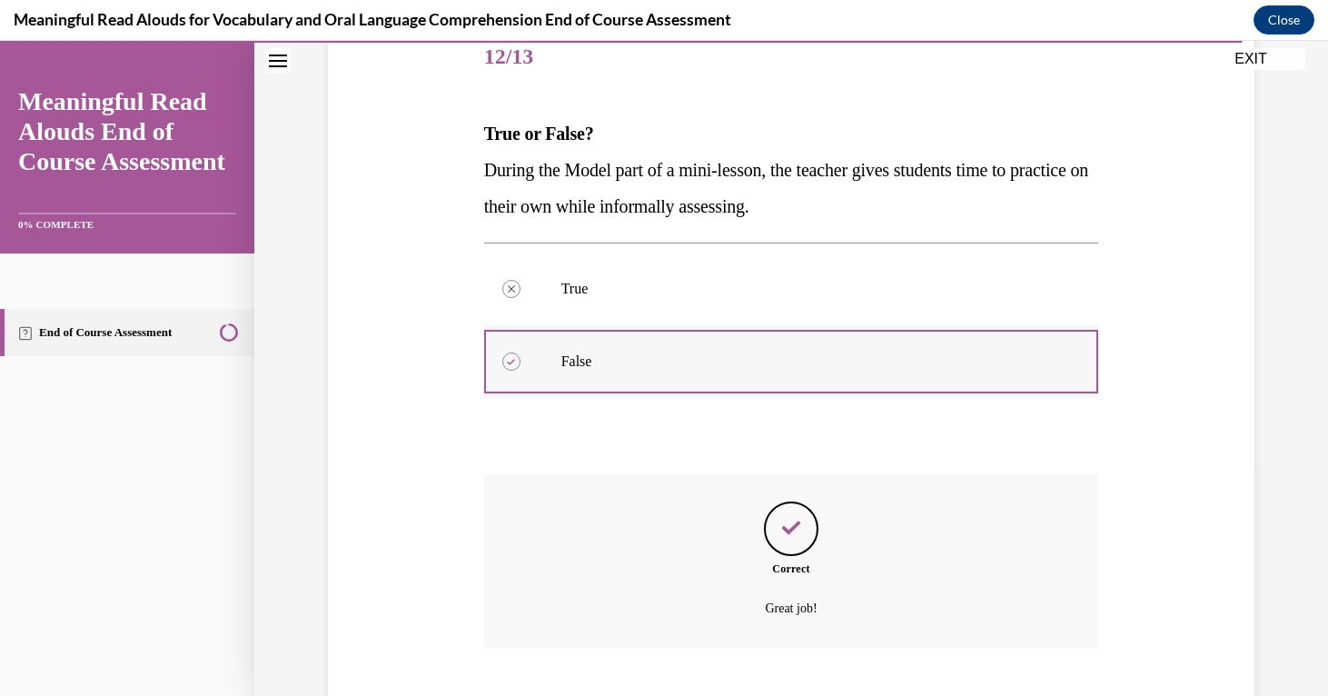
scroll to position [341, 0]
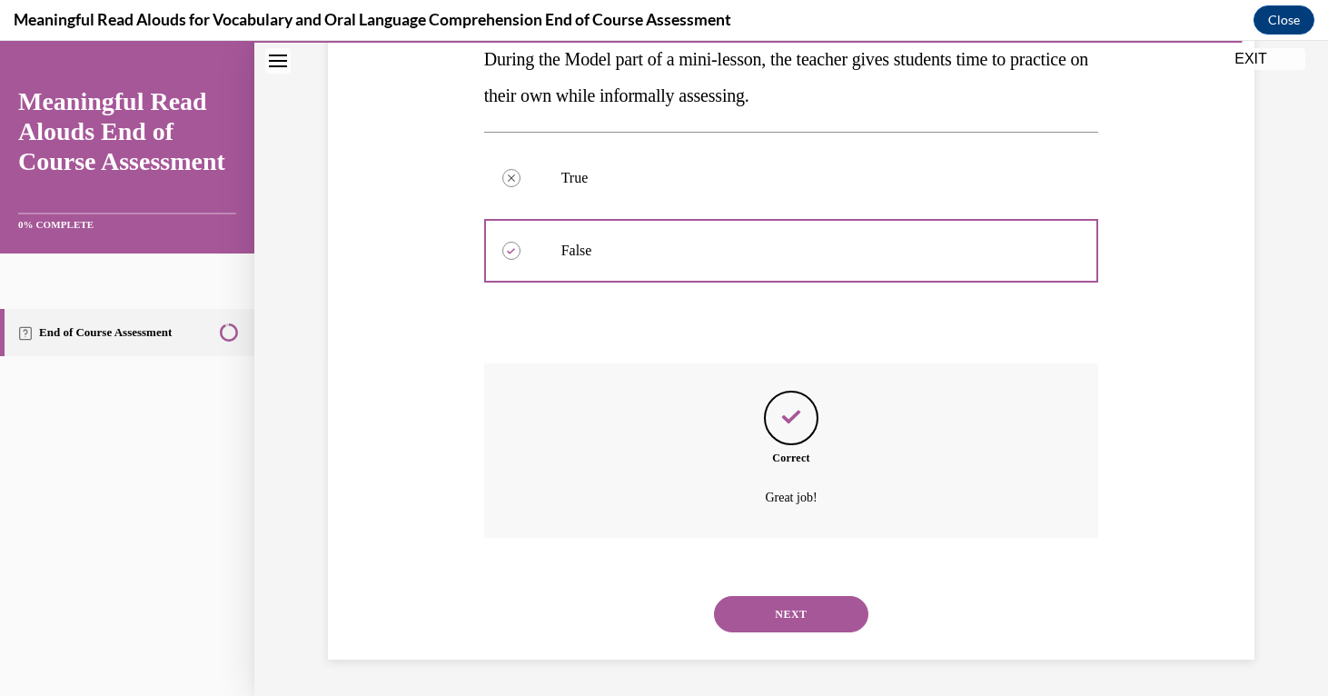
click at [774, 609] on button "NEXT" at bounding box center [791, 614] width 154 height 36
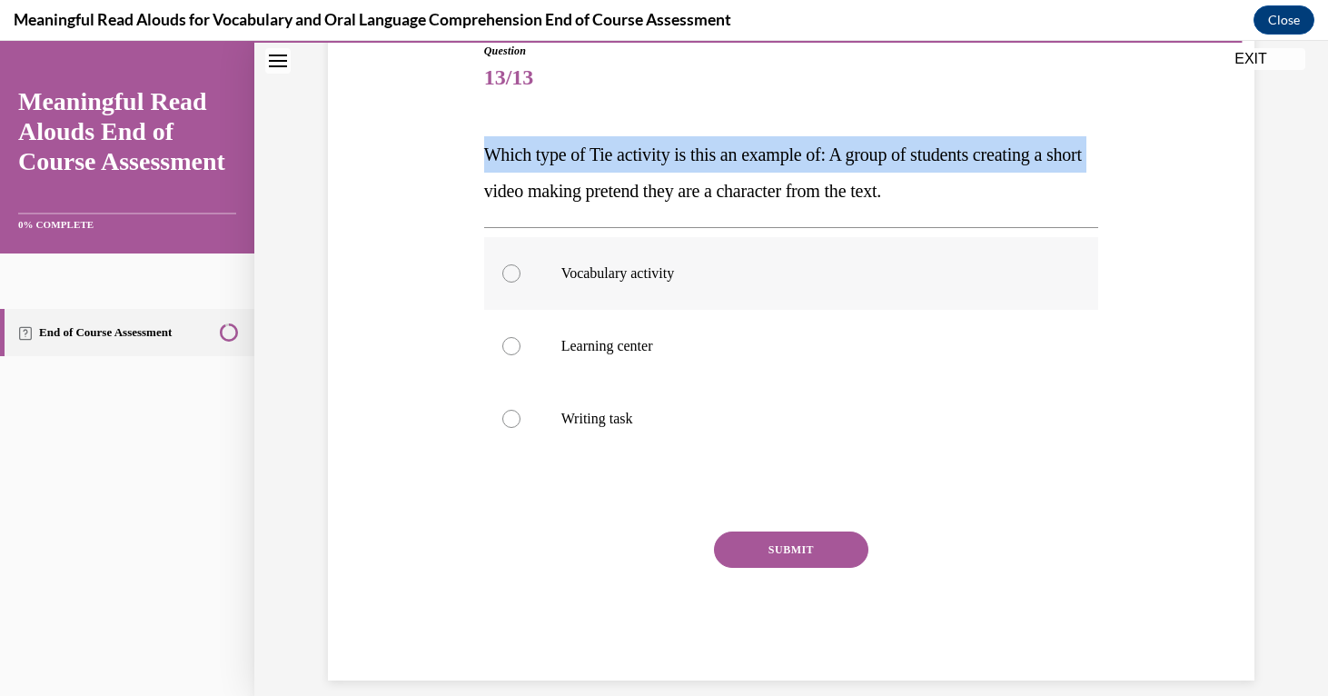
scroll to position [231, 0]
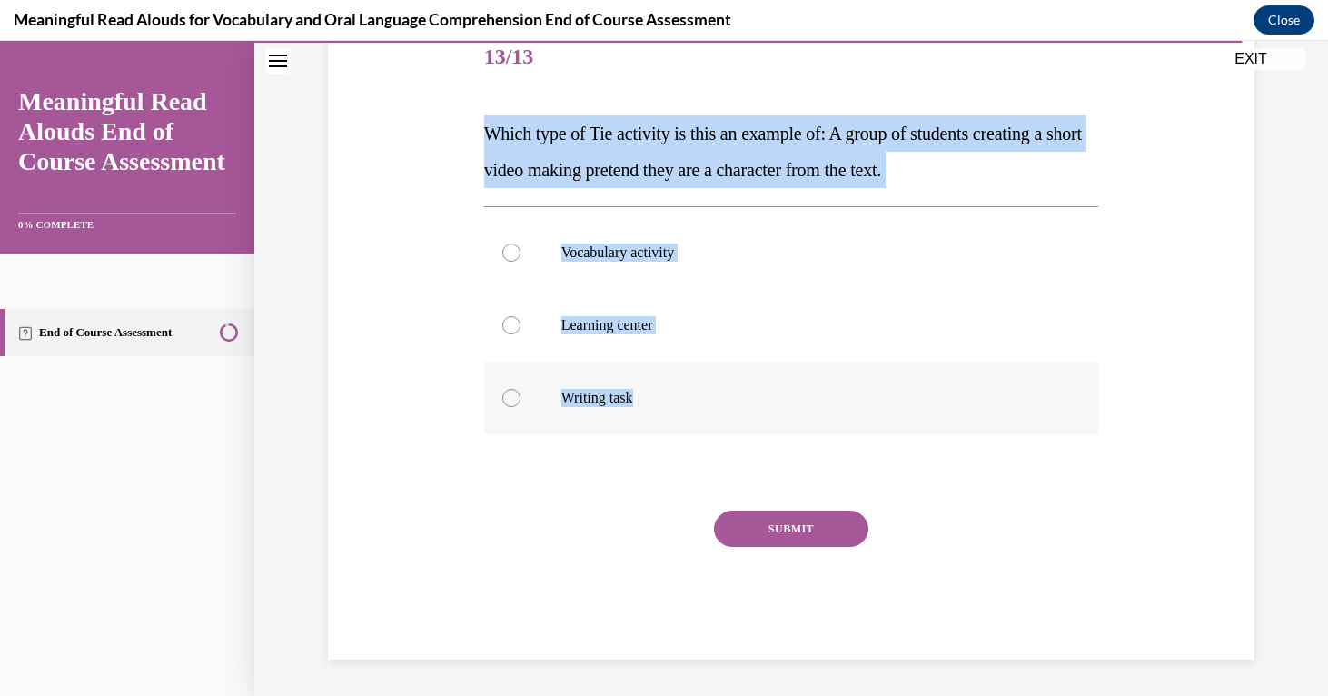
drag, startPoint x: 471, startPoint y: 160, endPoint x: 657, endPoint y: 433, distance: 330.2
click at [657, 433] on div "Question 13/13 Which type of Tie activity is this an example of: A group of stu…" at bounding box center [790, 313] width 935 height 692
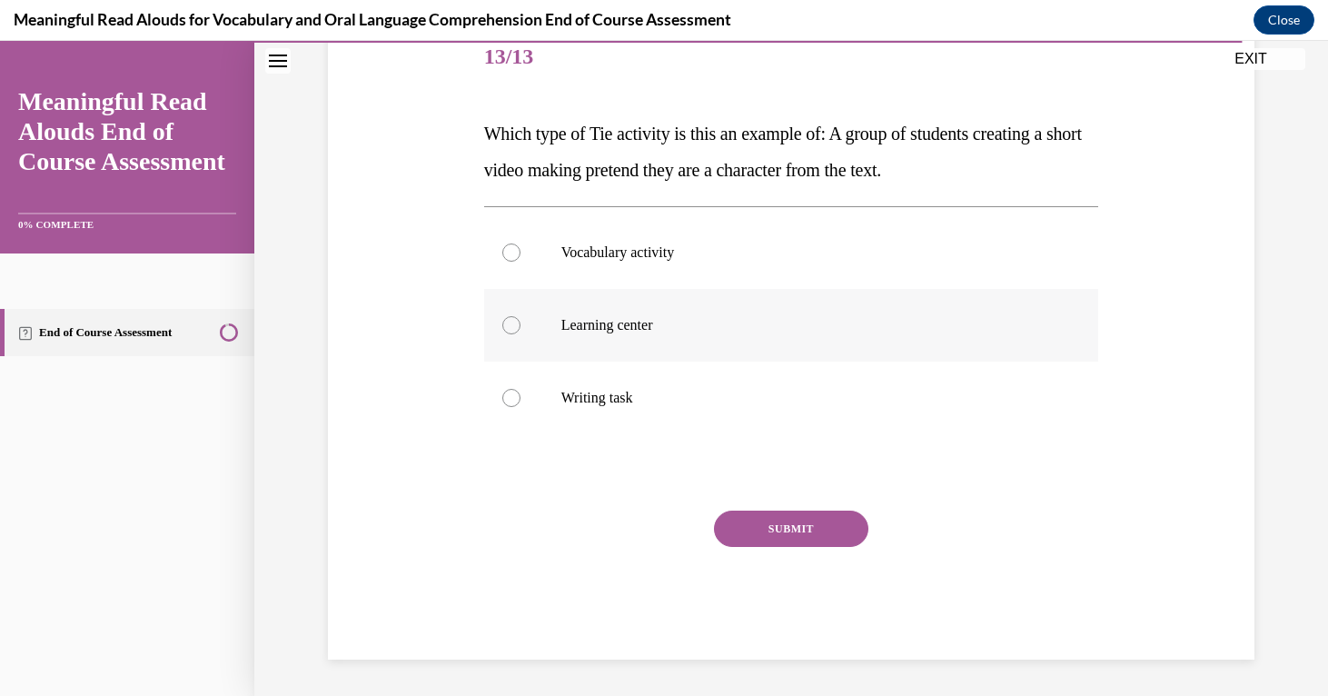
click at [516, 328] on div at bounding box center [511, 325] width 18 height 18
click at [516, 328] on input "Learning center" at bounding box center [511, 325] width 18 height 18
radio input "true"
click at [798, 529] on button "SUBMIT" at bounding box center [791, 528] width 154 height 36
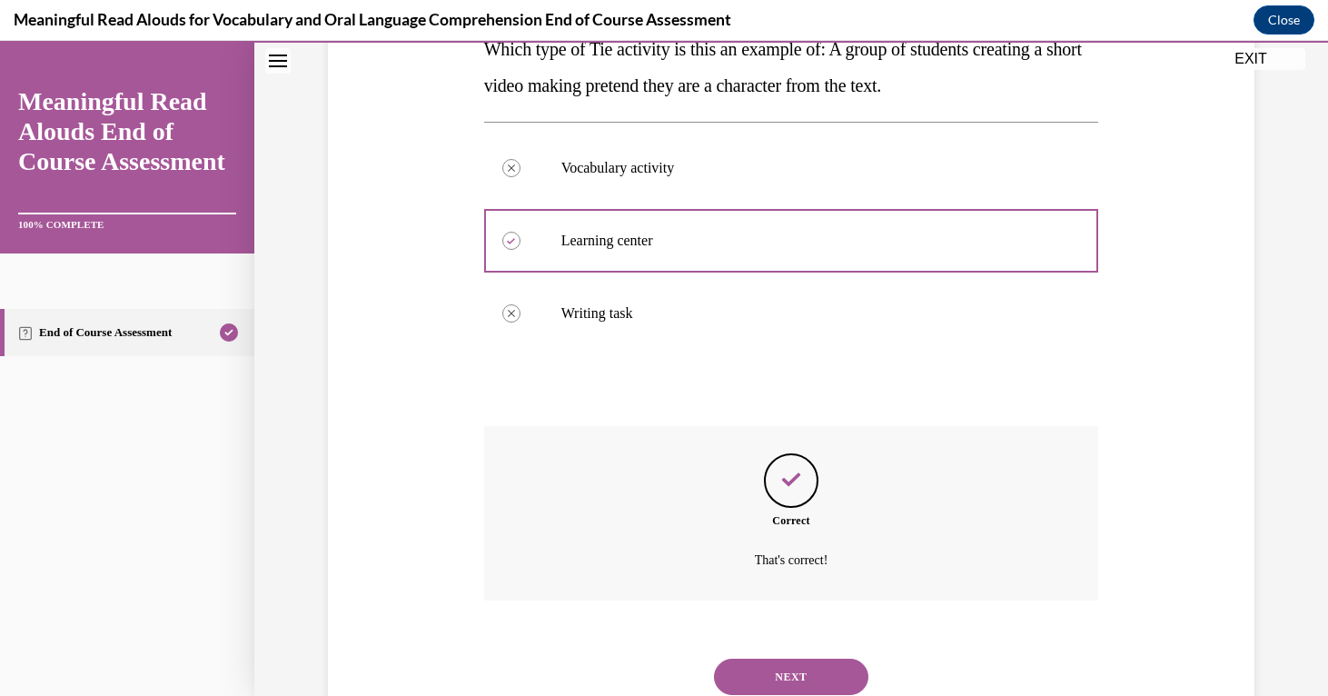
scroll to position [378, 0]
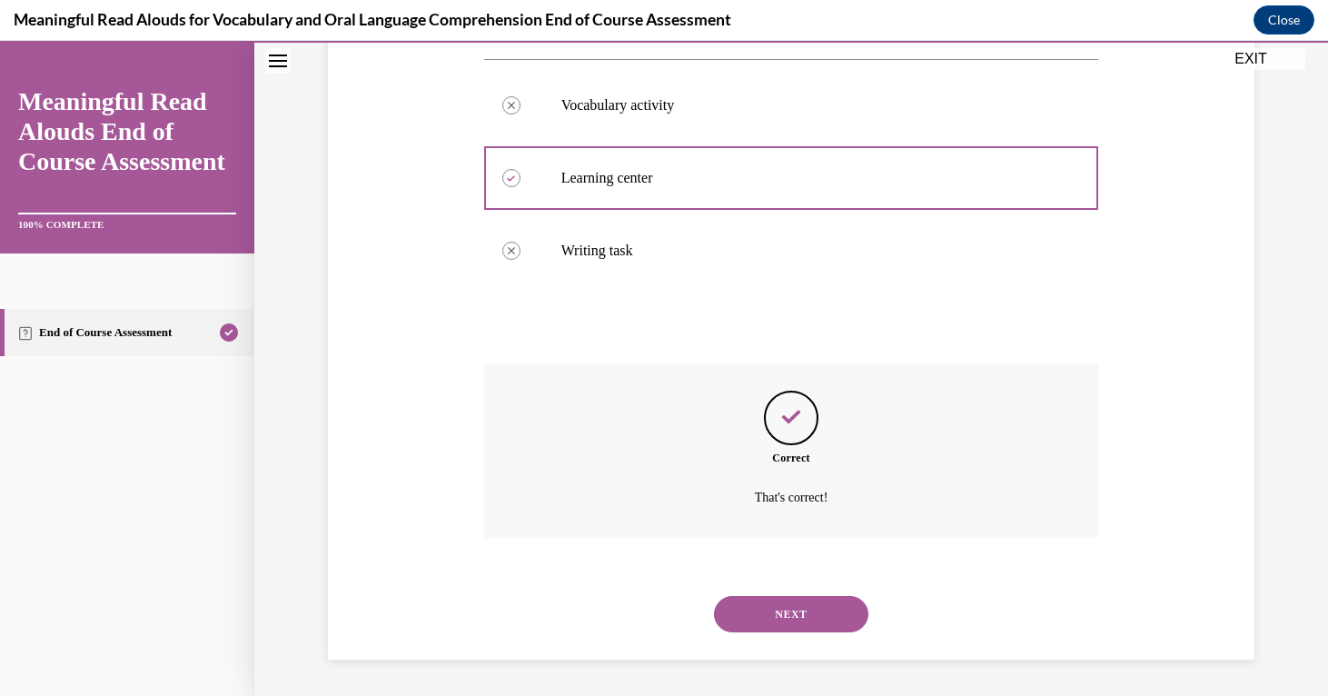
click at [794, 618] on button "NEXT" at bounding box center [791, 614] width 154 height 36
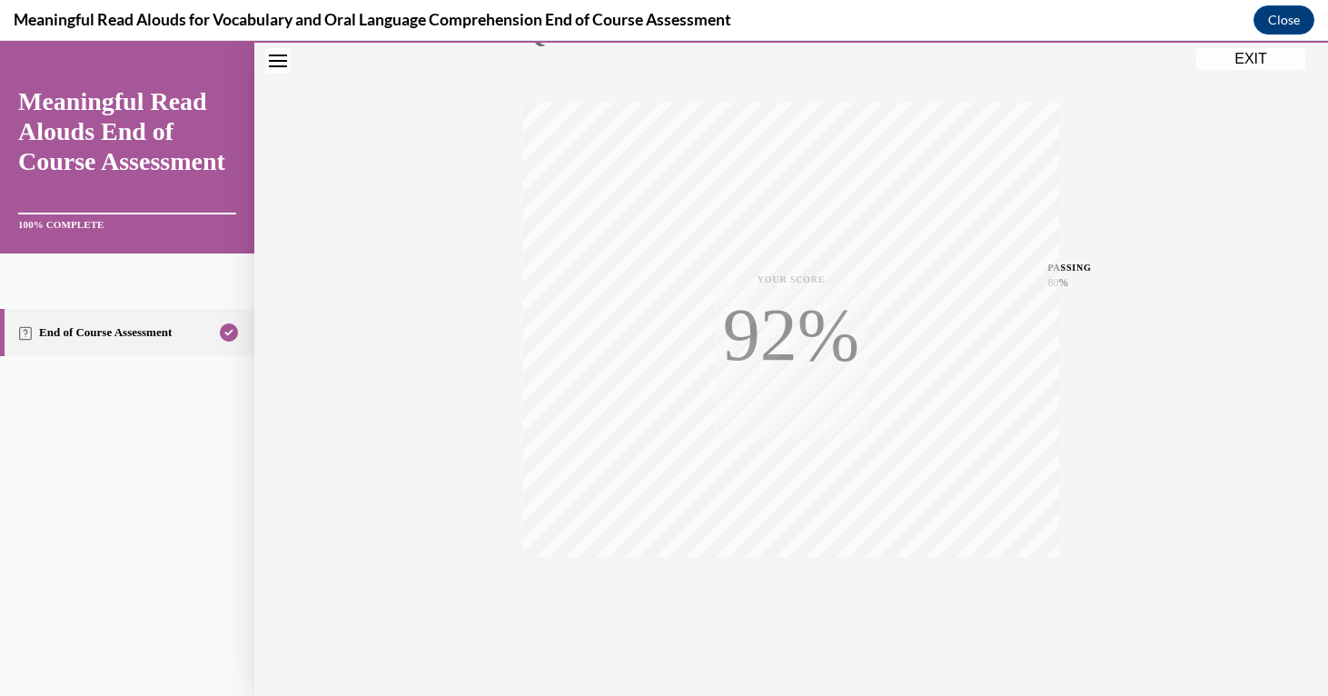
scroll to position [276, 0]
click at [1260, 54] on button "EXIT" at bounding box center [1250, 59] width 109 height 22
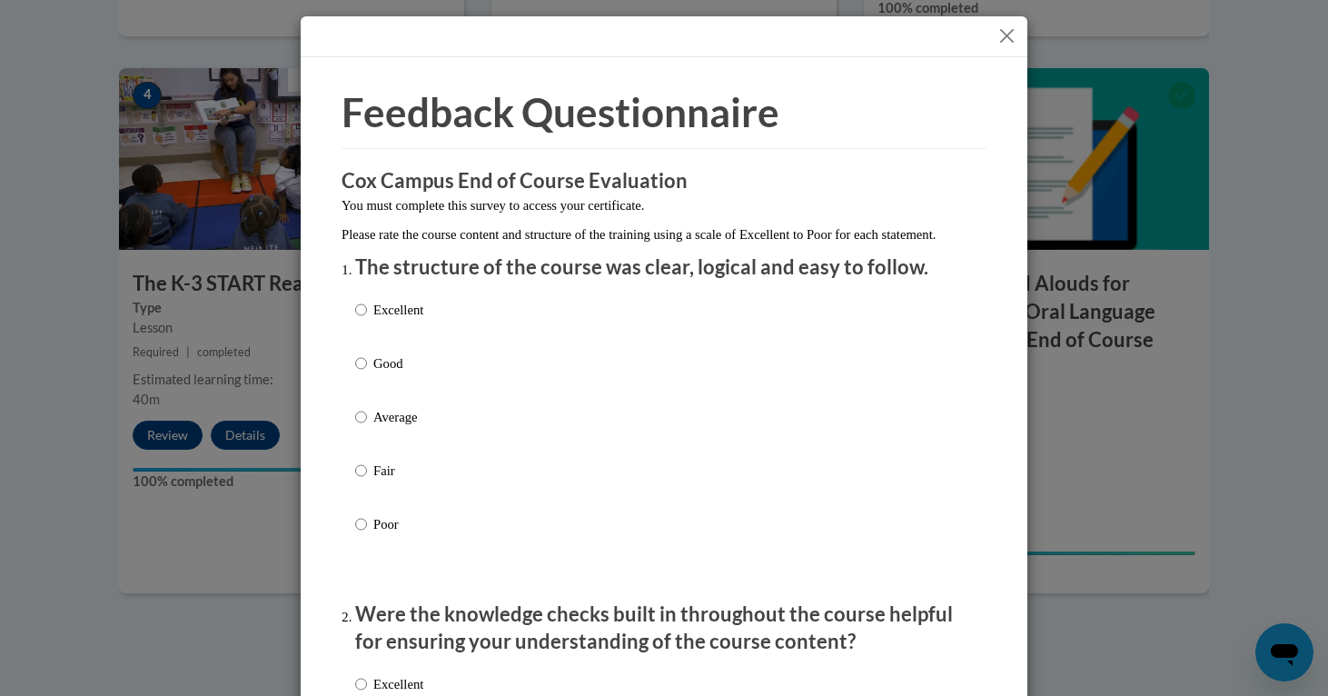
click at [428, 342] on div "Excellent Good Average Fair Poor" at bounding box center [664, 439] width 618 height 296
click at [372, 328] on label "Excellent" at bounding box center [389, 324] width 68 height 49
click at [367, 320] on input "Excellent" at bounding box center [361, 310] width 12 height 20
radio input "true"
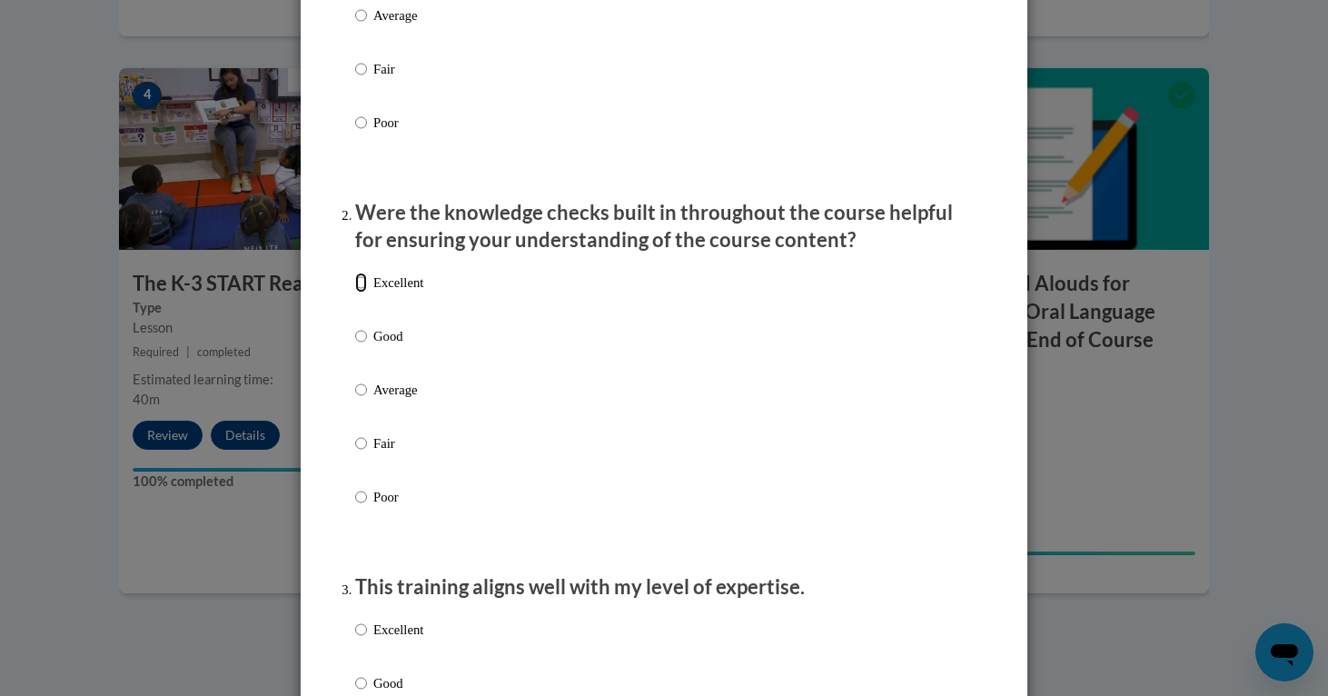
click at [362, 292] on input "Excellent" at bounding box center [361, 282] width 12 height 20
radio input "true"
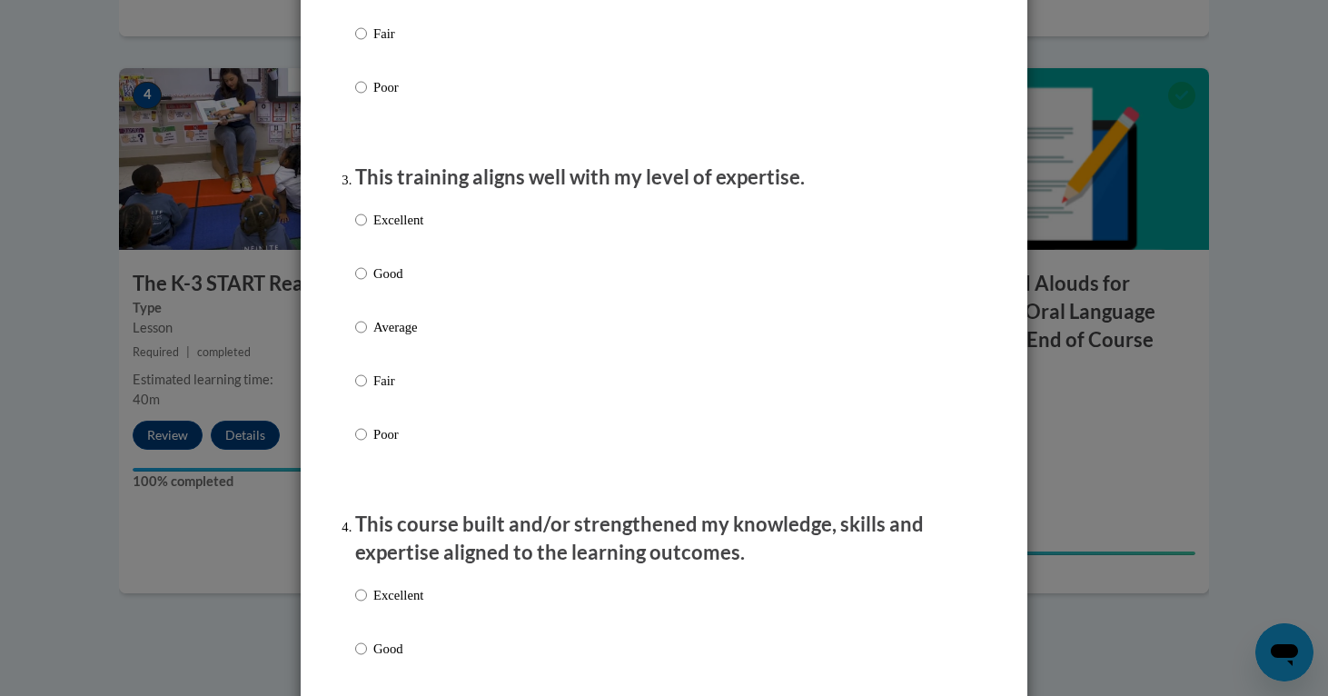
click at [369, 245] on label "Excellent" at bounding box center [389, 234] width 68 height 49
click at [367, 230] on input "Excellent" at bounding box center [361, 220] width 12 height 20
radio input "true"
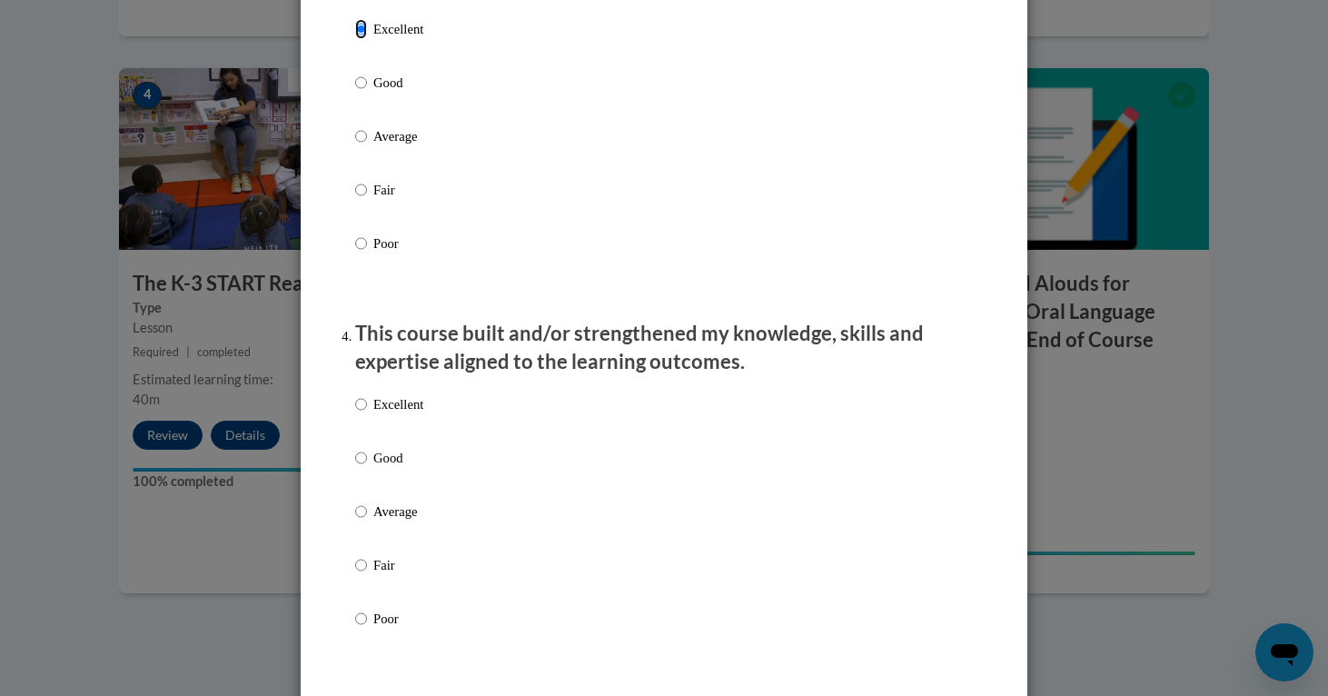
scroll to position [1073, 0]
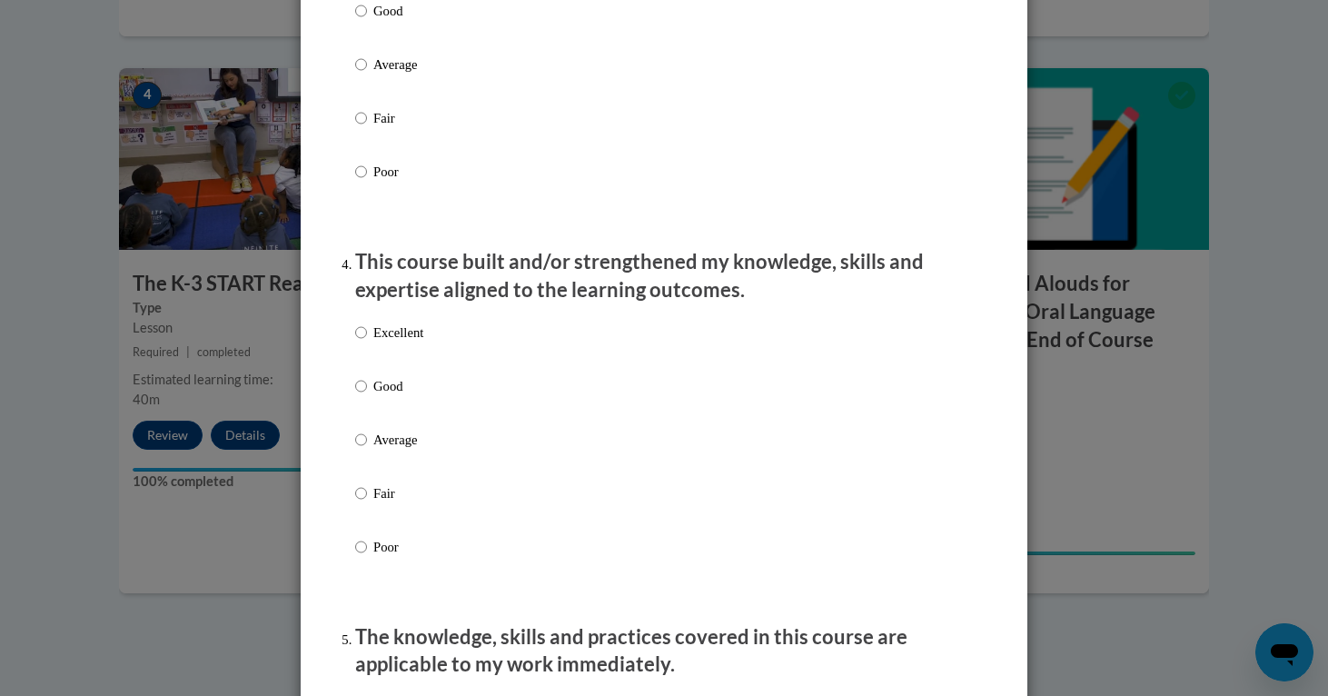
click at [371, 364] on label "Excellent" at bounding box center [389, 346] width 68 height 49
click at [367, 342] on input "Excellent" at bounding box center [361, 332] width 12 height 20
radio input "true"
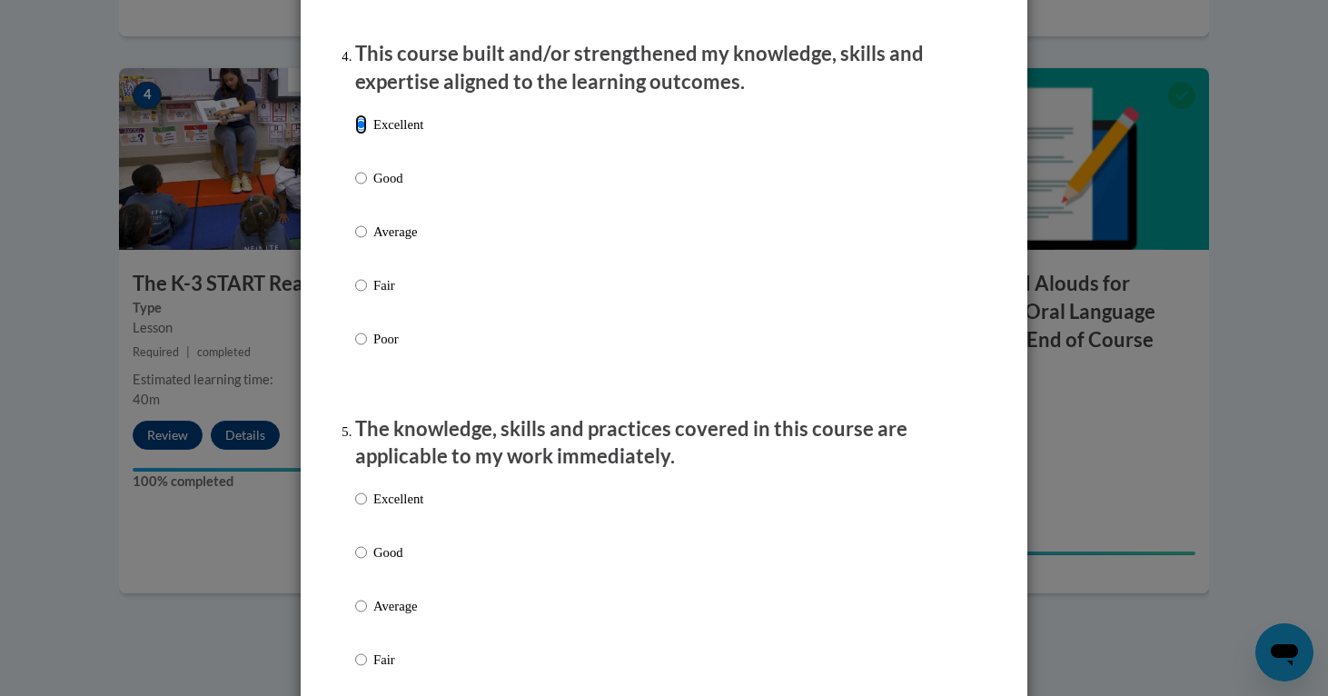
scroll to position [1327, 0]
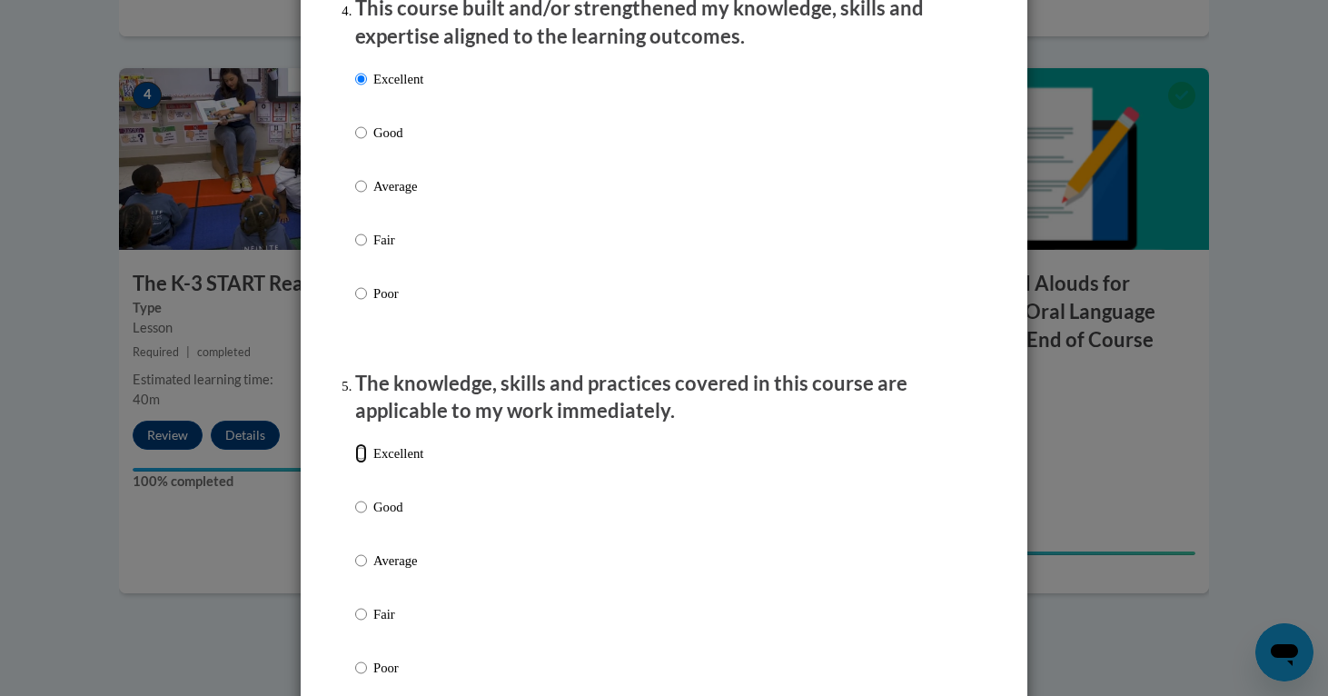
click at [366, 463] on input "Excellent" at bounding box center [361, 453] width 12 height 20
radio input "true"
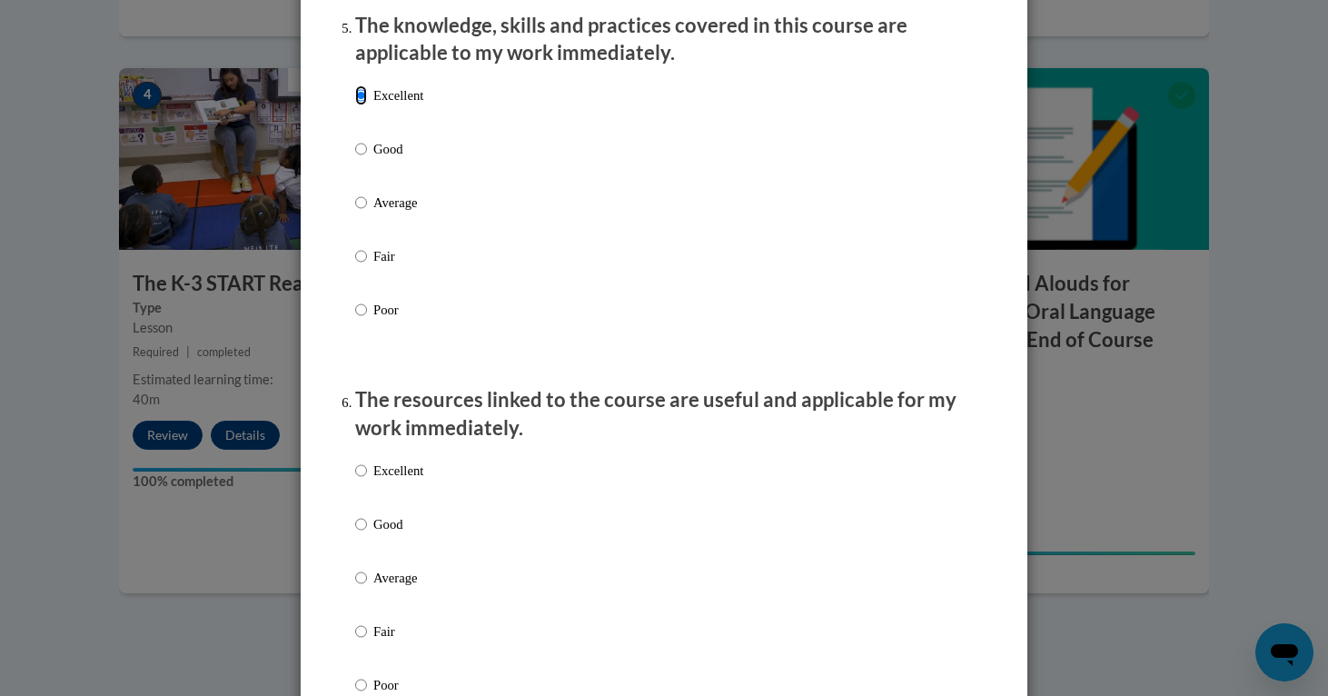
scroll to position [1934, 0]
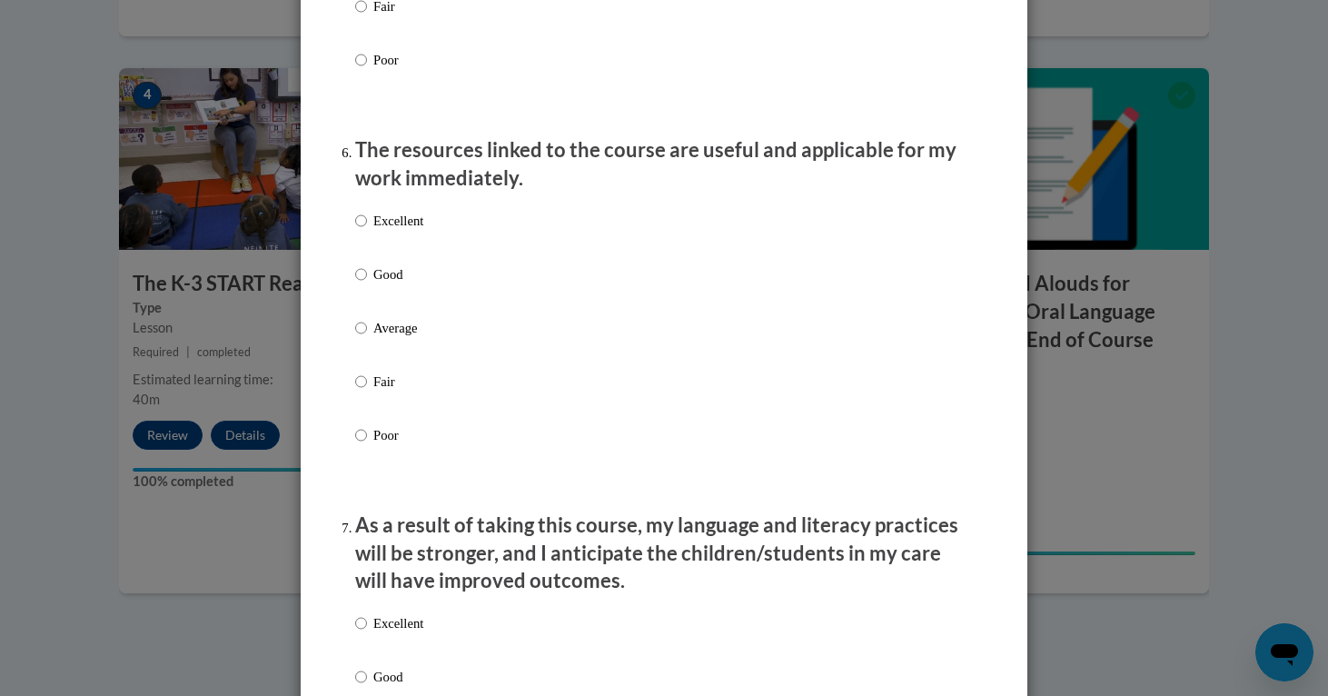
click at [371, 240] on label "Excellent" at bounding box center [389, 235] width 68 height 49
click at [367, 231] on input "Excellent" at bounding box center [361, 221] width 12 height 20
radio input "true"
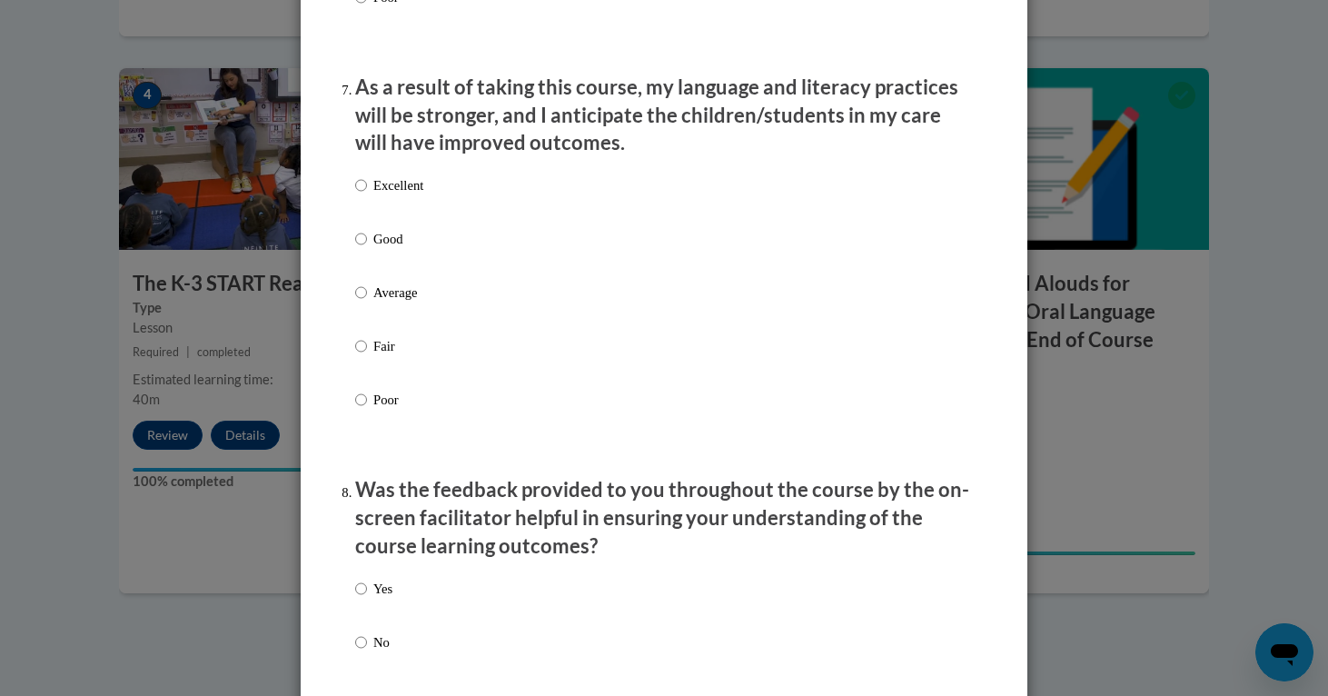
click at [371, 198] on label "Excellent" at bounding box center [389, 199] width 68 height 49
click at [367, 195] on input "Excellent" at bounding box center [361, 185] width 12 height 20
radio input "true"
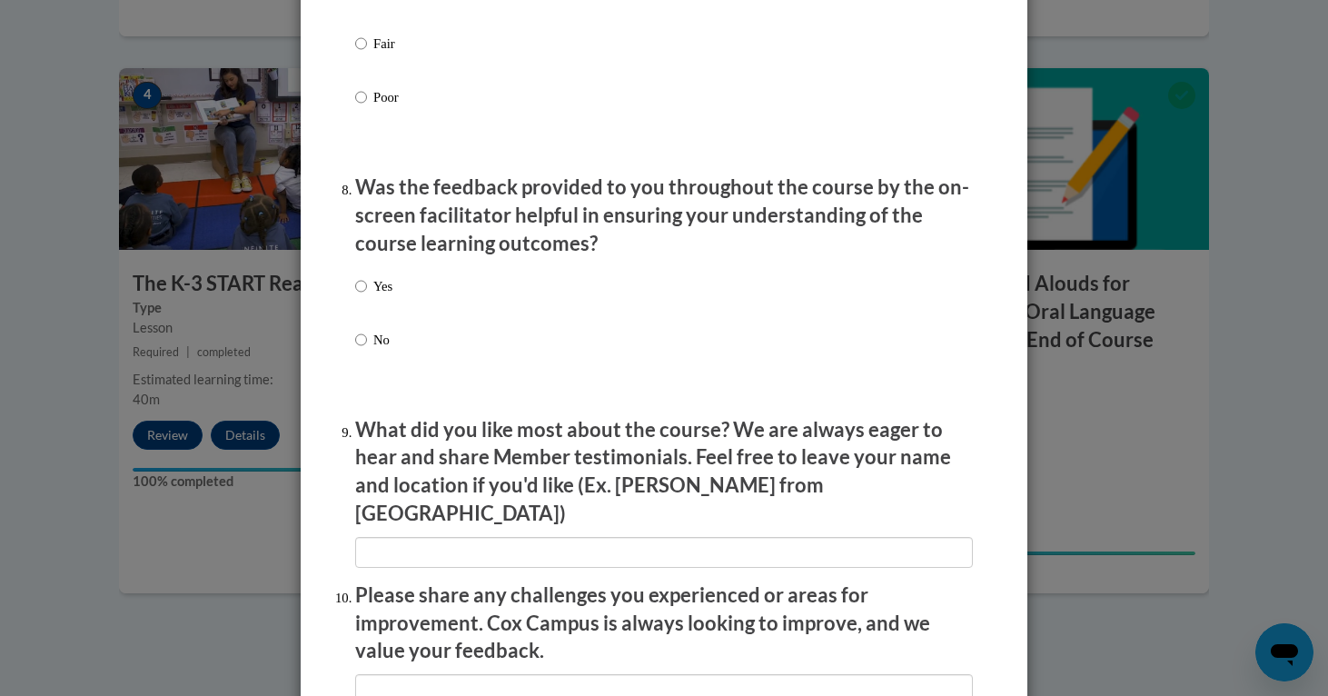
scroll to position [2847, 0]
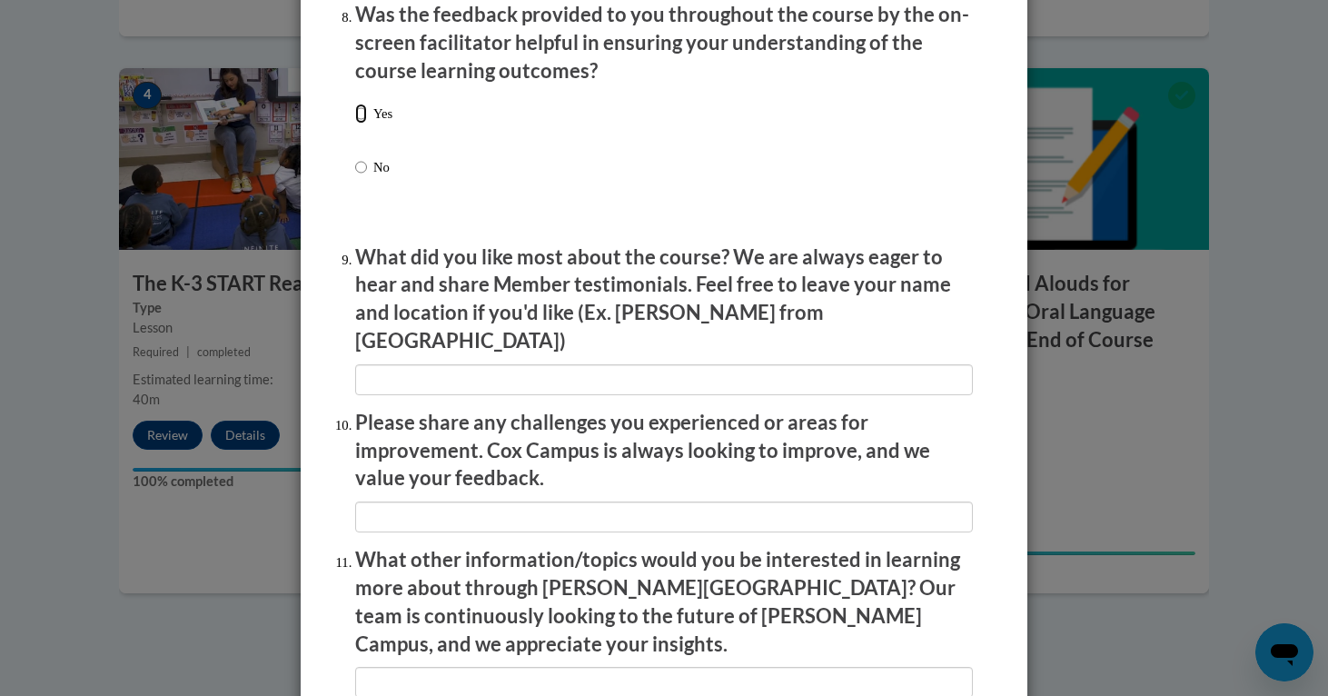
click at [359, 124] on input "Yes" at bounding box center [361, 114] width 12 height 20
radio input "true"
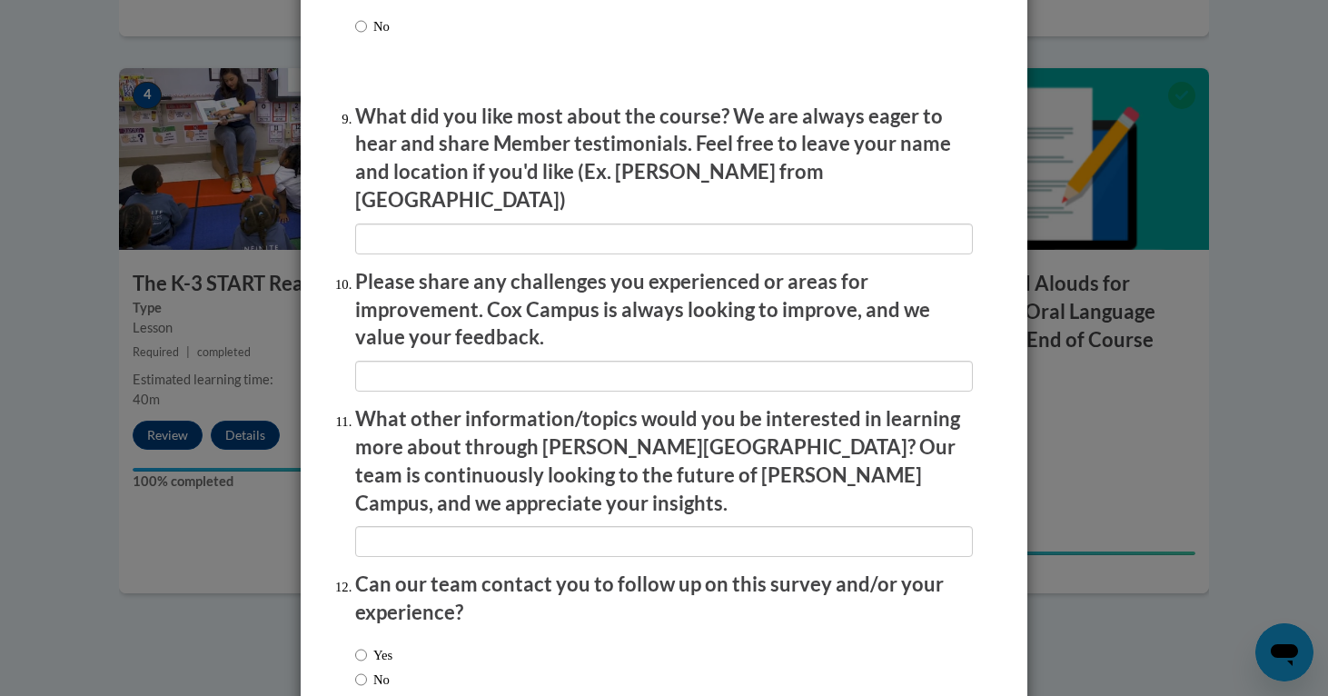
scroll to position [3082, 0]
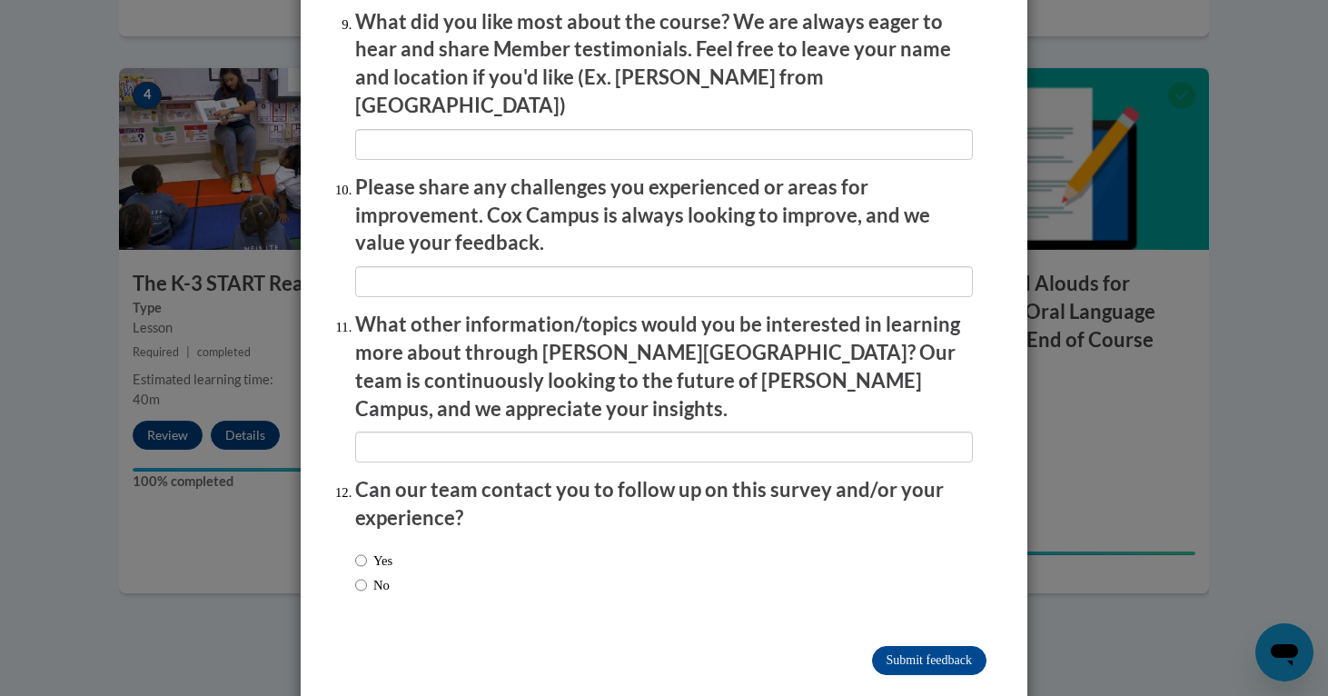
click at [368, 550] on label "Yes" at bounding box center [373, 560] width 37 height 20
click at [367, 550] on input "Yes" at bounding box center [361, 560] width 12 height 20
radio input "true"
click at [937, 646] on input "Submit feedback" at bounding box center [929, 660] width 114 height 29
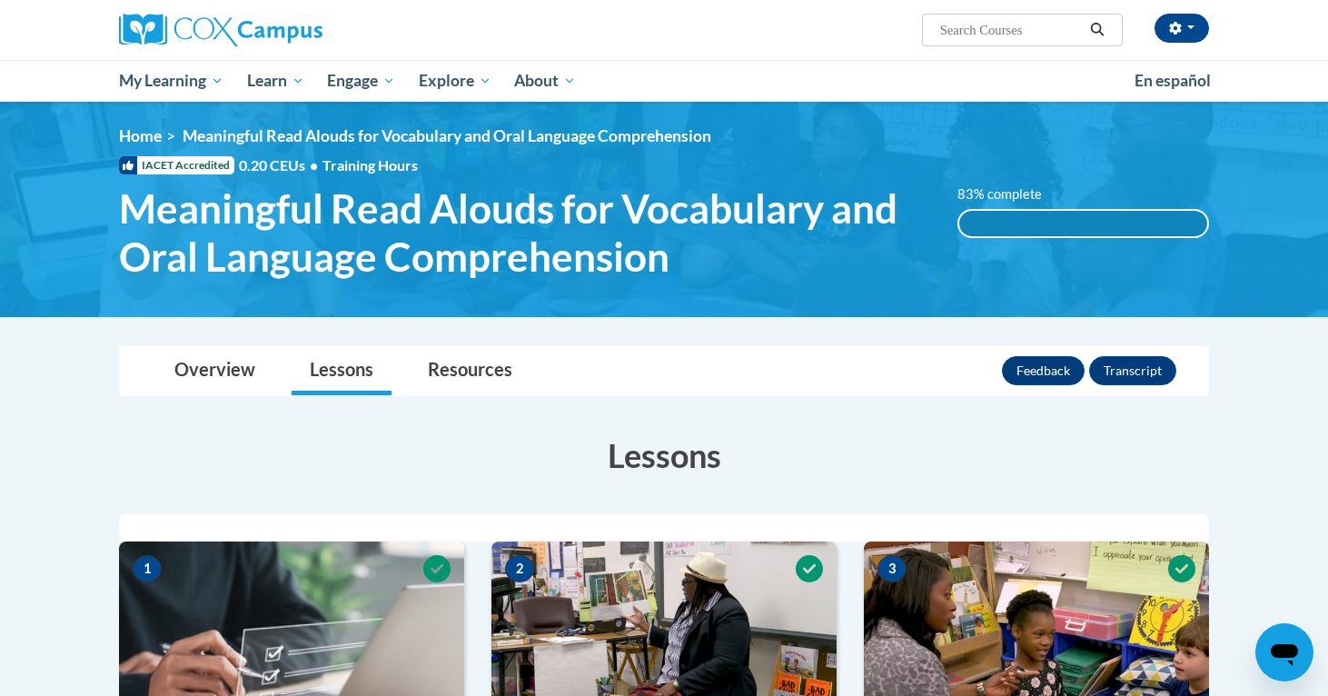
scroll to position [0, 0]
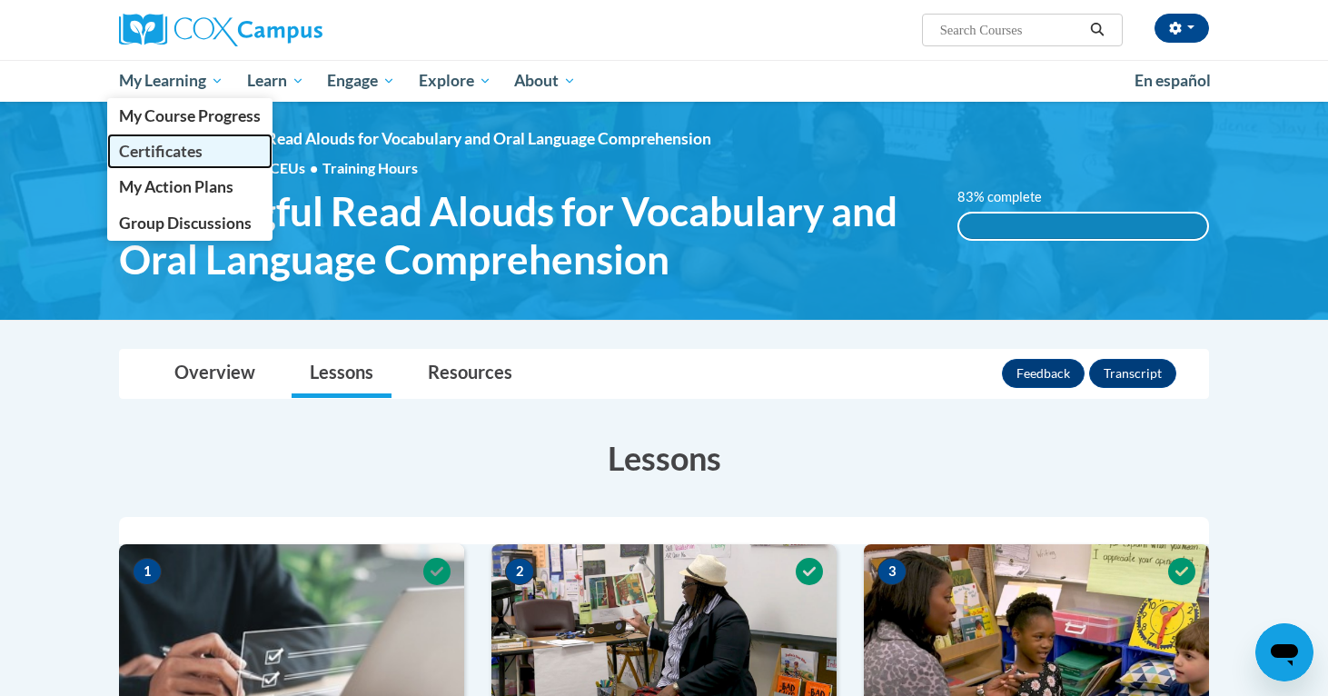
click at [176, 151] on span "Certificates" at bounding box center [161, 151] width 84 height 19
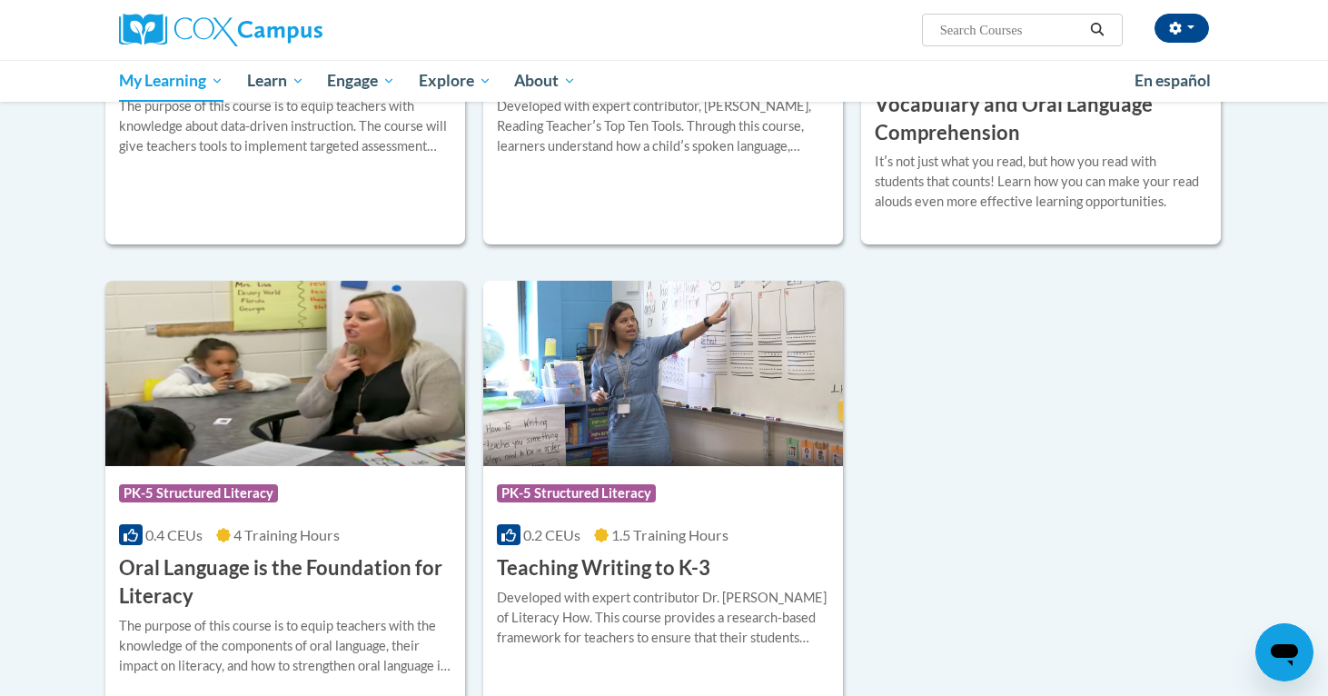
scroll to position [665, 0]
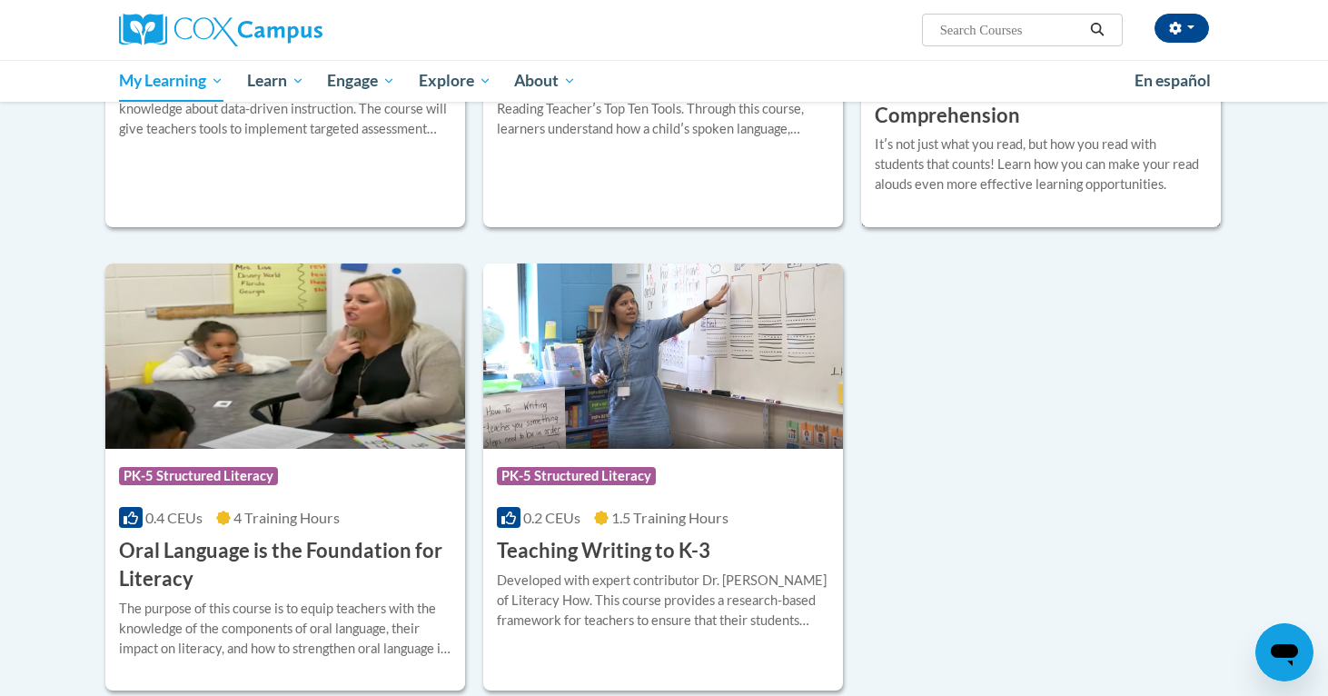
click at [955, 166] on div "Itʹs not just what you read, but how you read with students that counts! Learn …" at bounding box center [1041, 164] width 332 height 60
